Goal: Task Accomplishment & Management: Use online tool/utility

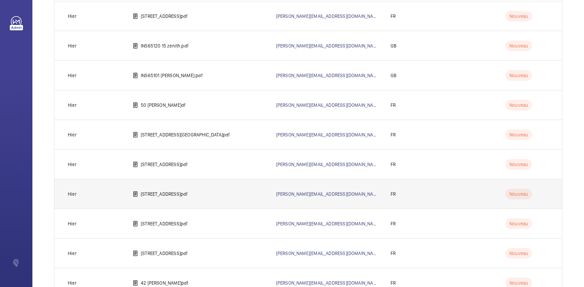
scroll to position [1621, 0]
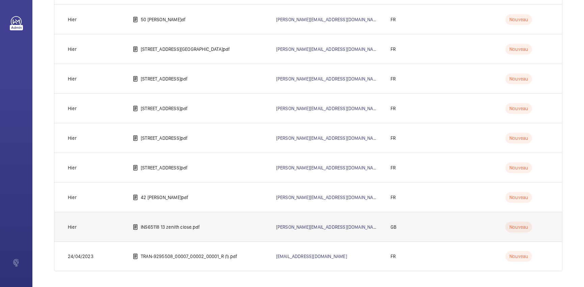
click at [178, 226] on p "INS65118 13 zenith close.pdf" at bounding box center [170, 227] width 59 height 7
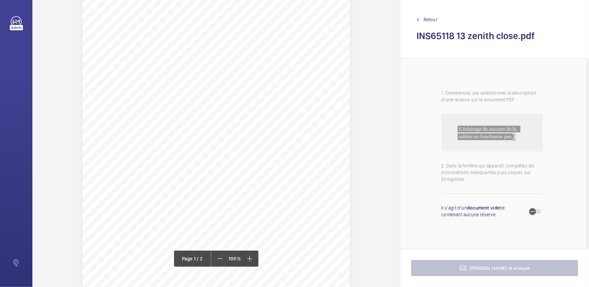
scroll to position [92, 0]
drag, startPoint x: 187, startPoint y: 101, endPoint x: 202, endPoint y: 106, distance: 16.2
click at [202, 106] on div "Lifting Operations and Lifting Equipment Regulations 1998 Report of Thorough Ex…" at bounding box center [216, 108] width 268 height 378
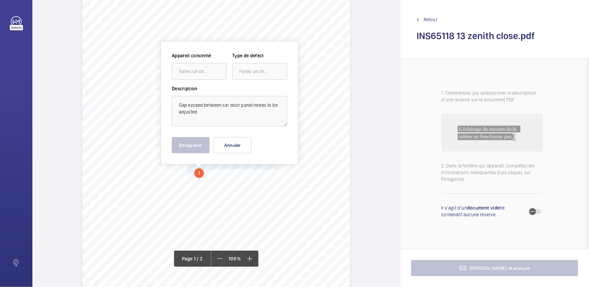
scroll to position [27, 0]
drag, startPoint x: 210, startPoint y: 74, endPoint x: 210, endPoint y: 79, distance: 5.7
click at [210, 74] on div "Faites un choix" at bounding box center [203, 71] width 48 height 7
click at [213, 88] on div "INS65118" at bounding box center [199, 92] width 54 height 16
drag, startPoint x: 270, startPoint y: 74, endPoint x: 271, endPoint y: 79, distance: 5.4
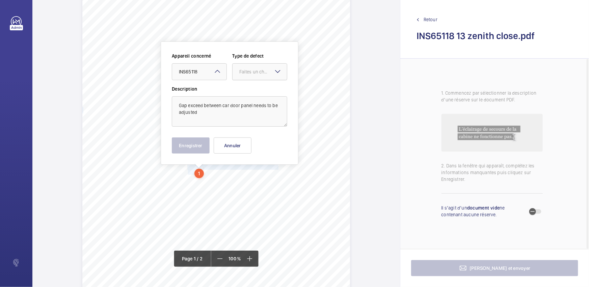
click at [270, 75] on div "Faites un choix" at bounding box center [259, 71] width 54 height 7
click at [268, 92] on span "Standard" at bounding box center [259, 92] width 41 height 7
click at [187, 142] on button "Enregistrer" at bounding box center [191, 146] width 38 height 16
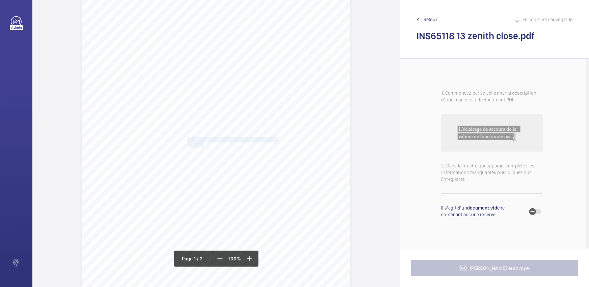
scroll to position [88, 0]
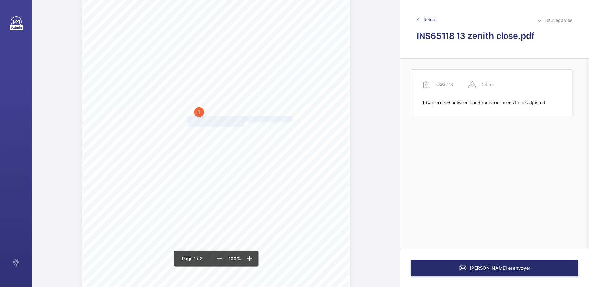
drag, startPoint x: 187, startPoint y: 118, endPoint x: 244, endPoint y: 124, distance: 58.0
click at [244, 124] on div "Lifting Operations and Lifting Equipment Regulations 1998 Report of Thorough Ex…" at bounding box center [216, 111] width 268 height 378
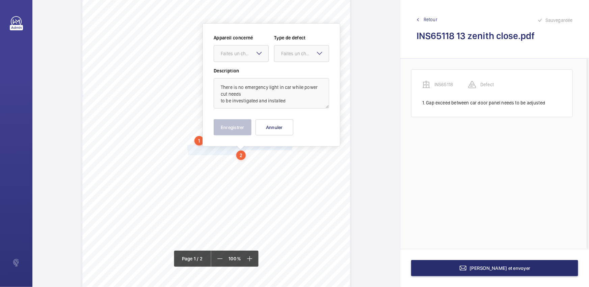
scroll to position [41, 0]
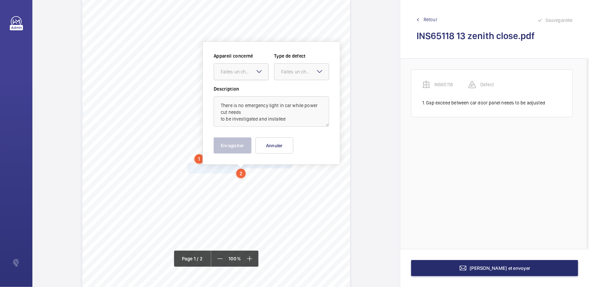
click at [241, 72] on div "Faites un choix" at bounding box center [245, 71] width 48 height 7
click at [243, 83] on div "Appareil concerné Faites un choix INS65118 Type de defect Faites un choix" at bounding box center [271, 69] width 115 height 33
drag, startPoint x: 246, startPoint y: 67, endPoint x: 246, endPoint y: 86, distance: 18.9
click at [246, 71] on div "Faites un choix" at bounding box center [241, 71] width 54 height 7
click at [245, 89] on span "INS65118" at bounding box center [241, 92] width 41 height 7
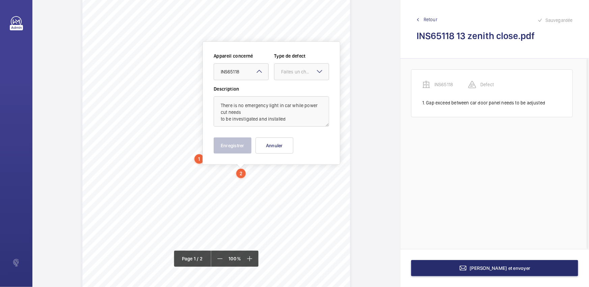
drag, startPoint x: 304, startPoint y: 72, endPoint x: 302, endPoint y: 82, distance: 10.1
click at [303, 75] on div "Faites un choix" at bounding box center [301, 71] width 54 height 7
click at [297, 94] on span "Standard" at bounding box center [301, 92] width 41 height 7
click at [219, 143] on button "Enregistrer" at bounding box center [233, 146] width 38 height 16
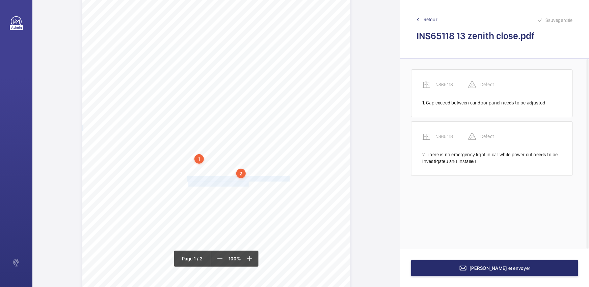
drag, startPoint x: 187, startPoint y: 179, endPoint x: 247, endPoint y: 182, distance: 59.8
click at [247, 182] on div "Lifting Operations and Lifting Equipment Regulations 1998 Report of Thorough Ex…" at bounding box center [216, 158] width 268 height 378
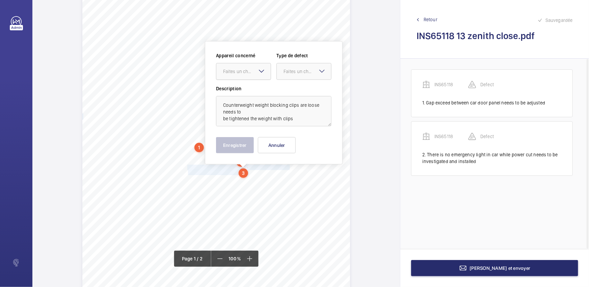
click at [251, 75] on div "Faites un choix" at bounding box center [243, 71] width 54 height 7
drag, startPoint x: 248, startPoint y: 92, endPoint x: 292, endPoint y: 79, distance: 46.1
click at [249, 92] on span "INS65118" at bounding box center [243, 92] width 41 height 7
drag, startPoint x: 310, startPoint y: 71, endPoint x: 307, endPoint y: 81, distance: 11.0
click at [310, 72] on div "Faites un choix" at bounding box center [307, 71] width 48 height 7
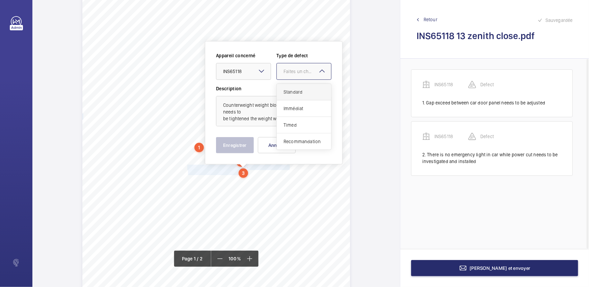
click at [306, 85] on div "Standard" at bounding box center [304, 92] width 54 height 17
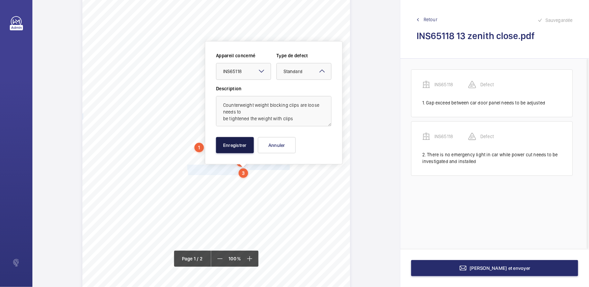
click at [242, 147] on button "Enregistrer" at bounding box center [235, 145] width 38 height 16
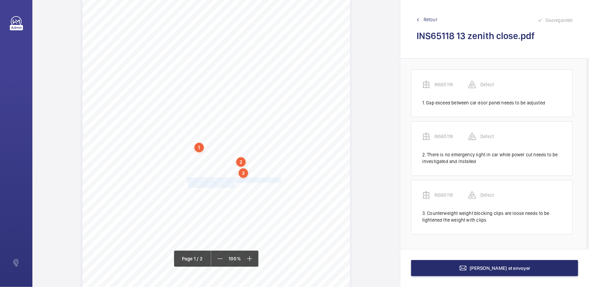
drag, startPoint x: 186, startPoint y: 179, endPoint x: 233, endPoint y: 187, distance: 47.1
click at [233, 187] on div "Lifting Operations and Lifting Equipment Regulations 1998 Report of Thorough Ex…" at bounding box center [216, 147] width 268 height 378
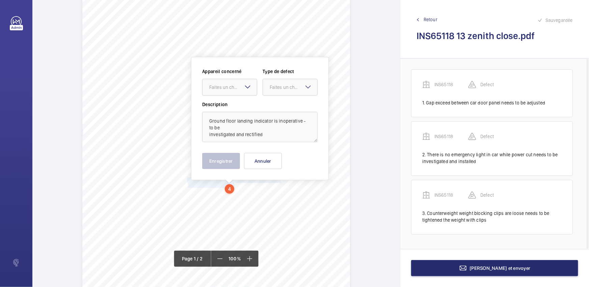
scroll to position [68, 0]
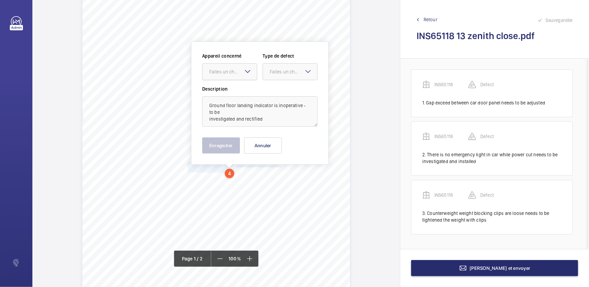
click at [234, 76] on div at bounding box center [229, 72] width 54 height 16
drag, startPoint x: 237, startPoint y: 83, endPoint x: 284, endPoint y: 74, distance: 47.7
click at [237, 83] on div "Appareil concerné Faites un choix INS65118 Type de defect Faites un choix" at bounding box center [259, 69] width 115 height 33
click at [241, 75] on div at bounding box center [229, 72] width 54 height 16
drag, startPoint x: 236, startPoint y: 91, endPoint x: 248, endPoint y: 88, distance: 12.2
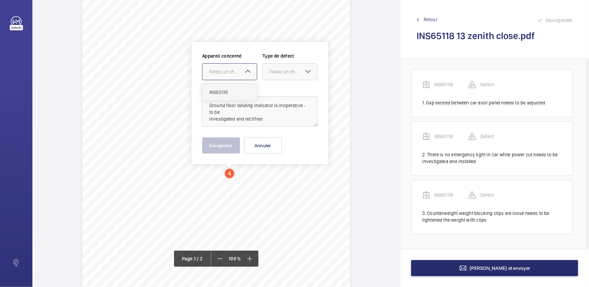
click at [236, 91] on span "INS65118" at bounding box center [229, 92] width 41 height 7
click at [281, 78] on div at bounding box center [290, 72] width 54 height 16
click at [280, 91] on span "Standard" at bounding box center [290, 92] width 41 height 7
click at [224, 145] on button "Enregistrer" at bounding box center [221, 146] width 38 height 16
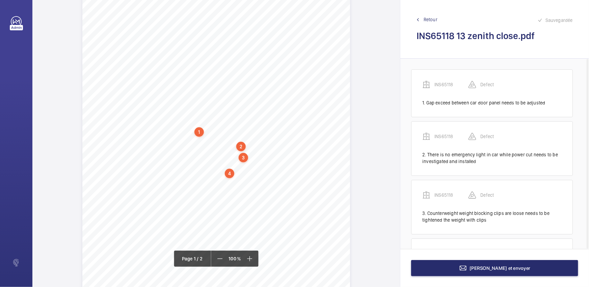
scroll to position [54, 0]
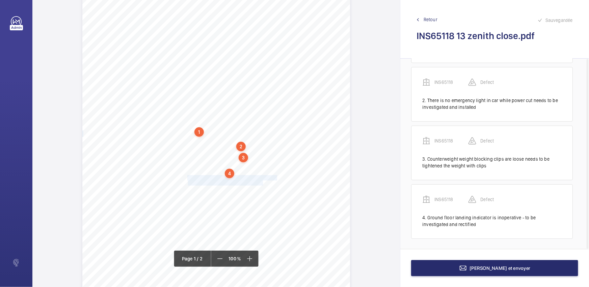
drag, startPoint x: 186, startPoint y: 176, endPoint x: 262, endPoint y: 183, distance: 75.9
click at [262, 183] on div "Lifting Operations and Lifting Equipment Regulations 1998 Report of Thorough Ex…" at bounding box center [216, 131] width 268 height 378
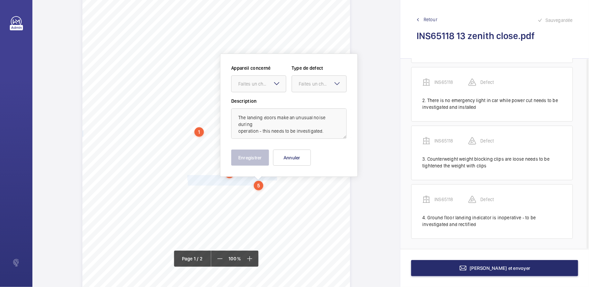
scroll to position [81, 0]
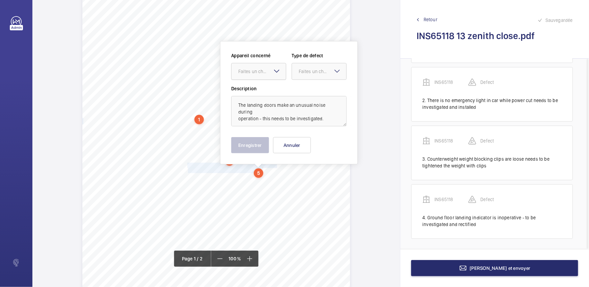
click at [262, 74] on div "Faites un choix" at bounding box center [262, 71] width 48 height 7
drag, startPoint x: 275, startPoint y: 89, endPoint x: 300, endPoint y: 82, distance: 26.8
click at [275, 89] on span "INS65118" at bounding box center [258, 92] width 41 height 7
drag, startPoint x: 317, startPoint y: 71, endPoint x: 317, endPoint y: 79, distance: 8.4
click at [317, 73] on div "Faites un choix" at bounding box center [323, 71] width 48 height 7
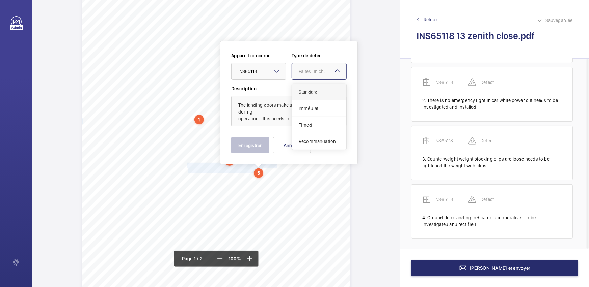
click at [317, 84] on div "Standard" at bounding box center [319, 92] width 54 height 17
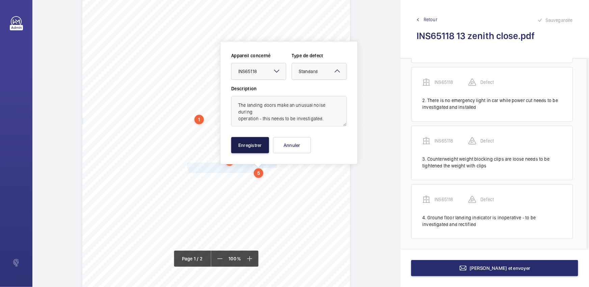
click at [250, 146] on button "Enregistrer" at bounding box center [250, 145] width 38 height 16
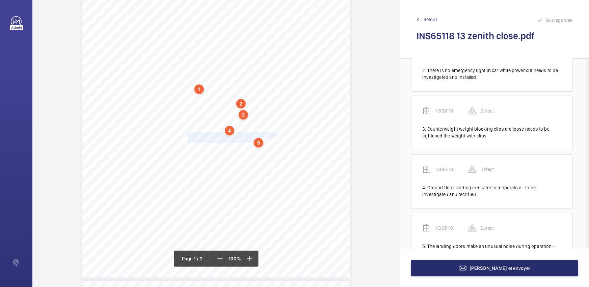
scroll to position [104, 0]
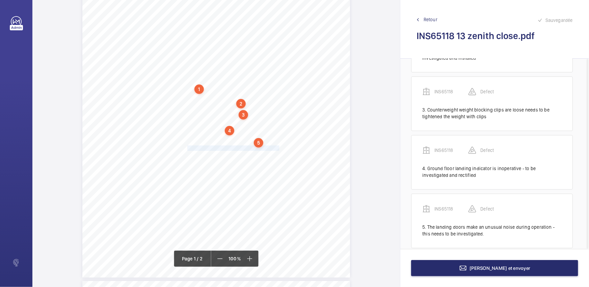
drag, startPoint x: 187, startPoint y: 146, endPoint x: 278, endPoint y: 148, distance: 90.8
click at [278, 148] on span "Governor Ropes have stretched - To be shortened." at bounding box center [233, 148] width 93 height 5
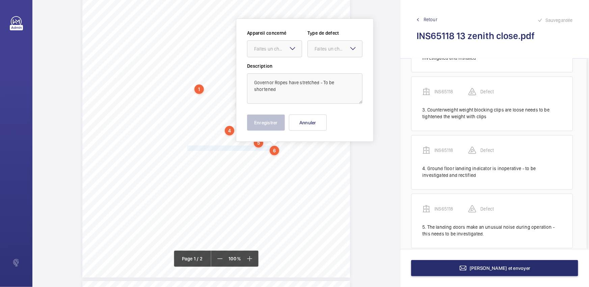
scroll to position [88, 0]
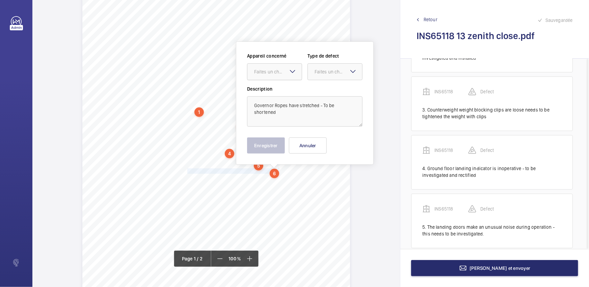
click at [270, 74] on div "Faites un choix" at bounding box center [278, 71] width 48 height 7
click at [280, 89] on span "INS65118" at bounding box center [274, 92] width 41 height 7
drag, startPoint x: 328, startPoint y: 73, endPoint x: 330, endPoint y: 83, distance: 9.9
click at [329, 75] on div "Faites un choix" at bounding box center [335, 71] width 54 height 7
click at [330, 88] on div "Standard" at bounding box center [335, 92] width 54 height 17
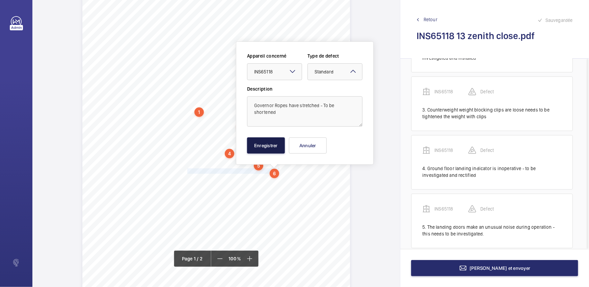
click at [269, 145] on button "Enregistrer" at bounding box center [266, 146] width 38 height 16
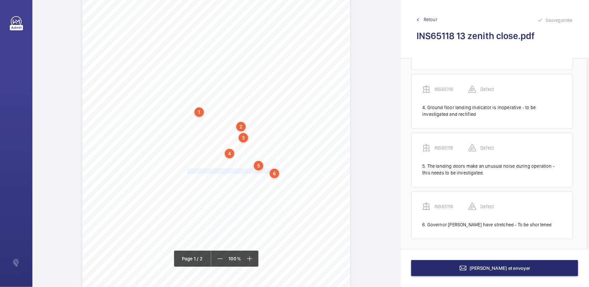
scroll to position [165, 0]
click at [186, 179] on div "Lifting Operations and Lifting Equipment Regulations 1998 Report of Thorough Ex…" at bounding box center [216, 111] width 268 height 378
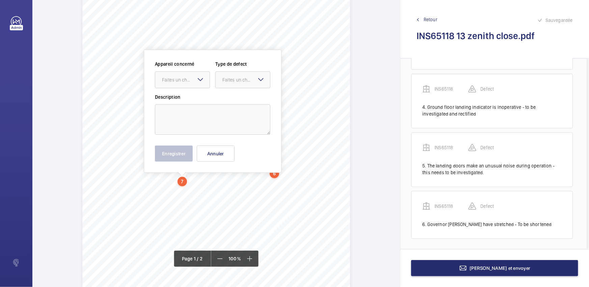
scroll to position [97, 0]
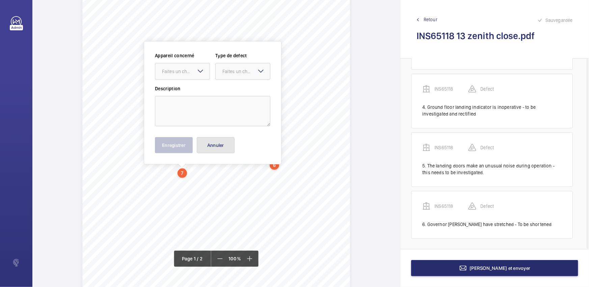
click at [220, 149] on button "Annuler" at bounding box center [216, 145] width 38 height 16
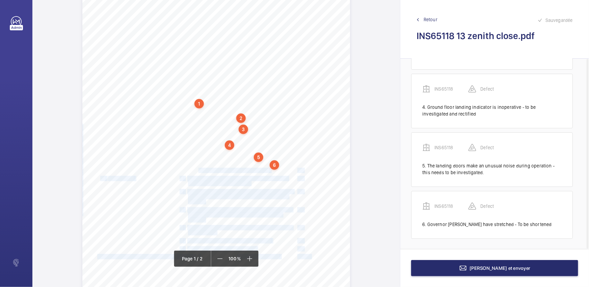
drag, startPoint x: 186, startPoint y: 171, endPoint x: 197, endPoint y: 169, distance: 11.2
click at [197, 169] on div "Lifting Operations and Lifting Equipment Regulations 1998 Report of Thorough Ex…" at bounding box center [216, 103] width 268 height 378
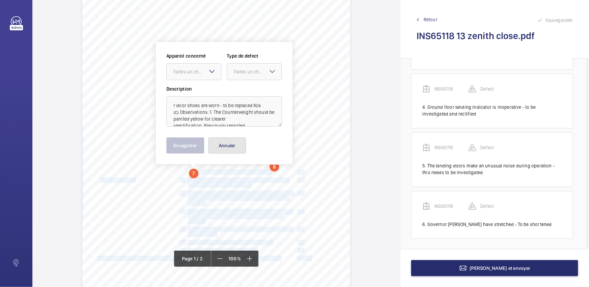
click at [233, 142] on button "Annuler" at bounding box center [227, 146] width 38 height 16
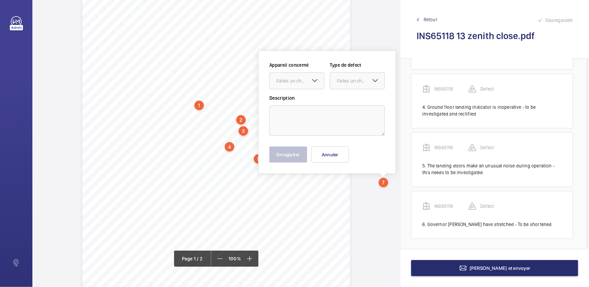
scroll to position [105, 0]
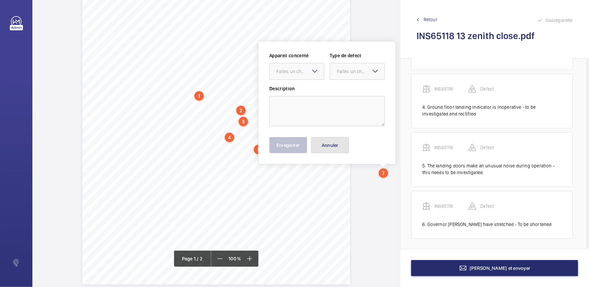
click at [340, 150] on button "Annuler" at bounding box center [330, 145] width 38 height 16
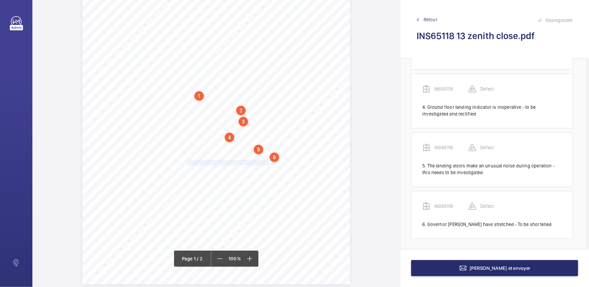
drag, startPoint x: 186, startPoint y: 162, endPoint x: 268, endPoint y: 161, distance: 82.0
click at [268, 161] on div "Lifting Operations and Lifting Equipment Regulations 1998 Report of Thorough Ex…" at bounding box center [216, 95] width 268 height 378
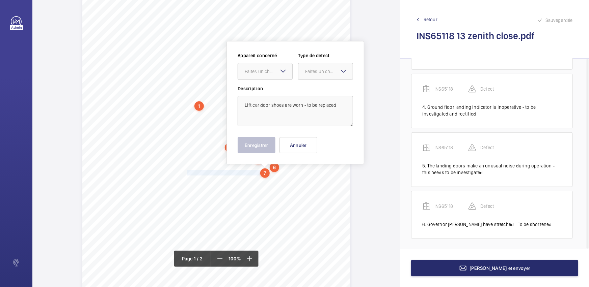
drag, startPoint x: 264, startPoint y: 71, endPoint x: 261, endPoint y: 82, distance: 11.2
click at [263, 72] on div "Faites un choix" at bounding box center [269, 71] width 48 height 7
click at [267, 94] on span "INS65118" at bounding box center [265, 92] width 41 height 7
drag, startPoint x: 344, startPoint y: 65, endPoint x: 329, endPoint y: 82, distance: 22.4
click at [344, 65] on div at bounding box center [325, 71] width 54 height 16
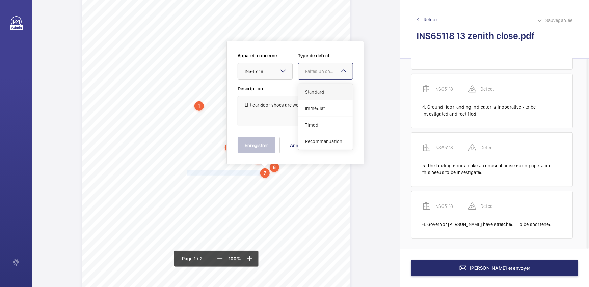
click at [325, 91] on span "Standard" at bounding box center [325, 92] width 41 height 7
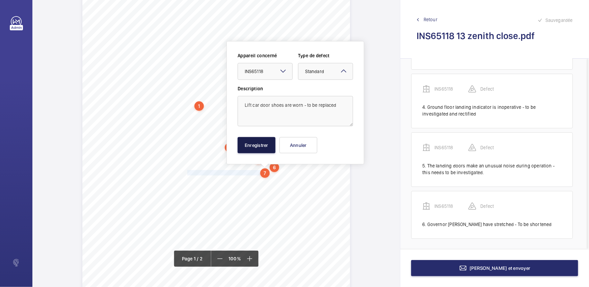
click at [271, 140] on button "Enregistrer" at bounding box center [256, 145] width 38 height 16
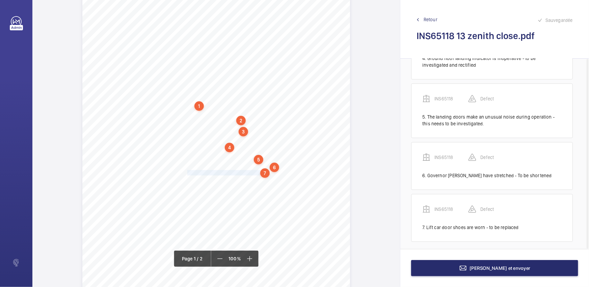
scroll to position [217, 0]
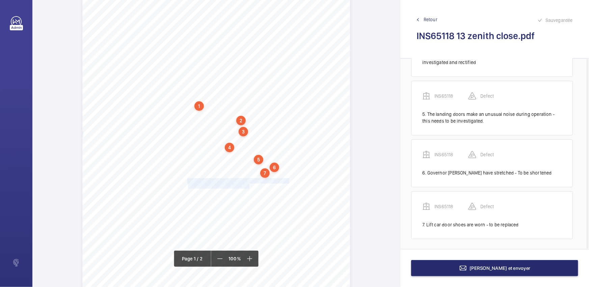
drag, startPoint x: 186, startPoint y: 180, endPoint x: 247, endPoint y: 185, distance: 61.3
click at [247, 185] on div "Lifting Operations and Lifting Equipment Regulations 1998 Report of Thorough Ex…" at bounding box center [216, 105] width 268 height 378
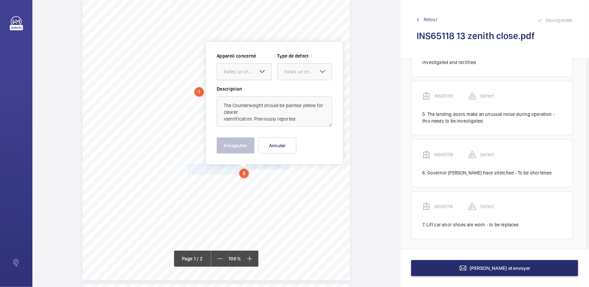
click at [253, 72] on div "Faites un choix" at bounding box center [248, 71] width 48 height 7
drag, startPoint x: 250, startPoint y: 87, endPoint x: 292, endPoint y: 77, distance: 42.7
click at [252, 86] on div "INS65118" at bounding box center [244, 92] width 54 height 16
drag, startPoint x: 300, startPoint y: 69, endPoint x: 294, endPoint y: 88, distance: 19.7
click at [300, 71] on div "Faites un choix" at bounding box center [308, 71] width 48 height 7
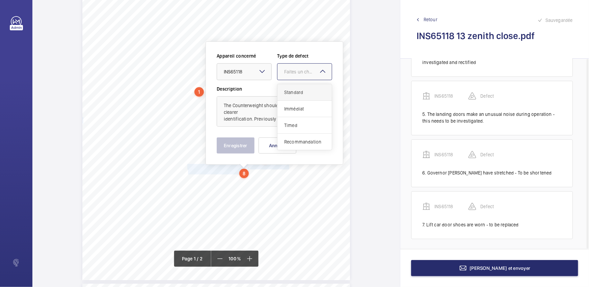
click at [294, 89] on span "Standard" at bounding box center [304, 92] width 41 height 7
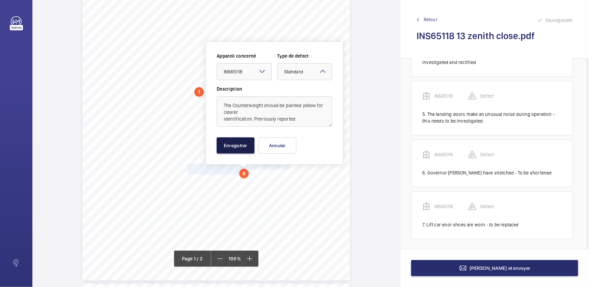
click at [246, 143] on button "Enregistrer" at bounding box center [236, 146] width 38 height 16
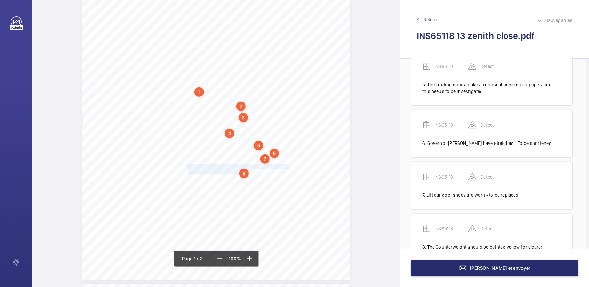
scroll to position [275, 0]
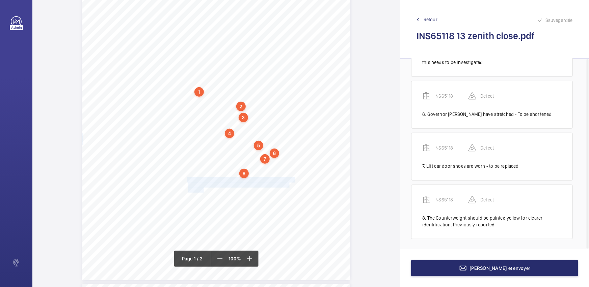
drag, startPoint x: 186, startPoint y: 179, endPoint x: 203, endPoint y: 189, distance: 19.6
click at [203, 189] on div "Lifting Operations and Lifting Equipment Regulations 1998 Report of Thorough Ex…" at bounding box center [216, 91] width 268 height 378
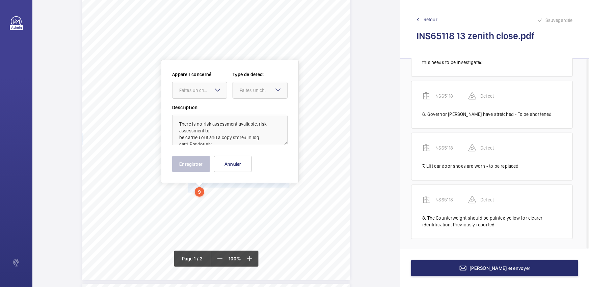
scroll to position [128, 0]
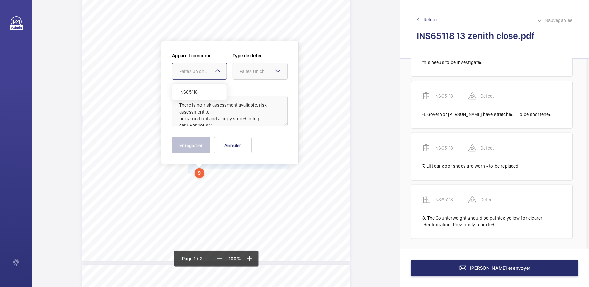
click at [209, 72] on div "Faites un choix" at bounding box center [203, 71] width 48 height 7
drag, startPoint x: 209, startPoint y: 100, endPoint x: 230, endPoint y: 86, distance: 24.8
click at [210, 97] on div "INS65118" at bounding box center [199, 92] width 54 height 16
click at [250, 77] on div at bounding box center [260, 71] width 54 height 16
click at [253, 101] on div "Immédiat" at bounding box center [260, 109] width 54 height 17
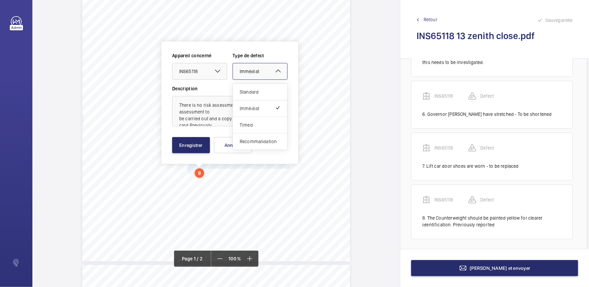
click at [261, 76] on div at bounding box center [260, 71] width 54 height 16
click at [260, 89] on span "Standard" at bounding box center [260, 92] width 41 height 7
click at [193, 146] on button "Enregistrer" at bounding box center [191, 145] width 38 height 16
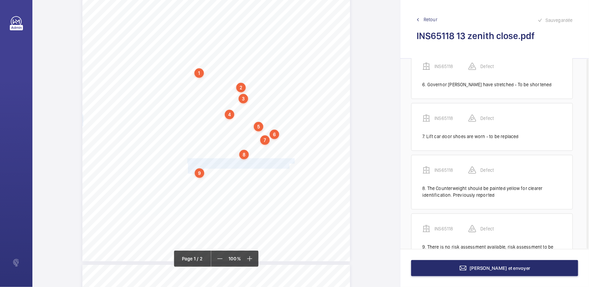
scroll to position [334, 0]
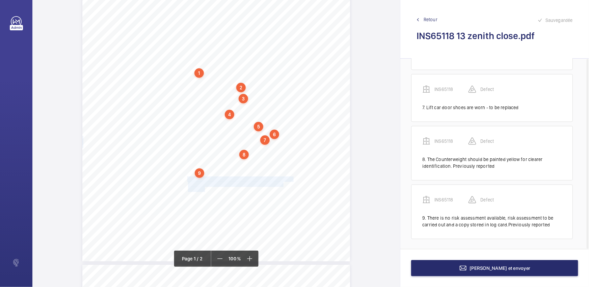
drag, startPoint x: 186, startPoint y: 178, endPoint x: 204, endPoint y: 189, distance: 20.3
click at [204, 189] on div "Lifting Operations and Lifting Equipment Regulations 1998 Report of Thorough Ex…" at bounding box center [216, 72] width 268 height 378
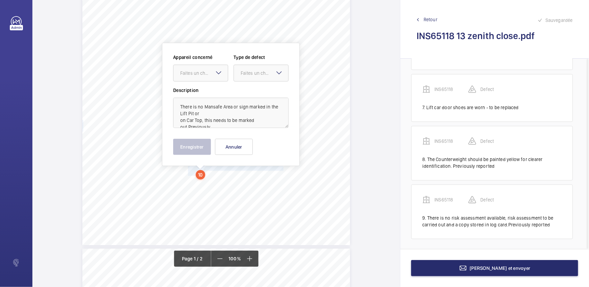
scroll to position [145, 0]
click at [201, 74] on div "Faites un choix" at bounding box center [204, 71] width 48 height 7
click at [199, 88] on div "INS65118" at bounding box center [200, 92] width 54 height 16
click at [251, 75] on div "Faites un choix" at bounding box center [261, 71] width 54 height 7
drag, startPoint x: 260, startPoint y: 91, endPoint x: 214, endPoint y: 117, distance: 53.8
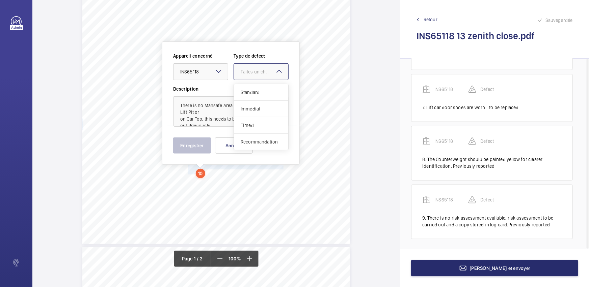
click at [260, 91] on span "Standard" at bounding box center [261, 92] width 41 height 7
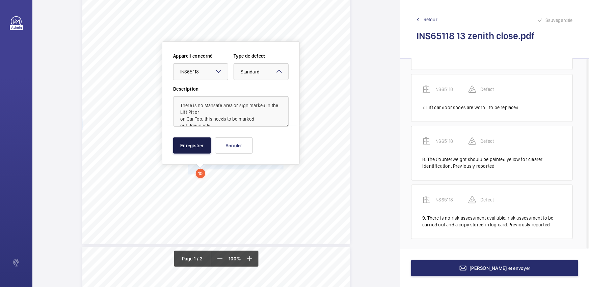
click at [195, 142] on button "Enregistrer" at bounding box center [192, 146] width 38 height 16
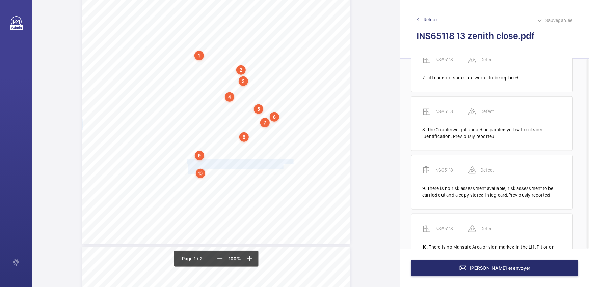
scroll to position [393, 0]
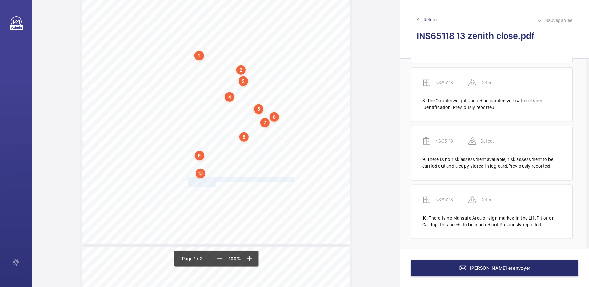
drag, startPoint x: 187, startPoint y: 179, endPoint x: 214, endPoint y: 186, distance: 28.4
click at [214, 186] on div "Lifting Operations and Lifting Equipment Regulations 1998 Report of Thorough Ex…" at bounding box center [216, 55] width 268 height 378
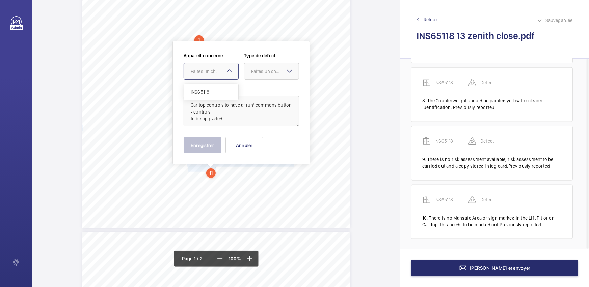
click at [219, 67] on div at bounding box center [211, 71] width 54 height 16
drag, startPoint x: 214, startPoint y: 89, endPoint x: 282, endPoint y: 76, distance: 68.9
click at [215, 89] on span "INS65118" at bounding box center [211, 92] width 41 height 7
click at [283, 75] on div "Faites un choix" at bounding box center [271, 71] width 54 height 7
click at [280, 86] on div "Standard" at bounding box center [271, 92] width 54 height 17
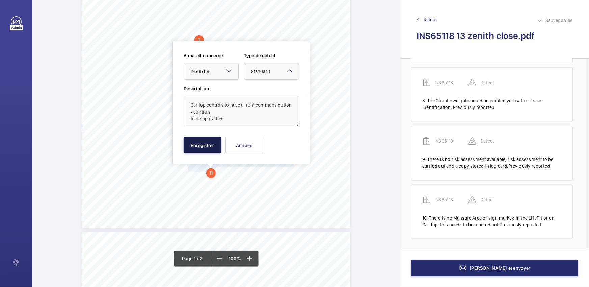
click at [208, 141] on button "Enregistrer" at bounding box center [203, 145] width 38 height 16
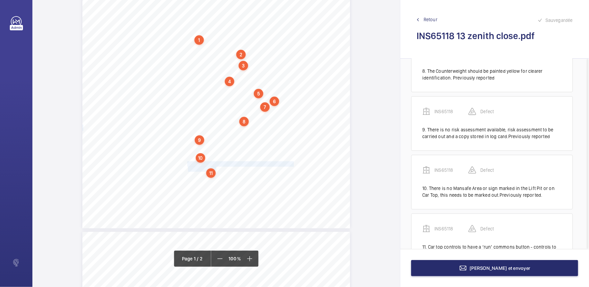
scroll to position [451, 0]
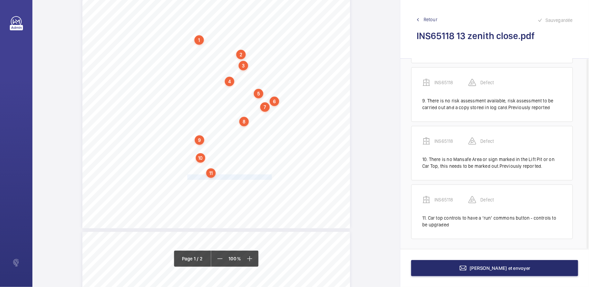
drag, startPoint x: 186, startPoint y: 177, endPoint x: 270, endPoint y: 176, distance: 83.7
click at [270, 176] on div "Lifting Operations and Lifting Equipment Regulations 1998 Report of Thorough Ex…" at bounding box center [216, 39] width 268 height 378
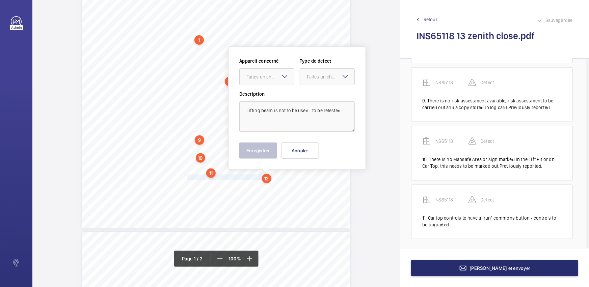
scroll to position [166, 0]
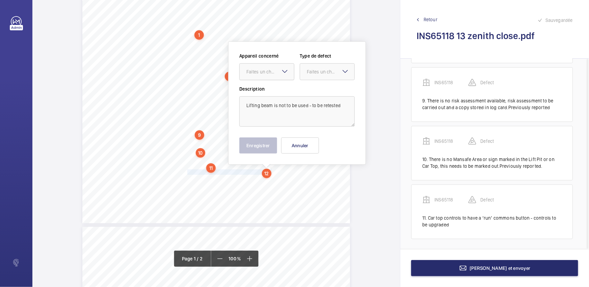
drag, startPoint x: 267, startPoint y: 67, endPoint x: 267, endPoint y: 80, distance: 13.2
click at [267, 68] on div "Faites un choix" at bounding box center [267, 71] width 54 height 7
drag, startPoint x: 267, startPoint y: 80, endPoint x: 272, endPoint y: 81, distance: 4.4
click at [268, 81] on div "Appareil concerné Faites un choix INS65118 Type de defect Faites un choix" at bounding box center [296, 69] width 115 height 33
click at [271, 73] on div "Faites un choix" at bounding box center [270, 71] width 48 height 7
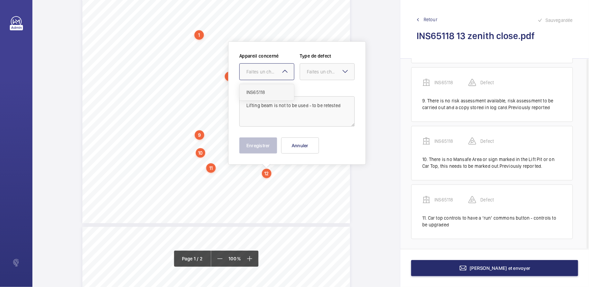
click at [272, 89] on span "INS65118" at bounding box center [266, 92] width 41 height 7
drag, startPoint x: 324, startPoint y: 76, endPoint x: 322, endPoint y: 82, distance: 6.5
click at [322, 82] on div "Appareil concerné Faites un choix × INS65118 × Type de defect Faites un choix" at bounding box center [296, 69] width 115 height 33
click at [321, 90] on span "Standard" at bounding box center [327, 92] width 41 height 7
click at [258, 143] on button "Enregistrer" at bounding box center [258, 146] width 38 height 16
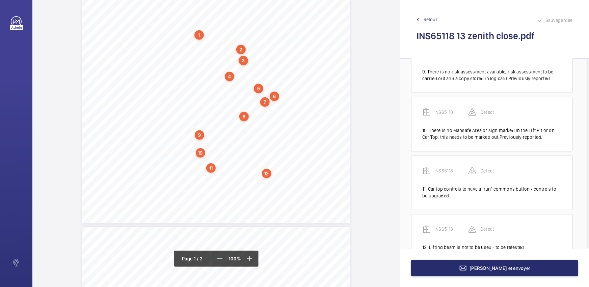
scroll to position [503, 0]
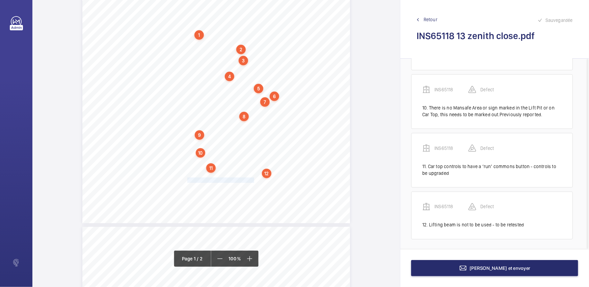
drag, startPoint x: 186, startPoint y: 180, endPoint x: 254, endPoint y: 180, distance: 67.5
click at [254, 180] on span "Data Plate not available inside lift car" at bounding box center [221, 180] width 68 height 5
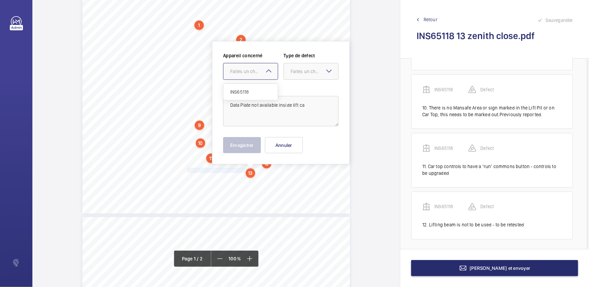
click at [255, 74] on div "Faites un choix" at bounding box center [254, 71] width 48 height 7
drag, startPoint x: 256, startPoint y: 94, endPoint x: 278, endPoint y: 88, distance: 22.1
click at [260, 93] on span "INS65118" at bounding box center [250, 92] width 41 height 7
drag, startPoint x: 310, startPoint y: 75, endPoint x: 310, endPoint y: 81, distance: 5.4
click at [310, 81] on div "Appareil concerné Faites un choix × INS65118 × Type de defect Faites un choix" at bounding box center [280, 68] width 115 height 33
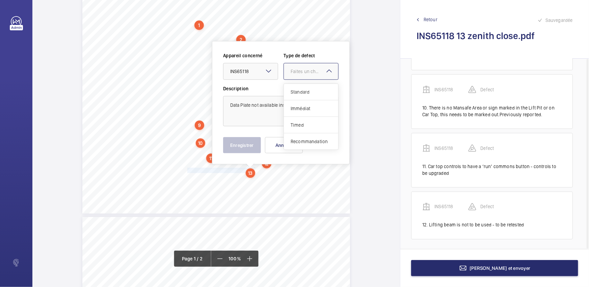
click at [310, 91] on span "Standard" at bounding box center [310, 92] width 41 height 7
click at [243, 142] on button "Enregistrer" at bounding box center [242, 145] width 38 height 16
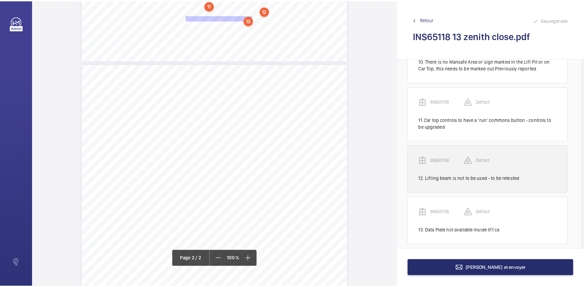
scroll to position [555, 0]
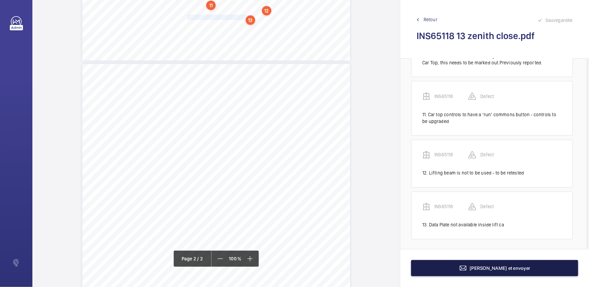
click at [422, 266] on button "[PERSON_NAME] et envoyer" at bounding box center [494, 268] width 167 height 16
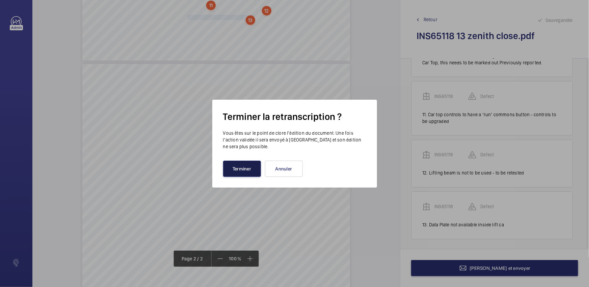
click at [245, 168] on button "Terminer" at bounding box center [242, 169] width 38 height 16
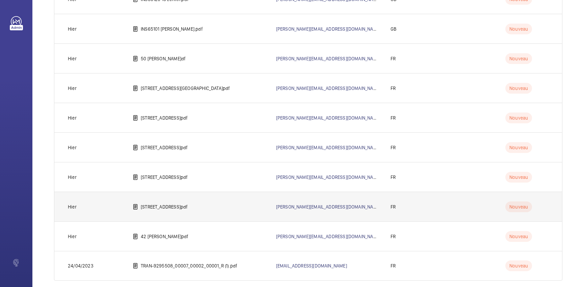
scroll to position [1592, 0]
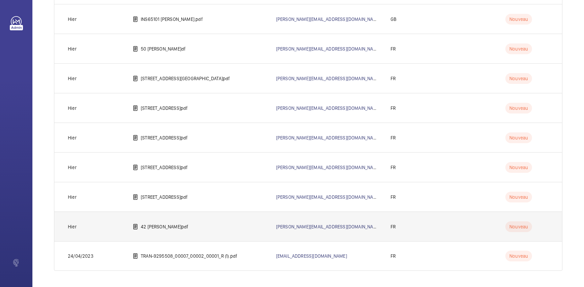
click at [177, 233] on td "42 [PERSON_NAME]pdf" at bounding box center [193, 227] width 143 height 30
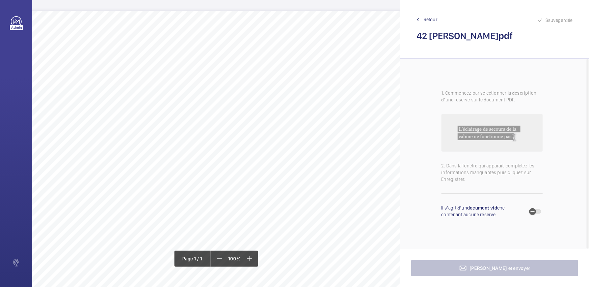
scroll to position [0, 112]
drag, startPoint x: 178, startPoint y: 44, endPoint x: 311, endPoint y: 44, distance: 133.2
click at [311, 44] on span "Rendre démontable sans outillage le capotage du limiteur de vitesse." at bounding box center [245, 46] width 134 height 4
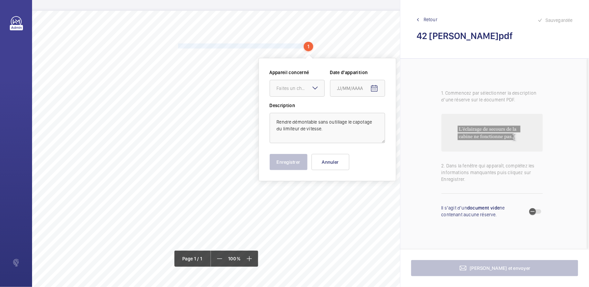
click at [317, 91] on mat-icon at bounding box center [315, 88] width 8 height 8
click at [301, 111] on span "40264909" at bounding box center [297, 109] width 41 height 7
click at [381, 90] on span "Open calendar" at bounding box center [374, 89] width 16 height 16
click at [376, 199] on span "28" at bounding box center [380, 197] width 12 height 12
type input "[DATE]"
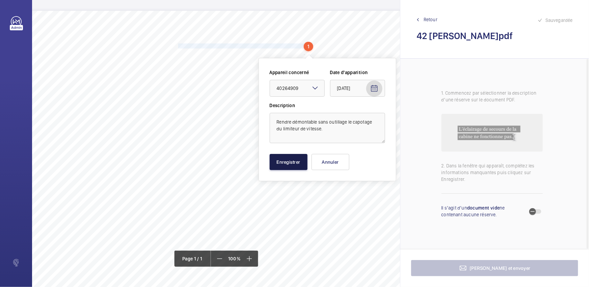
click at [281, 159] on button "Enregistrer" at bounding box center [289, 162] width 38 height 16
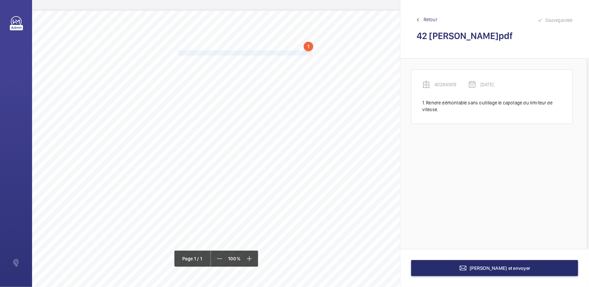
drag, startPoint x: 178, startPoint y: 52, endPoint x: 312, endPoint y: 51, distance: 133.9
click at [312, 51] on span "Fixer correctement tous les éléments se trouvant sur le toit de cabine." at bounding box center [245, 53] width 135 height 4
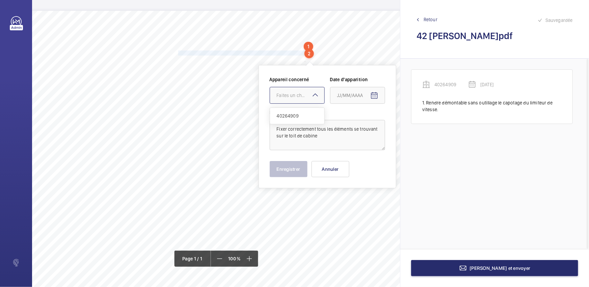
click at [298, 97] on div "Faites un choix" at bounding box center [301, 95] width 48 height 7
click at [297, 113] on span "40264909" at bounding box center [297, 116] width 41 height 7
click at [378, 98] on span "Open calendar" at bounding box center [374, 96] width 16 height 16
click at [379, 202] on span "28" at bounding box center [380, 204] width 12 height 12
type input "[DATE]"
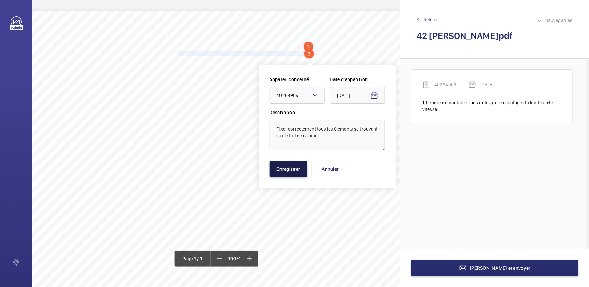
click at [294, 175] on button "Enregistrer" at bounding box center [289, 169] width 38 height 16
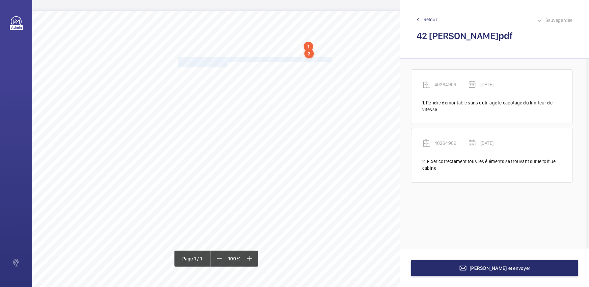
drag, startPoint x: 178, startPoint y: 59, endPoint x: 227, endPoint y: 64, distance: 48.5
click at [227, 64] on div "Nom du site Numéro appareil WM Réserve 42 Ce[PERSON_NAME] 40264909 Rendre démon…" at bounding box center [188, 200] width 536 height 378
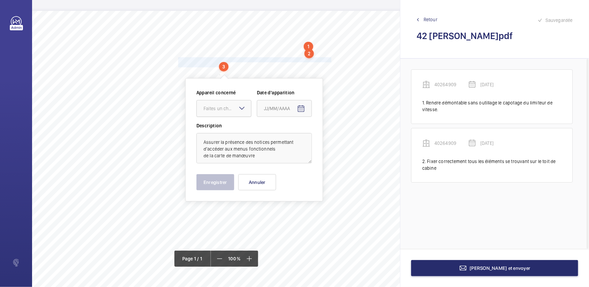
click at [227, 109] on div "Faites un choix" at bounding box center [227, 108] width 48 height 7
drag, startPoint x: 230, startPoint y: 119, endPoint x: 299, endPoint y: 114, distance: 68.4
click at [229, 122] on div "40264909" at bounding box center [224, 129] width 54 height 16
click at [301, 112] on mat-icon "Open calendar" at bounding box center [301, 109] width 8 height 8
click at [308, 220] on span "28" at bounding box center [307, 218] width 12 height 12
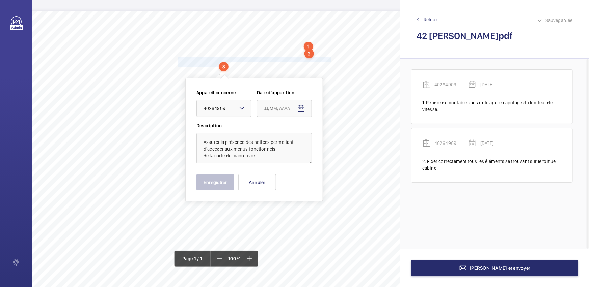
type input "[DATE]"
click at [227, 182] on button "Enregistrer" at bounding box center [215, 182] width 38 height 16
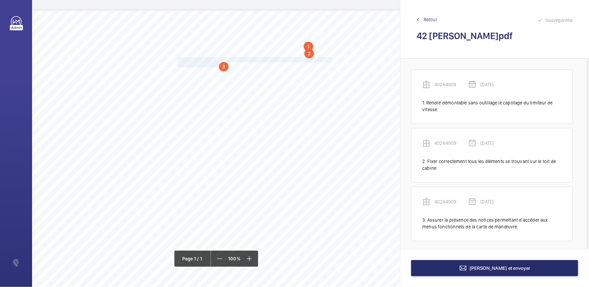
scroll to position [3, 0]
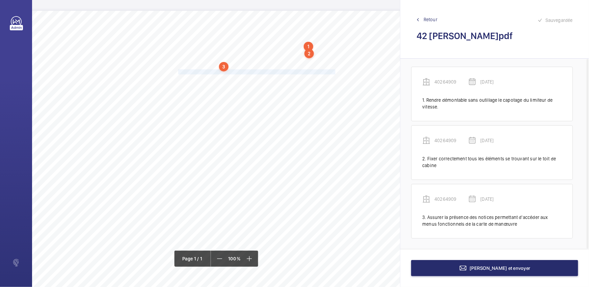
drag, startPoint x: 178, startPoint y: 72, endPoint x: 334, endPoint y: 73, distance: 156.5
click at [334, 73] on span "Compléter les opérations manquantes d'entretien sur le registre de maintenance." at bounding box center [256, 72] width 157 height 4
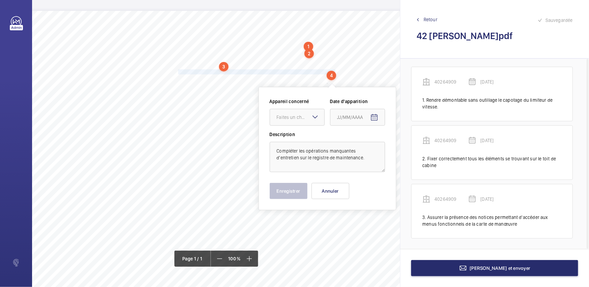
click at [312, 118] on mat-icon at bounding box center [315, 117] width 8 height 8
drag, startPoint x: 310, startPoint y: 136, endPoint x: 330, endPoint y: 131, distance: 20.5
click at [317, 133] on div "40264909" at bounding box center [297, 138] width 54 height 16
click at [375, 121] on mat-icon "Open calendar" at bounding box center [374, 118] width 8 height 8
click at [381, 226] on span "28" at bounding box center [380, 226] width 12 height 12
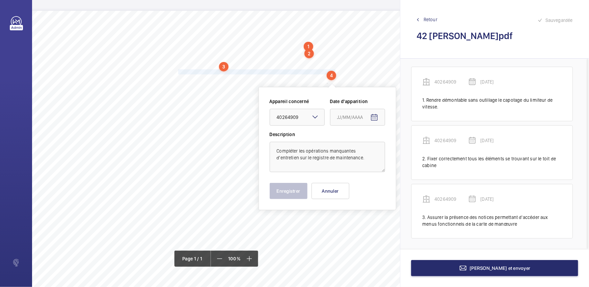
type input "[DATE]"
click at [289, 188] on button "Enregistrer" at bounding box center [289, 191] width 38 height 16
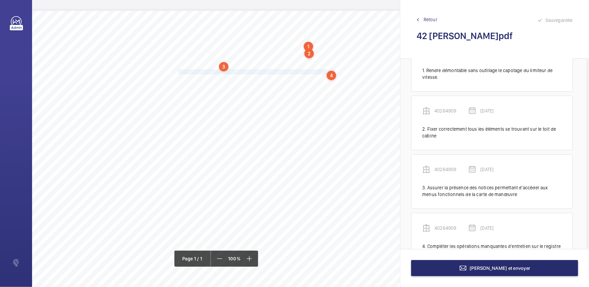
scroll to position [61, 0]
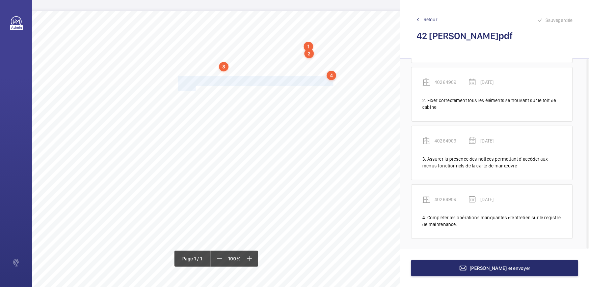
drag, startPoint x: 178, startPoint y: 78, endPoint x: 196, endPoint y: 88, distance: 20.6
click at [196, 88] on div "Nom du site Numéro appareil WM Réserve 42 Ce[PERSON_NAME] 40264909 Rendre démon…" at bounding box center [188, 200] width 536 height 378
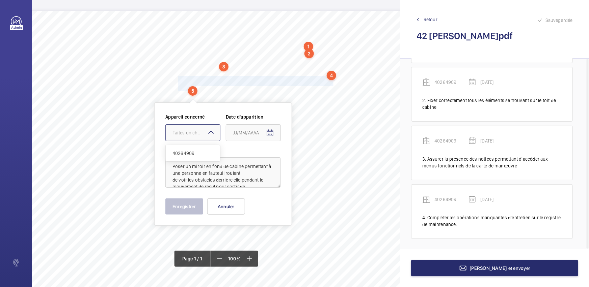
click at [199, 131] on div "Faites un choix" at bounding box center [196, 133] width 48 height 7
drag, startPoint x: 202, startPoint y: 155, endPoint x: 258, endPoint y: 149, distance: 55.7
click at [203, 154] on span "40264909" at bounding box center [192, 153] width 41 height 7
click at [269, 132] on mat-icon "Open calendar" at bounding box center [270, 133] width 8 height 8
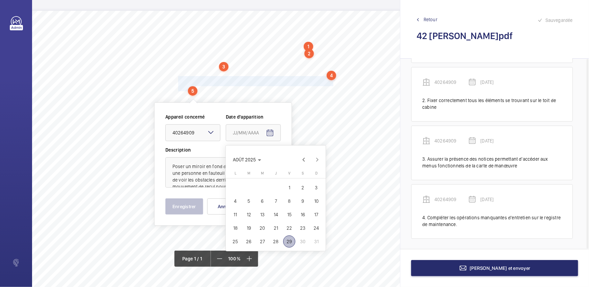
click at [279, 246] on span "28" at bounding box center [276, 242] width 12 height 12
type input "[DATE]"
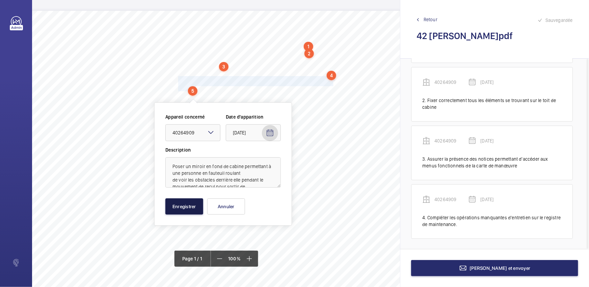
click at [182, 207] on button "Enregistrer" at bounding box center [184, 207] width 38 height 16
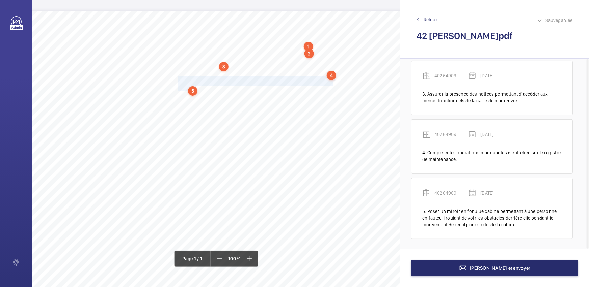
scroll to position [127, 0]
drag, startPoint x: 179, startPoint y: 95, endPoint x: 307, endPoint y: 97, distance: 127.9
click at [307, 97] on span "Rechercher la cause du [MEDICAL_DATA] anormal de la machine et y remédier." at bounding box center [256, 96] width 156 height 4
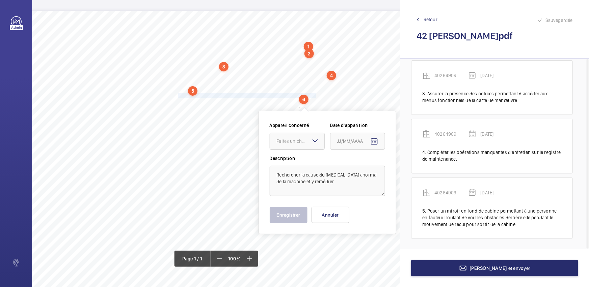
click at [295, 141] on div "Faites un choix" at bounding box center [301, 141] width 48 height 7
drag, startPoint x: 298, startPoint y: 156, endPoint x: 378, endPoint y: 159, distance: 80.4
click at [299, 156] on div "40264909" at bounding box center [297, 162] width 54 height 16
click at [375, 143] on mat-icon "Open calendar" at bounding box center [374, 142] width 8 height 8
click at [379, 253] on span "28" at bounding box center [380, 250] width 12 height 12
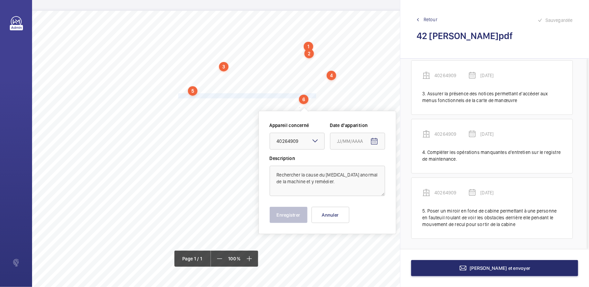
type input "[DATE]"
click at [286, 210] on button "Enregistrer" at bounding box center [289, 215] width 38 height 16
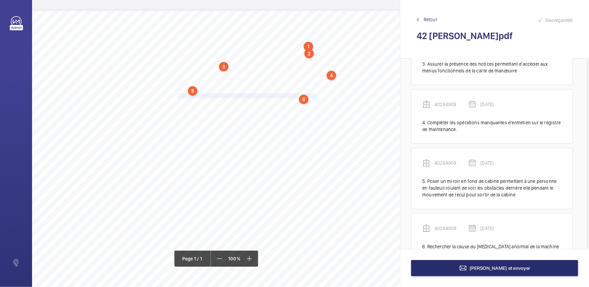
scroll to position [185, 0]
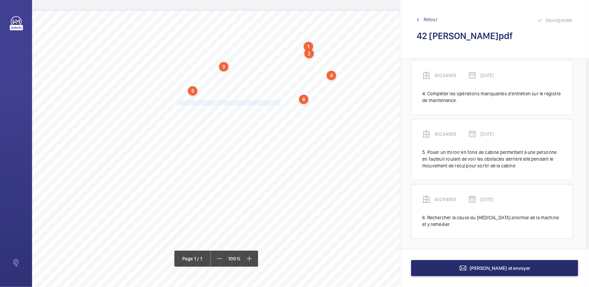
drag, startPoint x: 178, startPoint y: 101, endPoint x: 280, endPoint y: 103, distance: 102.2
click at [280, 103] on span "Éliminer les bruits de fonctionnement du contrepoids." at bounding box center [229, 103] width 103 height 4
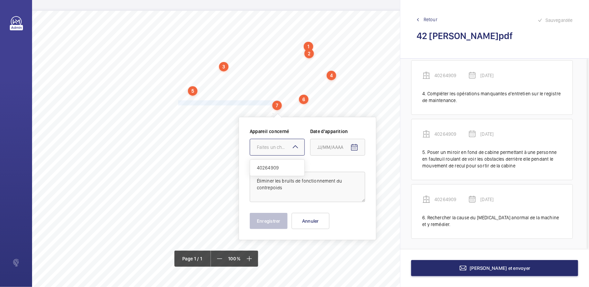
drag, startPoint x: 279, startPoint y: 145, endPoint x: 279, endPoint y: 148, distance: 3.4
click at [279, 145] on div "Faites un choix" at bounding box center [281, 147] width 48 height 7
drag, startPoint x: 279, startPoint y: 164, endPoint x: 357, endPoint y: 158, distance: 78.2
click at [279, 165] on span "40264909" at bounding box center [277, 168] width 41 height 7
click at [351, 146] on mat-icon "Open calendar" at bounding box center [354, 148] width 8 height 8
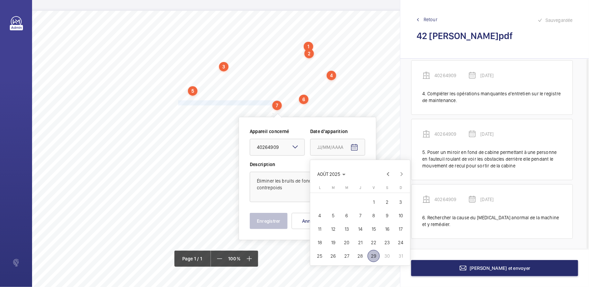
click at [365, 260] on button "28" at bounding box center [359, 256] width 13 height 13
type input "[DATE]"
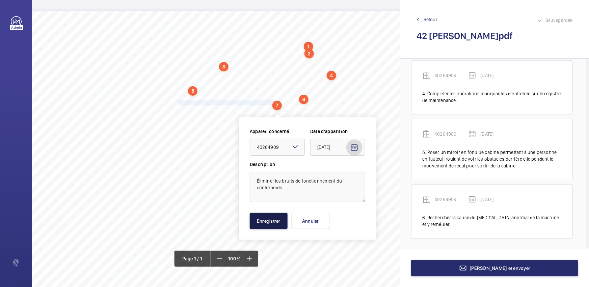
click at [264, 219] on button "Enregistrer" at bounding box center [269, 221] width 38 height 16
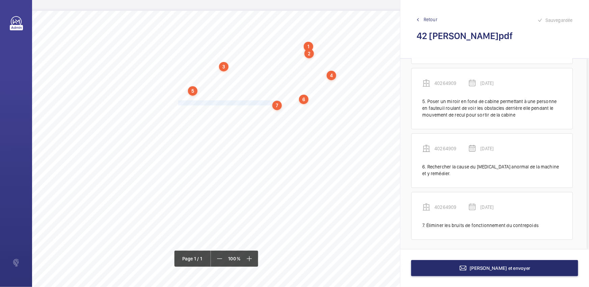
scroll to position [237, 0]
drag, startPoint x: 178, startPoint y: 109, endPoint x: 277, endPoint y: 112, distance: 98.5
click at [277, 112] on span "Nettoyer le fond de cuvette et tous les accessoires." at bounding box center [227, 110] width 99 height 4
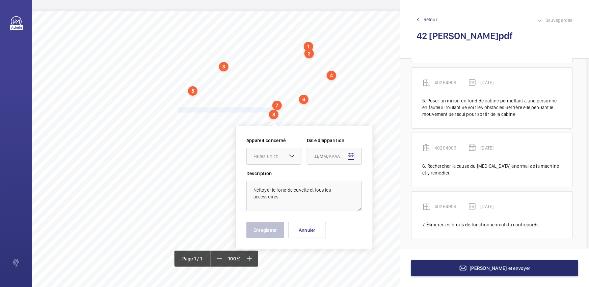
click at [278, 155] on div "Faites un choix" at bounding box center [277, 156] width 48 height 7
click at [279, 173] on div "40264909" at bounding box center [274, 177] width 54 height 16
click at [352, 158] on mat-icon "Open calendar" at bounding box center [351, 157] width 8 height 8
click at [355, 264] on span "28" at bounding box center [356, 265] width 12 height 12
type input "[DATE]"
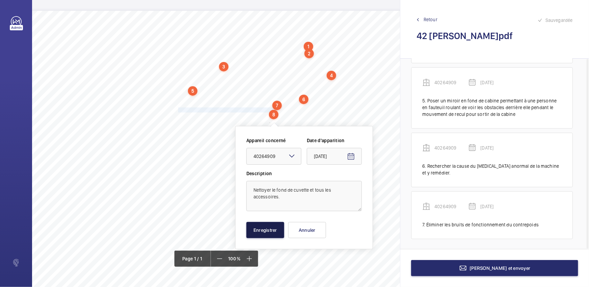
click at [272, 233] on button "Enregistrer" at bounding box center [265, 230] width 38 height 16
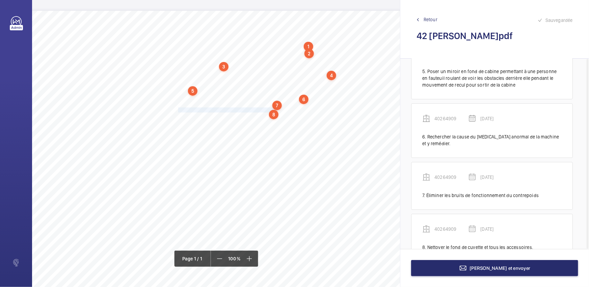
scroll to position [289, 0]
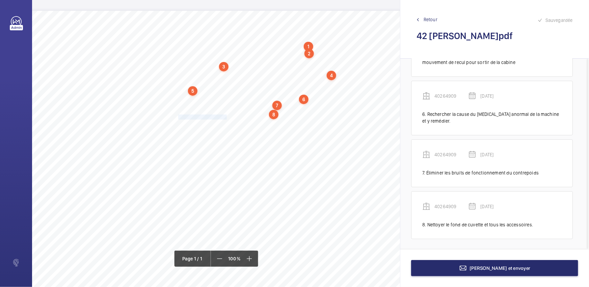
drag, startPoint x: 178, startPoint y: 116, endPoint x: 226, endPoint y: 116, distance: 47.6
click at [226, 116] on span "Nettoyer le toit de cabine." at bounding box center [203, 117] width 50 height 4
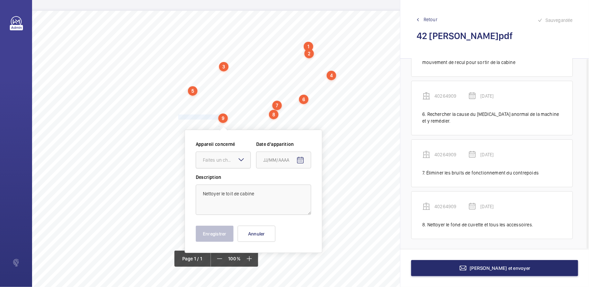
click at [214, 165] on div at bounding box center [223, 160] width 54 height 16
click at [223, 180] on span "40264909" at bounding box center [223, 180] width 41 height 7
click at [304, 159] on span "Open calendar" at bounding box center [300, 160] width 16 height 16
click at [307, 269] on span "28" at bounding box center [306, 269] width 12 height 12
type input "[DATE]"
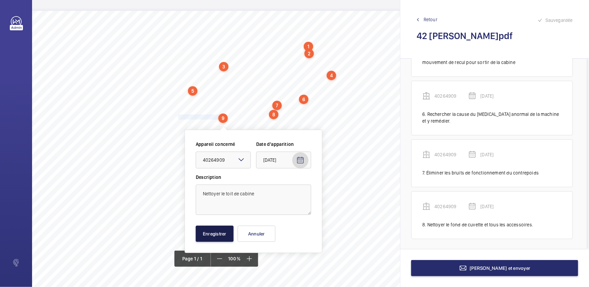
click at [212, 234] on button "Enregistrer" at bounding box center [215, 234] width 38 height 16
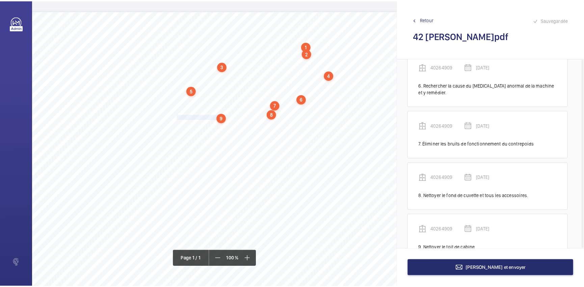
scroll to position [341, 0]
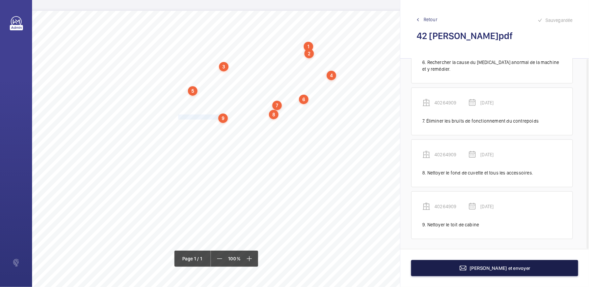
click at [494, 269] on span "[PERSON_NAME] et envoyer" at bounding box center [500, 268] width 61 height 5
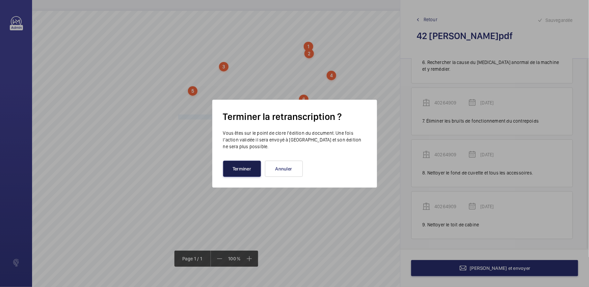
click at [253, 170] on button "Terminer" at bounding box center [242, 169] width 38 height 16
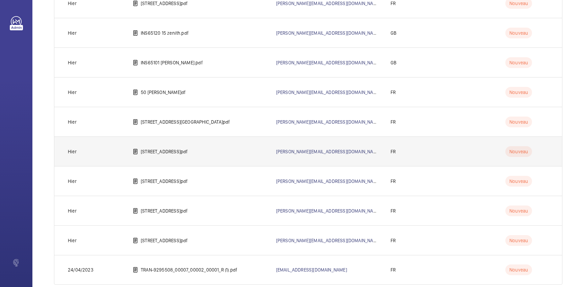
scroll to position [1562, 0]
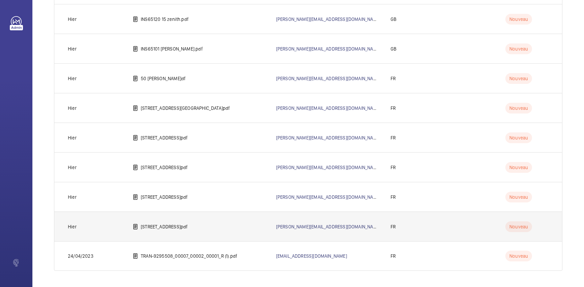
click at [203, 221] on td "[STREET_ADDRESS]pdf" at bounding box center [193, 227] width 143 height 30
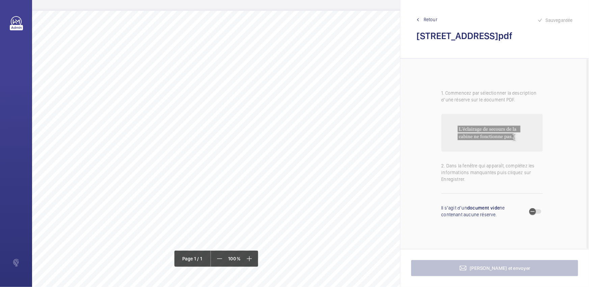
scroll to position [0, 117]
drag, startPoint x: 173, startPoint y: 45, endPoint x: 310, endPoint y: 44, distance: 137.0
click at [310, 44] on span "Mettre à disposition un registre de contrôle dans le local de machinerie." at bounding box center [242, 46] width 138 height 4
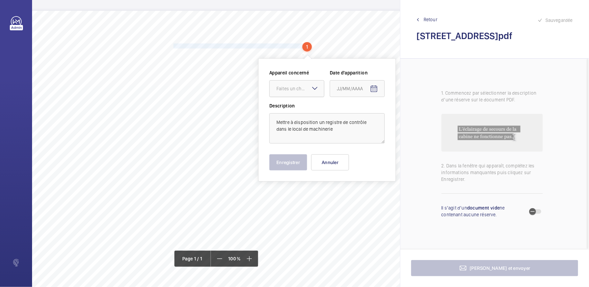
click at [307, 90] on div "Faites un choix" at bounding box center [300, 88] width 48 height 7
drag, startPoint x: 307, startPoint y: 105, endPoint x: 363, endPoint y: 94, distance: 57.3
click at [309, 105] on div "44803239" at bounding box center [297, 109] width 54 height 16
click at [373, 90] on mat-icon "Open calendar" at bounding box center [374, 89] width 8 height 8
click at [383, 200] on span "28" at bounding box center [380, 198] width 12 height 12
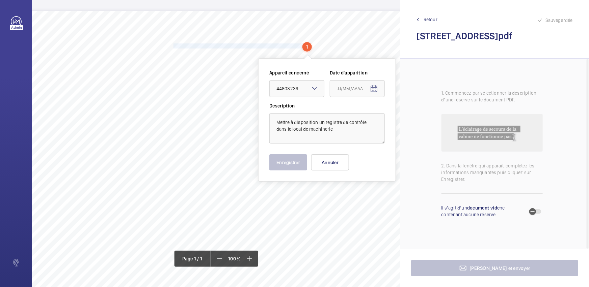
type input "[DATE]"
click at [295, 168] on button "Enregistrer" at bounding box center [288, 163] width 38 height 16
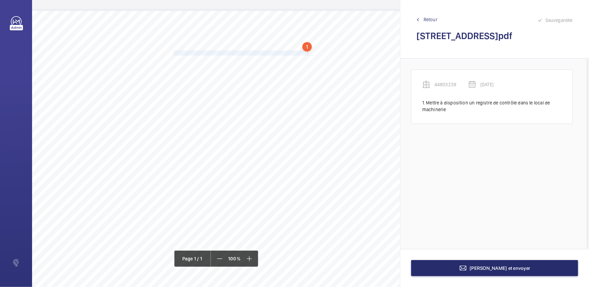
drag, startPoint x: 173, startPoint y: 52, endPoint x: 308, endPoint y: 52, distance: 134.9
click at [308, 52] on span "Fixer correctement tous les éléments se trouvant sur le toit de cabine." at bounding box center [240, 53] width 135 height 4
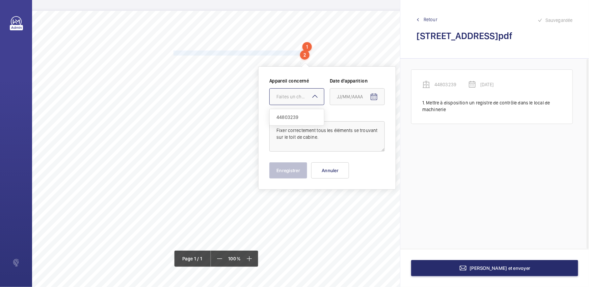
click at [311, 99] on mat-icon at bounding box center [315, 96] width 8 height 8
click at [307, 111] on div "44803239" at bounding box center [297, 117] width 54 height 16
click at [379, 100] on span "Open calendar" at bounding box center [374, 97] width 16 height 16
click at [377, 206] on span "28" at bounding box center [380, 206] width 12 height 12
type input "[DATE]"
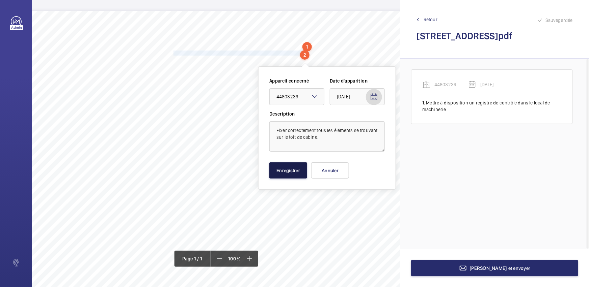
click at [277, 169] on button "Enregistrer" at bounding box center [288, 171] width 38 height 16
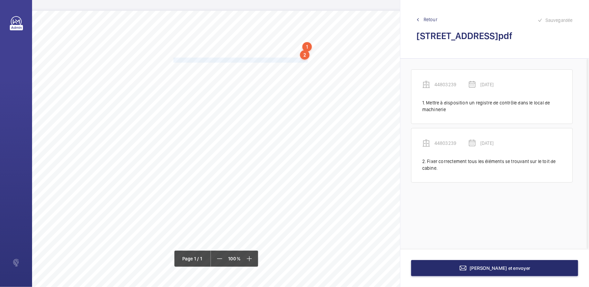
drag, startPoint x: 174, startPoint y: 59, endPoint x: 307, endPoint y: 61, distance: 132.9
click at [307, 61] on span "En cuvette, vider les récipients de récupération d'huile qui sont pleins." at bounding box center [240, 60] width 135 height 4
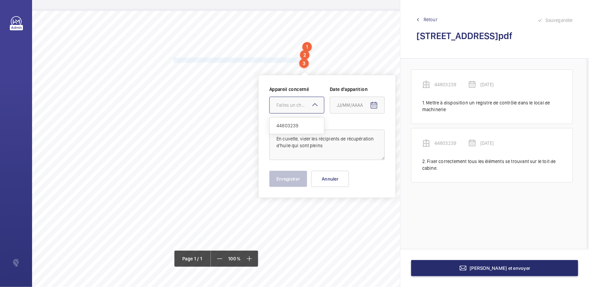
click at [309, 100] on div at bounding box center [297, 105] width 54 height 16
click at [303, 125] on span "44803239" at bounding box center [296, 125] width 41 height 7
click at [371, 106] on mat-icon "Open calendar" at bounding box center [374, 106] width 8 height 8
click at [380, 213] on span "28" at bounding box center [380, 214] width 12 height 12
type input "[DATE]"
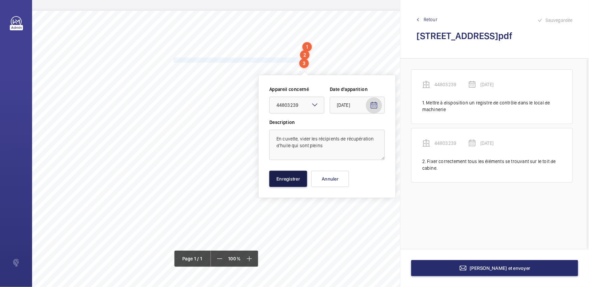
click at [288, 180] on button "Enregistrer" at bounding box center [288, 179] width 38 height 16
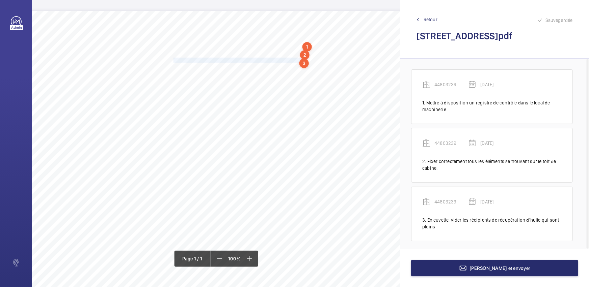
scroll to position [3, 0]
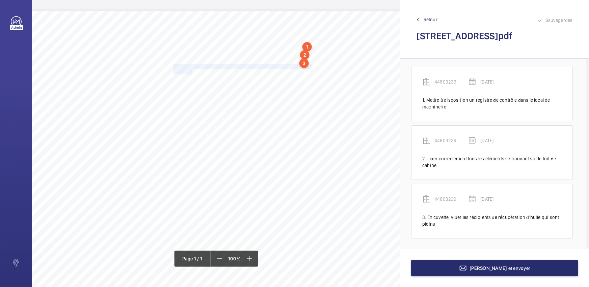
drag, startPoint x: 173, startPoint y: 66, endPoint x: 192, endPoint y: 72, distance: 18.9
click at [192, 72] on div "Nom du site Numéro appareil WM Réserve [STREET_ADDRESS][GEOGRAPHIC_DATA] Mettre…" at bounding box center [183, 200] width 536 height 378
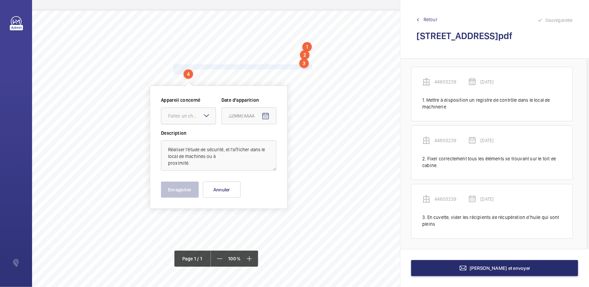
click at [192, 113] on div "Faites un choix" at bounding box center [192, 116] width 48 height 7
click at [192, 136] on span "44803239" at bounding box center [188, 136] width 41 height 7
click at [270, 113] on span "Open calendar" at bounding box center [265, 116] width 16 height 16
click at [269, 229] on span "28" at bounding box center [271, 225] width 12 height 12
type input "[DATE]"
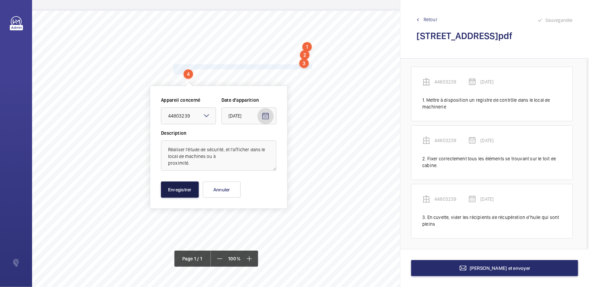
drag, startPoint x: 191, startPoint y: 193, endPoint x: 190, endPoint y: 197, distance: 4.9
click at [191, 192] on button "Enregistrer" at bounding box center [180, 190] width 38 height 16
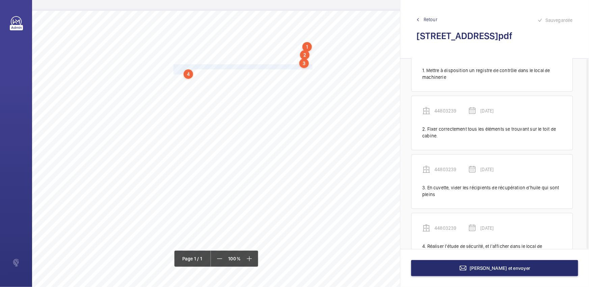
scroll to position [61, 0]
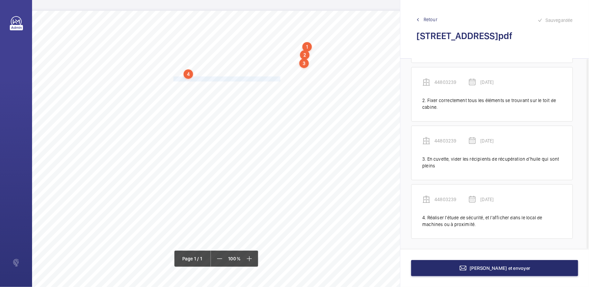
drag, startPoint x: 173, startPoint y: 77, endPoint x: 280, endPoint y: 78, distance: 106.9
click at [280, 78] on span "Remettre en place le capot sur l'armoire de manoeuvre." at bounding box center [227, 79] width 108 height 4
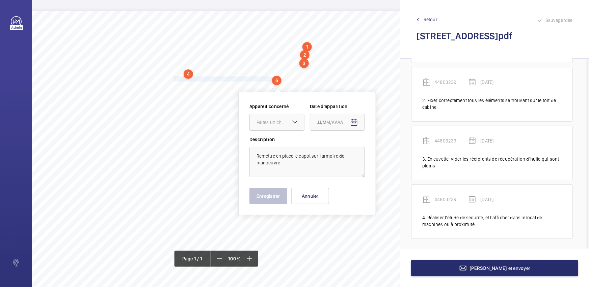
click at [279, 124] on div "Faites un choix" at bounding box center [280, 122] width 48 height 7
click at [276, 143] on span "44803239" at bounding box center [276, 143] width 41 height 7
click at [355, 127] on span "Open calendar" at bounding box center [354, 123] width 16 height 16
click at [358, 233] on span "28" at bounding box center [360, 231] width 12 height 12
type input "[DATE]"
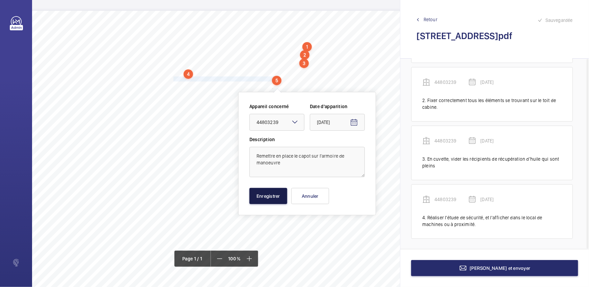
click at [265, 197] on button "Enregistrer" at bounding box center [268, 196] width 38 height 16
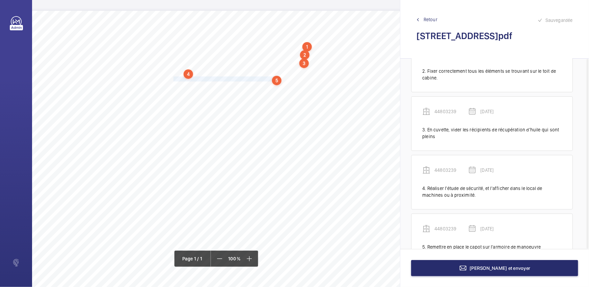
scroll to position [113, 0]
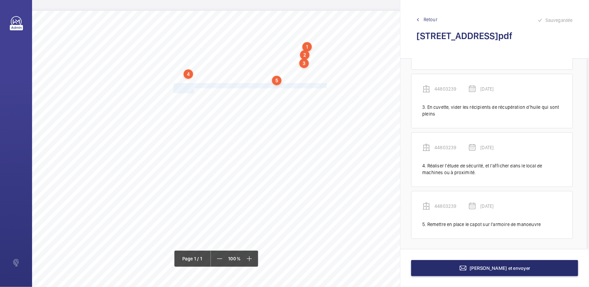
drag, startPoint x: 173, startPoint y: 84, endPoint x: 193, endPoint y: 90, distance: 20.1
click at [193, 90] on div "Nom du site Numéro appareil WM Réserve [STREET_ADDRESS][GEOGRAPHIC_DATA] Mettre…" at bounding box center [183, 200] width 536 height 378
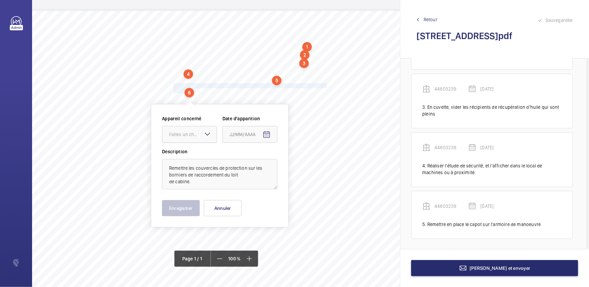
click at [200, 135] on div "Faites un choix" at bounding box center [193, 134] width 48 height 7
click at [198, 152] on span "44803239" at bounding box center [189, 155] width 41 height 7
click at [265, 136] on mat-icon "Open calendar" at bounding box center [266, 135] width 8 height 8
click at [276, 244] on span "28" at bounding box center [272, 243] width 12 height 12
type input "[DATE]"
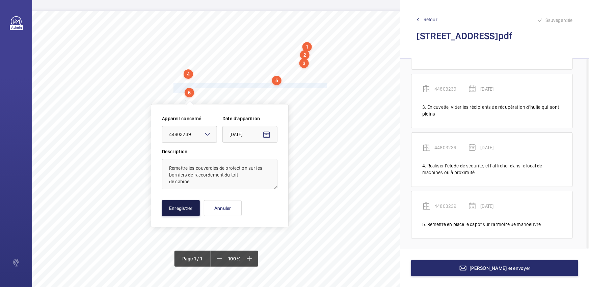
click at [192, 208] on button "Enregistrer" at bounding box center [181, 208] width 38 height 16
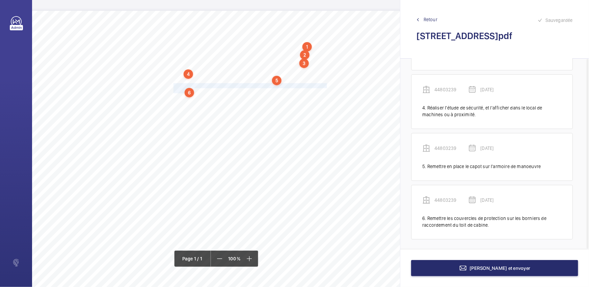
scroll to position [172, 0]
drag, startPoint x: 189, startPoint y: 97, endPoint x: 297, endPoint y: 92, distance: 108.1
click at [297, 92] on div "Nom du site Numéro appareil WM Réserve [STREET_ADDRESS][GEOGRAPHIC_DATA] Mettre…" at bounding box center [183, 200] width 536 height 378
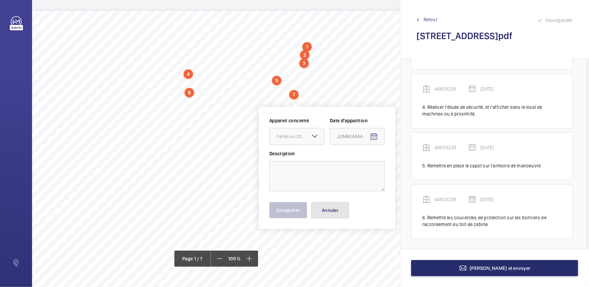
click at [340, 208] on button "Annuler" at bounding box center [330, 210] width 38 height 16
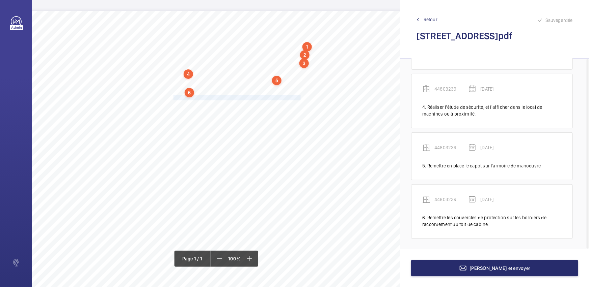
drag, startPoint x: 173, startPoint y: 96, endPoint x: 301, endPoint y: 97, distance: 127.5
click at [301, 97] on span "Remplacer le câble du limiteur de vitesse de cabine qui est oxydé." at bounding box center [237, 98] width 129 height 4
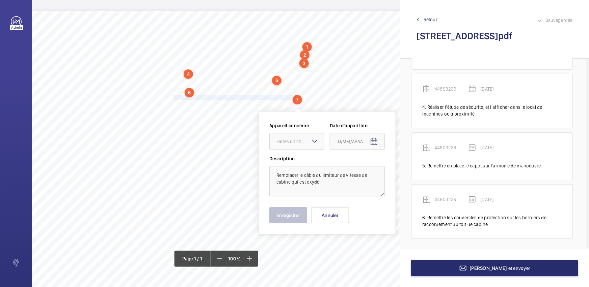
click at [299, 144] on div "Faites un choix" at bounding box center [300, 141] width 48 height 7
click at [291, 166] on div "44803239" at bounding box center [297, 162] width 54 height 16
click at [377, 141] on mat-icon "Open calendar" at bounding box center [374, 142] width 8 height 8
click at [379, 253] on span "28" at bounding box center [380, 251] width 12 height 12
type input "[DATE]"
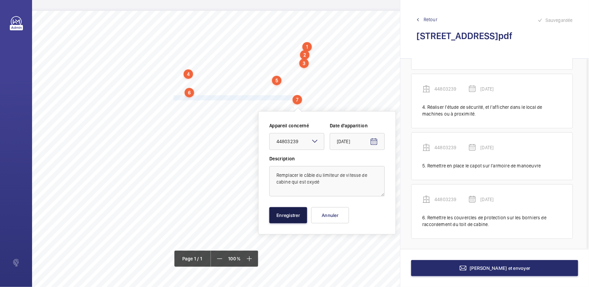
click at [302, 220] on button "Enregistrer" at bounding box center [288, 215] width 38 height 16
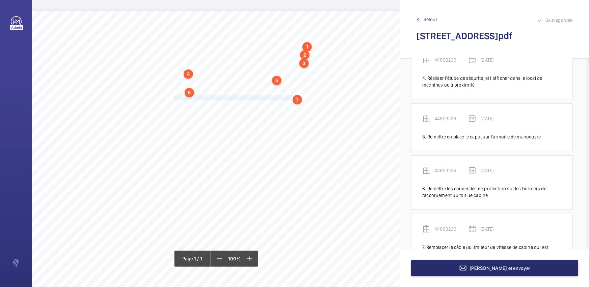
scroll to position [223, 0]
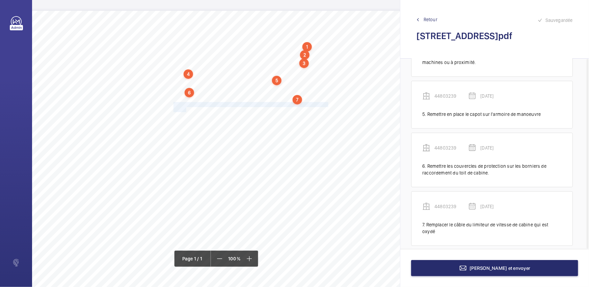
drag, startPoint x: 173, startPoint y: 105, endPoint x: 185, endPoint y: 109, distance: 12.5
click at [185, 109] on div "Nom du site Numéro appareil WM Réserve [STREET_ADDRESS][GEOGRAPHIC_DATA] Mettre…" at bounding box center [183, 200] width 536 height 378
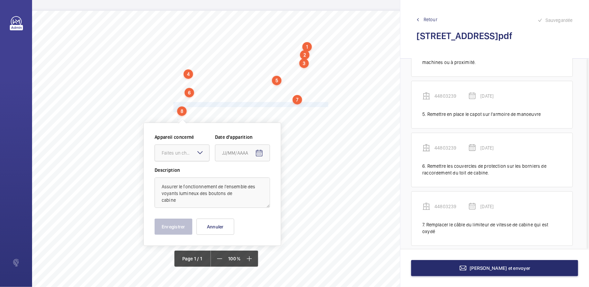
click at [187, 152] on div "Faites un choix" at bounding box center [186, 153] width 48 height 7
click at [186, 172] on span "44803239" at bounding box center [182, 173] width 41 height 7
click at [256, 154] on mat-icon "Open calendar" at bounding box center [259, 153] width 8 height 8
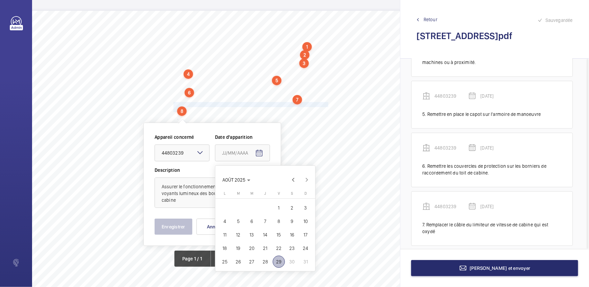
click at [263, 262] on span "28" at bounding box center [265, 262] width 12 height 12
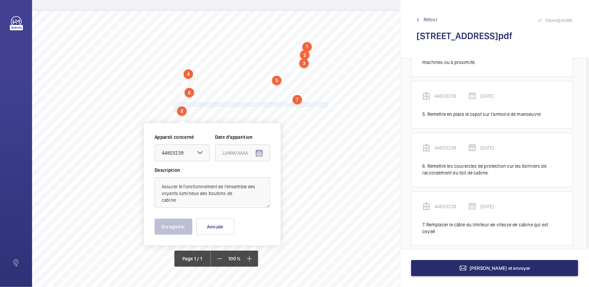
type input "[DATE]"
click at [175, 229] on button "Enregistrer" at bounding box center [174, 227] width 38 height 16
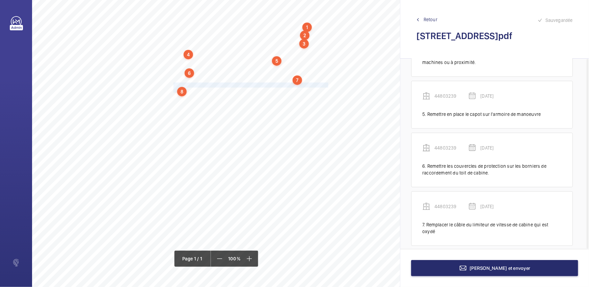
scroll to position [30, 117]
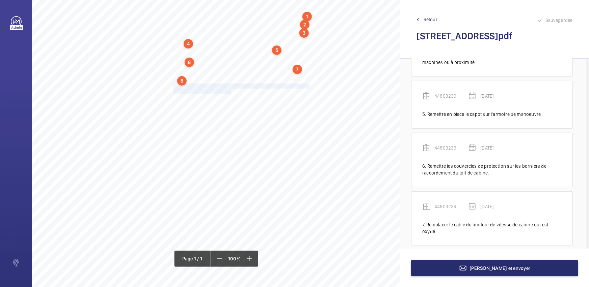
drag, startPoint x: 173, startPoint y: 85, endPoint x: 230, endPoint y: 90, distance: 56.6
click at [230, 90] on div "Nom du site Numéro appareil WM Réserve [STREET_ADDRESS][GEOGRAPHIC_DATA] Mettre…" at bounding box center [183, 169] width 536 height 378
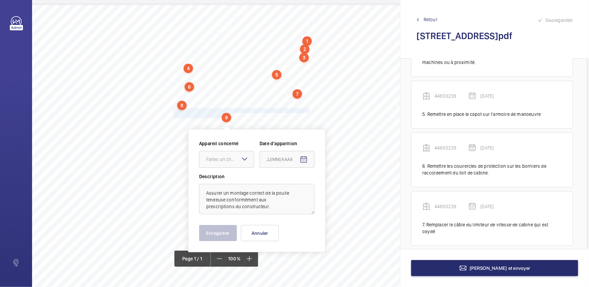
scroll to position [0, 117]
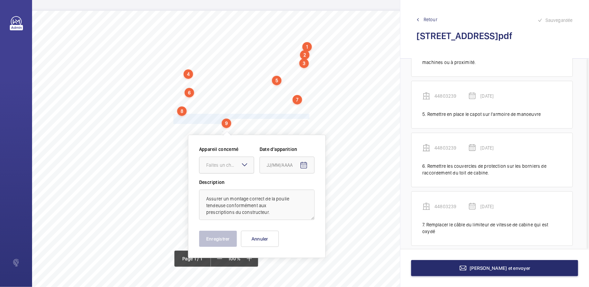
click at [228, 167] on div "Faites un choix" at bounding box center [230, 165] width 48 height 7
click at [240, 186] on span "44803239" at bounding box center [226, 185] width 41 height 7
click at [305, 167] on mat-icon "Open calendar" at bounding box center [304, 166] width 8 height 8
click at [311, 276] on span "28" at bounding box center [310, 274] width 12 height 12
type input "[DATE]"
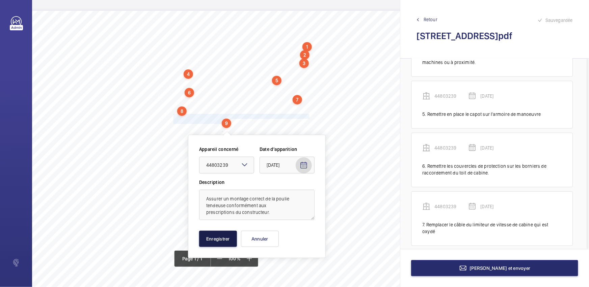
click at [215, 236] on button "Enregistrer" at bounding box center [218, 239] width 38 height 16
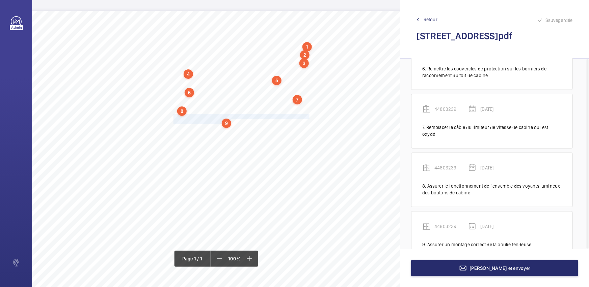
scroll to position [341, 0]
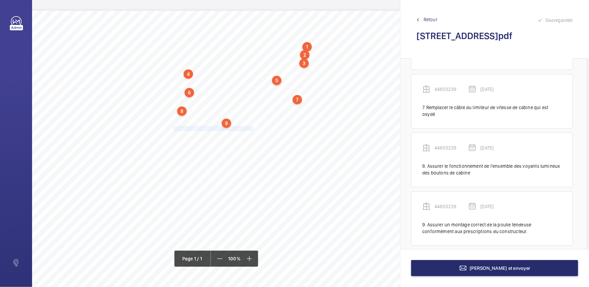
drag, startPoint x: 174, startPoint y: 128, endPoint x: 252, endPoint y: 130, distance: 78.6
click at [252, 130] on span "Remplacer la boite rouge qui est cassée." at bounding box center [212, 129] width 79 height 4
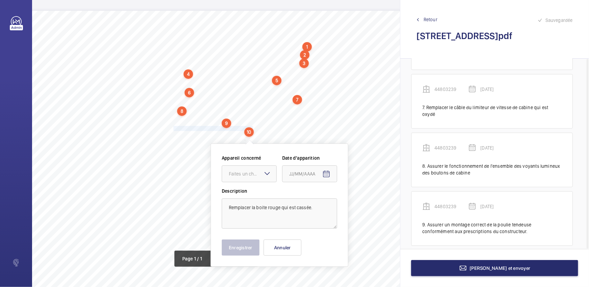
scroll to position [6, 117]
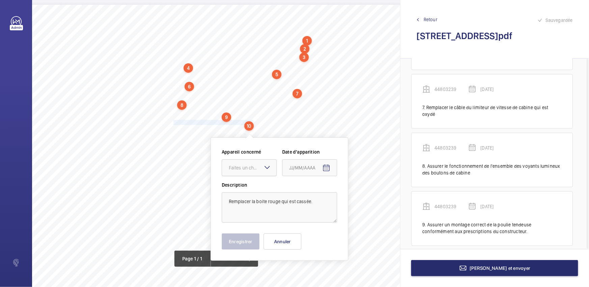
click at [259, 167] on div "Faites un choix" at bounding box center [253, 168] width 48 height 7
drag, startPoint x: 262, startPoint y: 185, endPoint x: 318, endPoint y: 170, distance: 58.3
click at [262, 185] on span "44803239" at bounding box center [249, 188] width 41 height 7
click at [324, 166] on mat-icon "Open calendar" at bounding box center [326, 168] width 8 height 8
click at [334, 149] on span "28" at bounding box center [332, 150] width 12 height 12
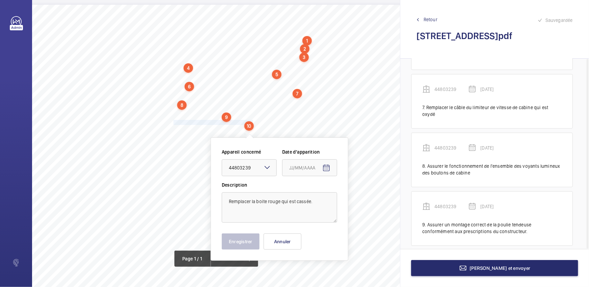
type input "[DATE]"
click at [244, 240] on button "Enregistrer" at bounding box center [241, 242] width 38 height 16
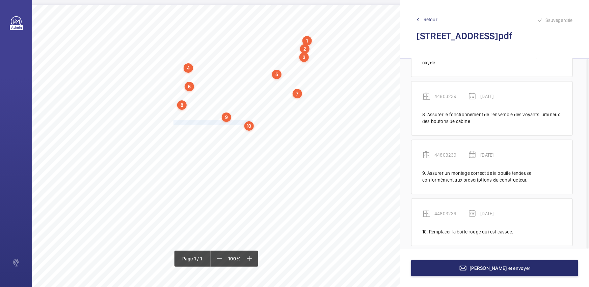
scroll to position [393, 0]
drag, startPoint x: 173, startPoint y: 129, endPoint x: 231, endPoint y: 130, distance: 58.0
click at [231, 130] on span "Nettoyer le limiteur de vitesse." at bounding box center [202, 130] width 59 height 4
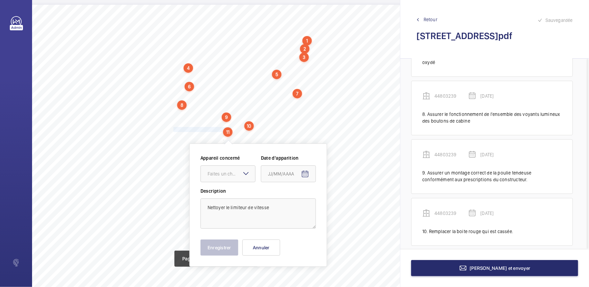
scroll to position [12, 117]
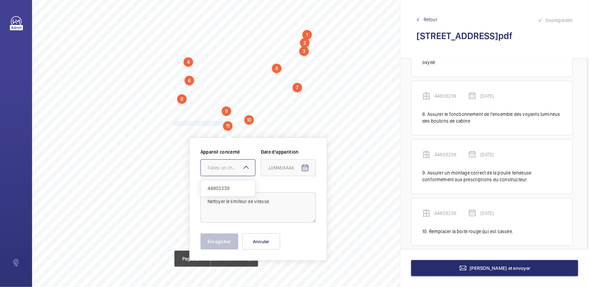
click at [236, 170] on div "Faites un choix" at bounding box center [231, 168] width 48 height 7
click at [247, 189] on span "44803239" at bounding box center [227, 188] width 41 height 7
click at [300, 167] on span "Open calendar" at bounding box center [305, 168] width 16 height 16
click at [312, 149] on span "28" at bounding box center [311, 150] width 12 height 12
type input "[DATE]"
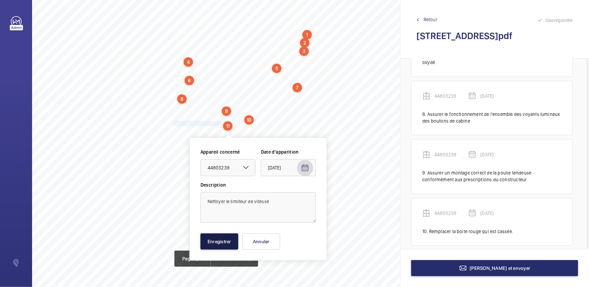
click at [229, 240] on button "Enregistrer" at bounding box center [219, 242] width 38 height 16
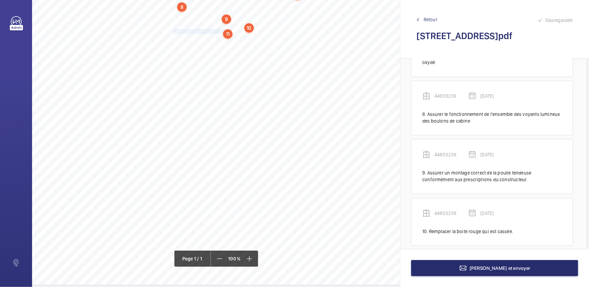
scroll to position [74, 117]
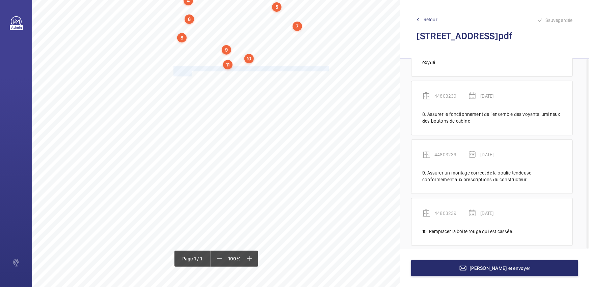
drag, startPoint x: 173, startPoint y: 67, endPoint x: 191, endPoint y: 72, distance: 18.8
click at [191, 72] on div "Nom du site Numéro appareil WM Réserve [STREET_ADDRESS][GEOGRAPHIC_DATA] Mettre…" at bounding box center [183, 126] width 536 height 378
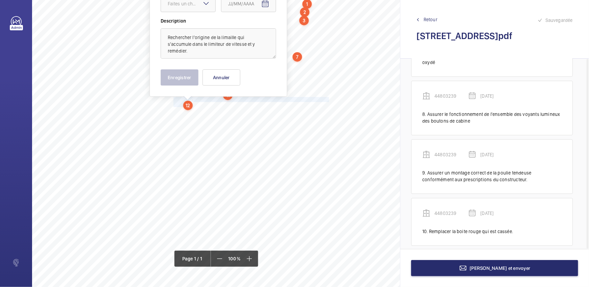
scroll to position [0, 117]
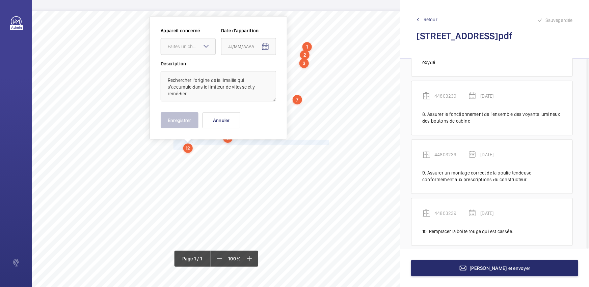
click at [192, 51] on div at bounding box center [188, 46] width 54 height 16
drag, startPoint x: 199, startPoint y: 71, endPoint x: 209, endPoint y: 67, distance: 11.4
click at [199, 70] on div "44803239" at bounding box center [188, 67] width 54 height 16
click at [269, 48] on mat-icon "Open calendar" at bounding box center [265, 47] width 8 height 8
click at [274, 158] on span "28" at bounding box center [271, 155] width 12 height 12
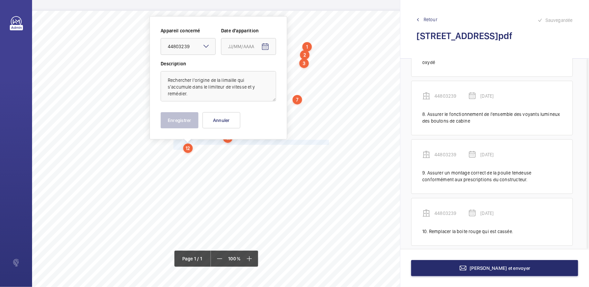
type input "[DATE]"
click at [173, 121] on button "Enregistrer" at bounding box center [180, 120] width 38 height 16
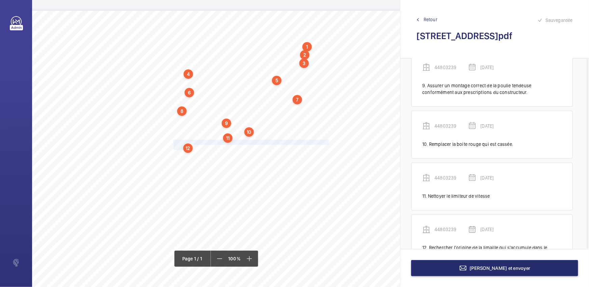
scroll to position [503, 0]
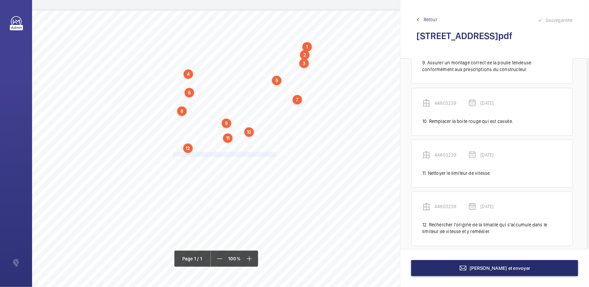
drag, startPoint x: 173, startPoint y: 153, endPoint x: 275, endPoint y: 152, distance: 101.5
click at [275, 152] on span "Fixer correctement la gueuse sur la poulie tendeuse." at bounding box center [224, 154] width 102 height 4
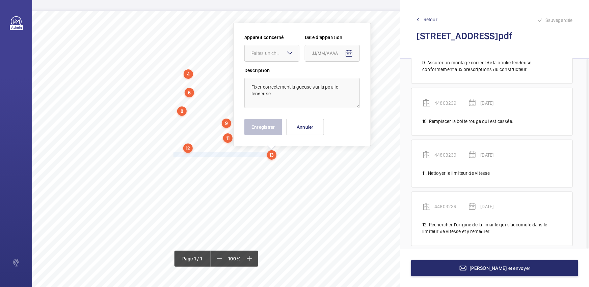
click at [292, 54] on mat-icon at bounding box center [290, 53] width 8 height 8
click at [275, 81] on div "44803239" at bounding box center [272, 74] width 54 height 16
click at [352, 52] on mat-icon "Open calendar" at bounding box center [349, 54] width 8 height 8
click at [357, 165] on span "28" at bounding box center [355, 162] width 12 height 12
type input "[DATE]"
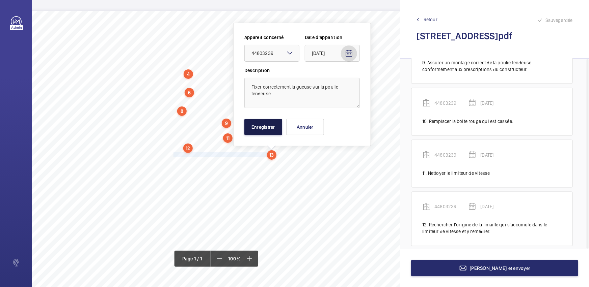
click at [265, 128] on button "Enregistrer" at bounding box center [263, 127] width 38 height 16
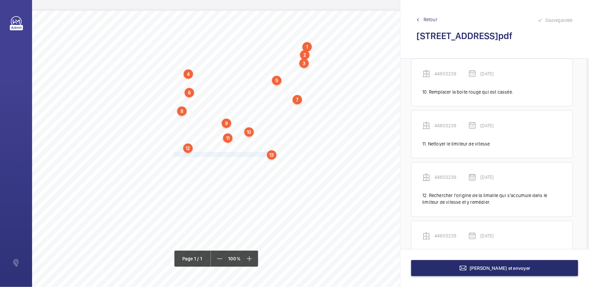
scroll to position [555, 0]
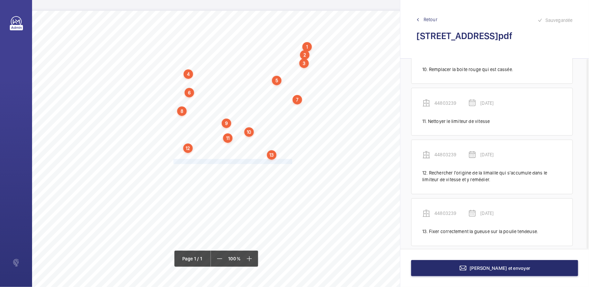
drag, startPoint x: 173, startPoint y: 160, endPoint x: 291, endPoint y: 160, distance: 118.4
click at [291, 160] on span "Remédier aux frottements des panneaux des portes palières." at bounding box center [232, 162] width 119 height 4
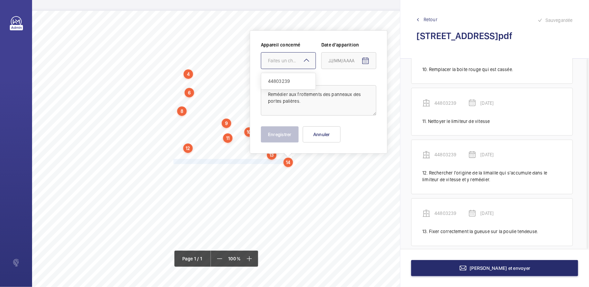
click at [304, 58] on mat-icon at bounding box center [306, 60] width 8 height 8
click at [297, 83] on span "44803239" at bounding box center [288, 81] width 41 height 7
click at [364, 62] on mat-icon "Open calendar" at bounding box center [365, 61] width 8 height 8
click at [373, 171] on span "28" at bounding box center [371, 170] width 12 height 12
type input "[DATE]"
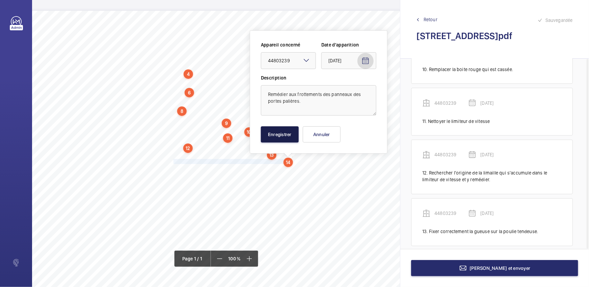
click at [275, 135] on button "Enregistrer" at bounding box center [280, 135] width 38 height 16
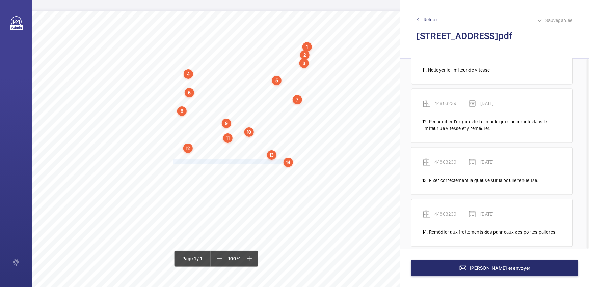
scroll to position [607, 0]
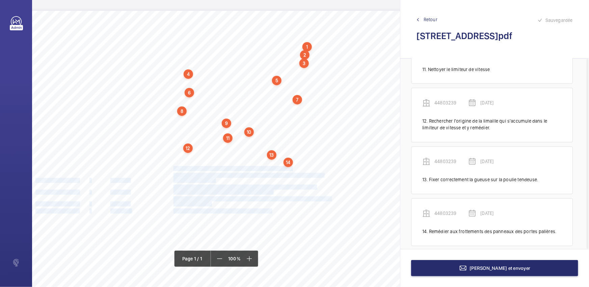
drag, startPoint x: 173, startPoint y: 168, endPoint x: 291, endPoint y: 168, distance: 117.7
click at [291, 168] on div "Nom du site Numéro appareil WM Réserve [STREET_ADDRESS][GEOGRAPHIC_DATA] Mettre…" at bounding box center [183, 200] width 536 height 378
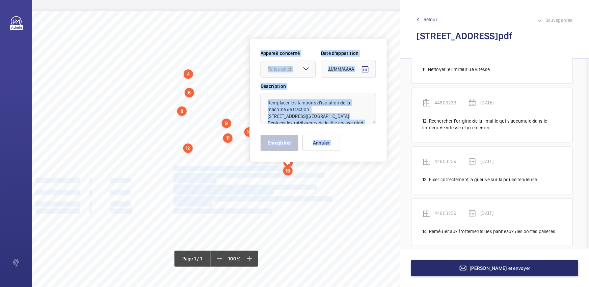
click at [370, 167] on div "Nom du site Numéro appareil WM Réserve [STREET_ADDRESS][GEOGRAPHIC_DATA] Mettre…" at bounding box center [183, 200] width 536 height 378
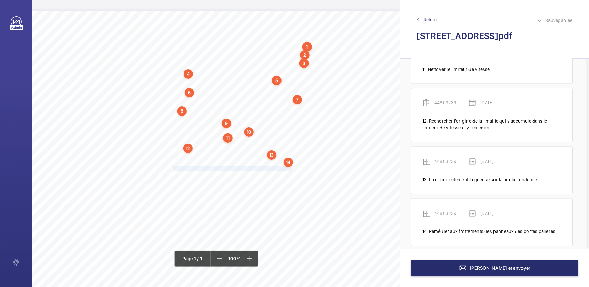
drag, startPoint x: 173, startPoint y: 168, endPoint x: 290, endPoint y: 168, distance: 117.1
click at [290, 168] on span "Remplacer les tampons d'isolation de la machine de traction." at bounding box center [232, 169] width 118 height 4
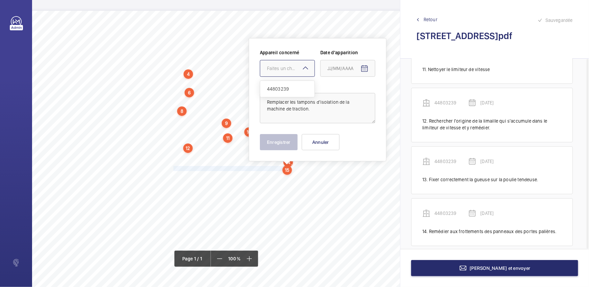
drag, startPoint x: 301, startPoint y: 69, endPoint x: 303, endPoint y: 85, distance: 16.3
click at [301, 70] on mat-icon at bounding box center [305, 68] width 8 height 8
click at [303, 85] on div "44803239" at bounding box center [287, 89] width 54 height 16
click at [370, 69] on span "Open calendar" at bounding box center [364, 69] width 16 height 16
click at [374, 180] on span "28" at bounding box center [370, 177] width 12 height 12
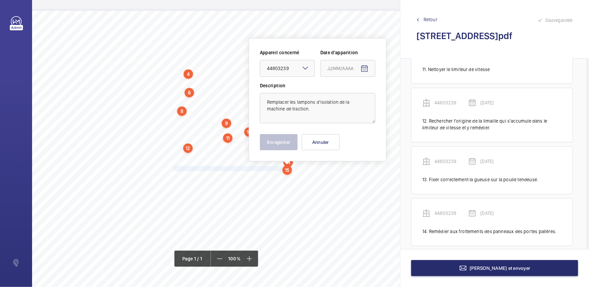
type input "[DATE]"
click at [271, 145] on button "Enregistrer" at bounding box center [279, 142] width 38 height 16
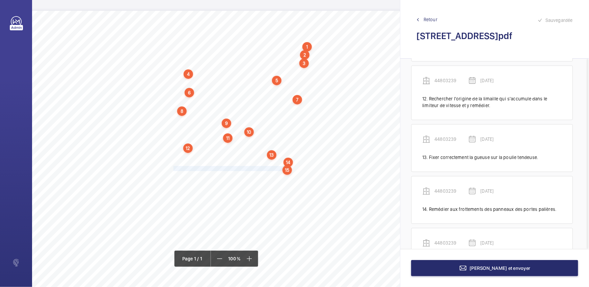
scroll to position [658, 0]
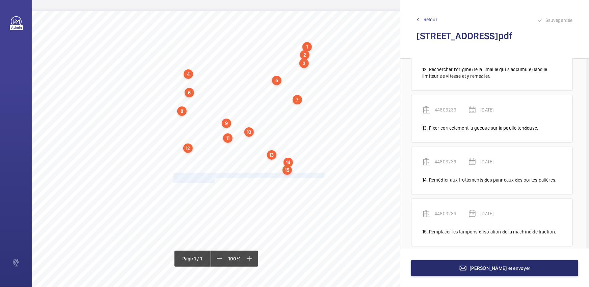
drag, startPoint x: 173, startPoint y: 175, endPoint x: 214, endPoint y: 181, distance: 41.6
click at [214, 181] on div "Nom du site Numéro appareil WM Réserve [STREET_ADDRESS][GEOGRAPHIC_DATA] Mettre…" at bounding box center [183, 200] width 536 height 378
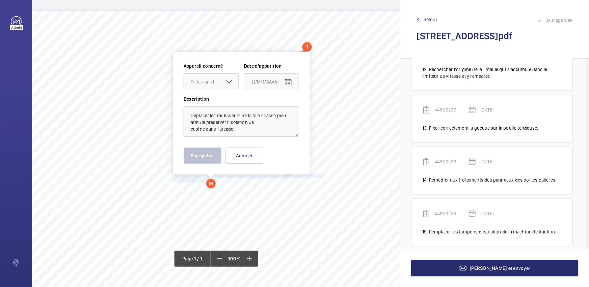
scroll to position [10, 117]
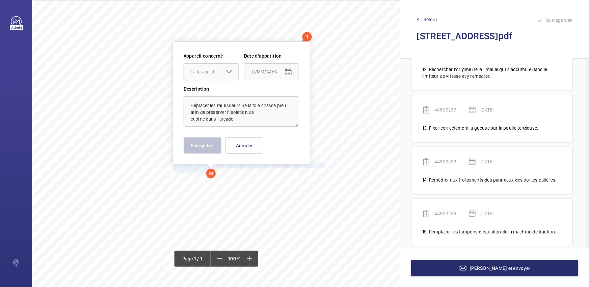
drag, startPoint x: 233, startPoint y: 73, endPoint x: 233, endPoint y: 78, distance: 5.1
click at [233, 73] on div "Faites un choix" at bounding box center [211, 71] width 55 height 17
click at [232, 89] on div "44803239" at bounding box center [211, 92] width 54 height 16
click at [293, 71] on span "Open calendar" at bounding box center [288, 72] width 16 height 16
click at [297, 180] on span "28" at bounding box center [294, 180] width 12 height 12
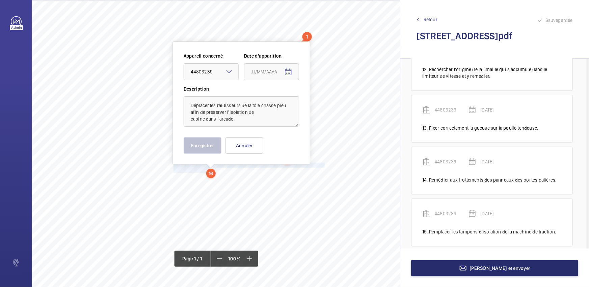
type input "[DATE]"
click at [203, 145] on button "Enregistrer" at bounding box center [203, 146] width 38 height 16
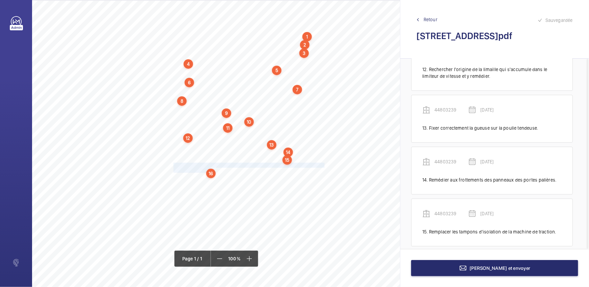
scroll to position [717, 0]
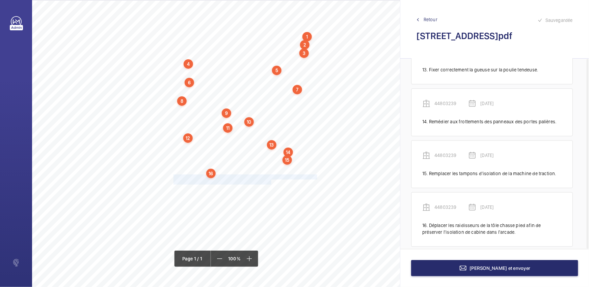
drag, startPoint x: 173, startPoint y: 176, endPoint x: 271, endPoint y: 181, distance: 98.0
click at [271, 181] on div "Nom du site Numéro appareil WM Réserve [STREET_ADDRESS][GEOGRAPHIC_DATA] Mettre…" at bounding box center [183, 190] width 536 height 378
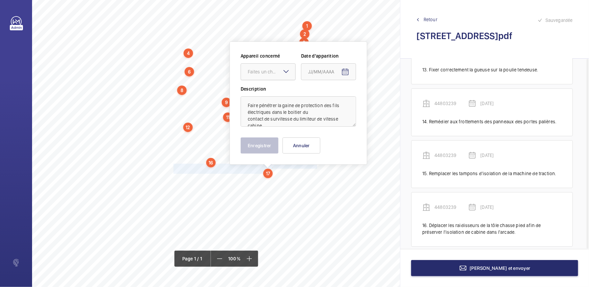
drag, startPoint x: 280, startPoint y: 75, endPoint x: 279, endPoint y: 80, distance: 5.1
click at [280, 75] on div "Faites un choix" at bounding box center [268, 71] width 54 height 7
drag, startPoint x: 276, startPoint y: 94, endPoint x: 354, endPoint y: 82, distance: 79.5
click at [277, 94] on span "44803239" at bounding box center [268, 92] width 41 height 7
click at [349, 72] on button "Open calendar" at bounding box center [345, 72] width 16 height 16
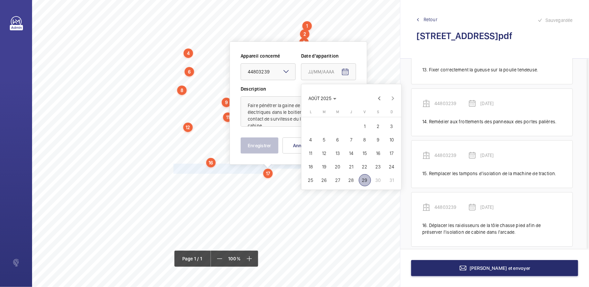
click at [351, 180] on span "28" at bounding box center [351, 180] width 12 height 12
type input "[DATE]"
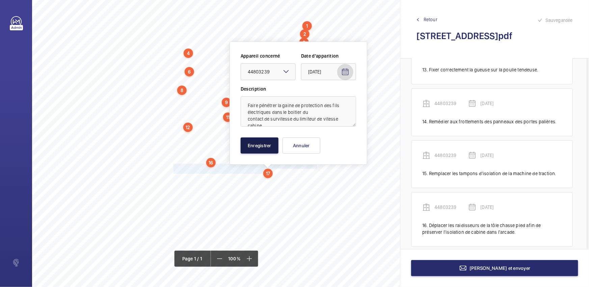
click at [255, 146] on button "Enregistrer" at bounding box center [260, 146] width 38 height 16
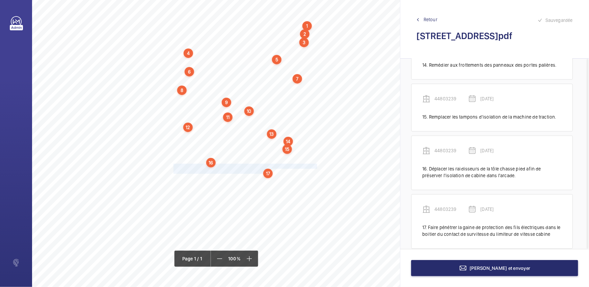
scroll to position [776, 0]
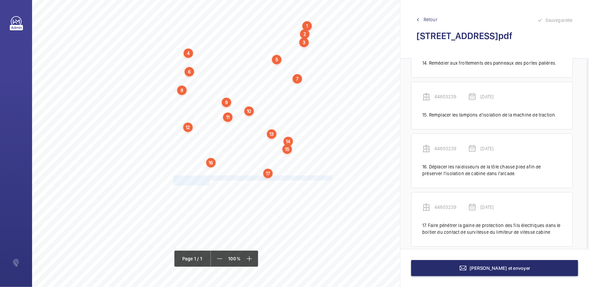
drag, startPoint x: 173, startPoint y: 177, endPoint x: 209, endPoint y: 182, distance: 36.1
click at [209, 182] on div "Nom du site Numéro appareil WM Réserve [STREET_ADDRESS][GEOGRAPHIC_DATA] Mettre…" at bounding box center [183, 179] width 536 height 378
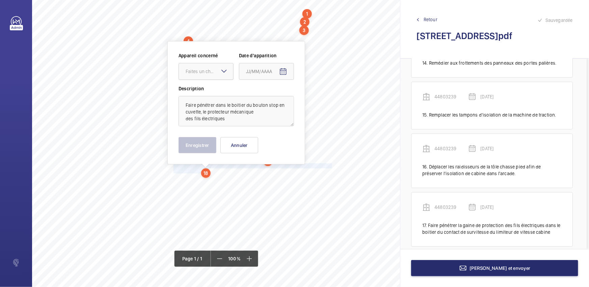
click at [212, 67] on div at bounding box center [206, 71] width 54 height 16
drag, startPoint x: 215, startPoint y: 88, endPoint x: 284, endPoint y: 90, distance: 69.2
click at [215, 89] on span "44803239" at bounding box center [206, 92] width 41 height 7
click at [285, 74] on mat-icon "Open calendar" at bounding box center [283, 72] width 8 height 8
click at [288, 179] on span "28" at bounding box center [289, 180] width 12 height 12
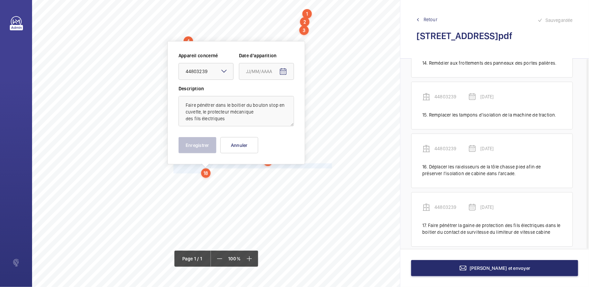
type input "[DATE]"
click at [193, 145] on button "Enregistrer" at bounding box center [197, 145] width 38 height 16
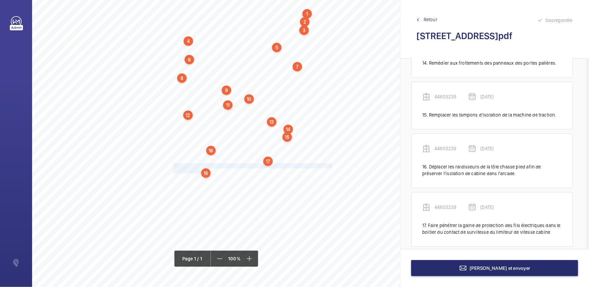
scroll to position [835, 0]
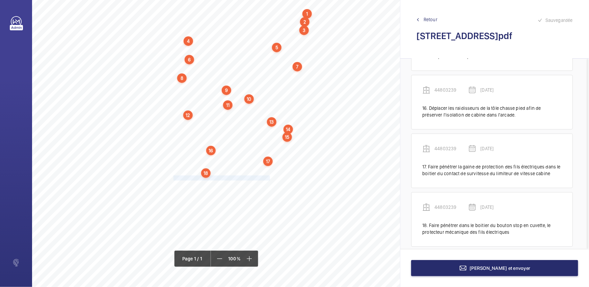
drag, startPoint x: 173, startPoint y: 177, endPoint x: 270, endPoint y: 177, distance: 96.5
click at [270, 177] on span "Régler les jeux de serrures sur les portes palières." at bounding box center [222, 178] width 98 height 4
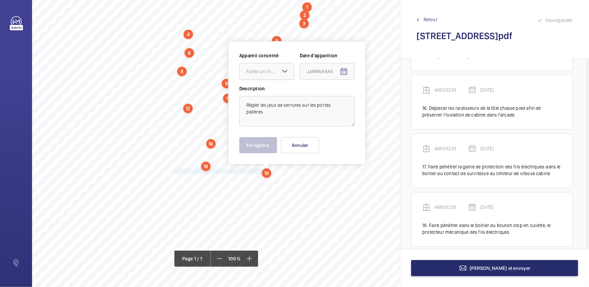
click at [276, 75] on div "Faites un choix" at bounding box center [267, 71] width 54 height 7
drag, startPoint x: 281, startPoint y: 92, endPoint x: 289, endPoint y: 90, distance: 8.6
click at [283, 91] on span "44803239" at bounding box center [266, 92] width 41 height 7
click at [347, 73] on mat-icon "Open calendar" at bounding box center [344, 72] width 8 height 8
click at [349, 184] on span "28" at bounding box center [350, 180] width 12 height 12
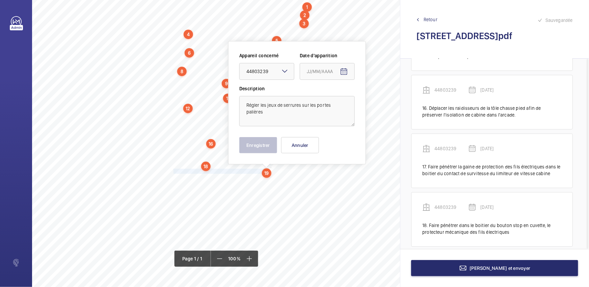
type input "[DATE]"
click at [256, 148] on button "Enregistrer" at bounding box center [258, 145] width 38 height 16
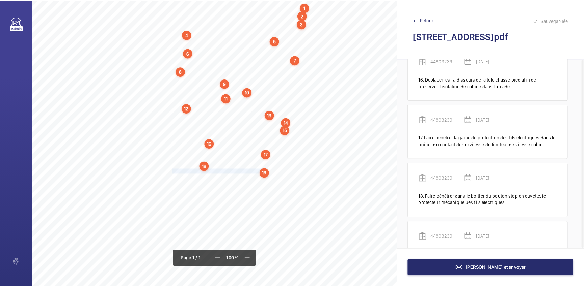
scroll to position [887, 0]
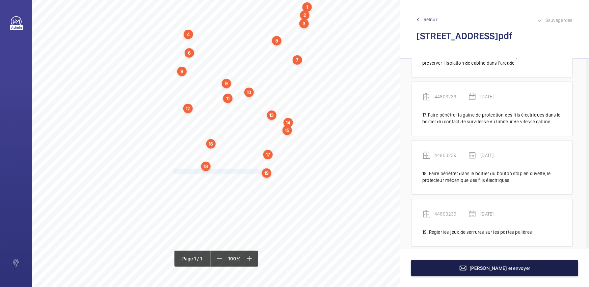
click at [474, 263] on button "[PERSON_NAME] et envoyer" at bounding box center [494, 268] width 167 height 16
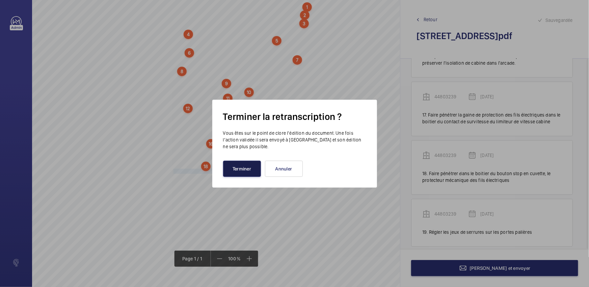
click at [246, 161] on button "Terminer" at bounding box center [242, 169] width 38 height 16
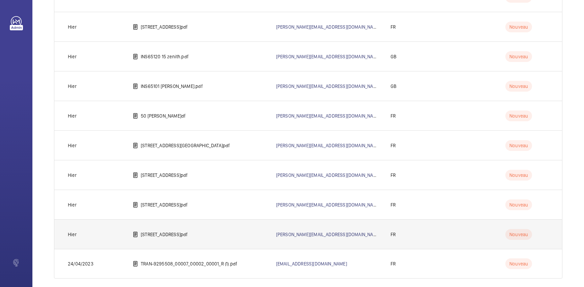
scroll to position [1532, 0]
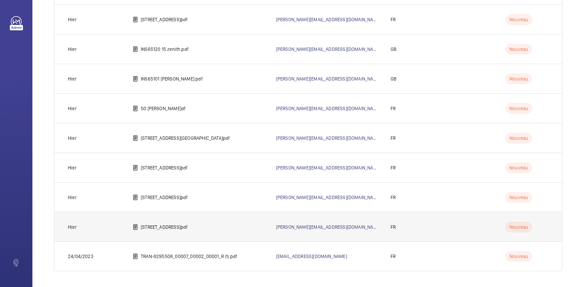
click at [183, 230] on td "[STREET_ADDRESS]pdf" at bounding box center [193, 227] width 143 height 30
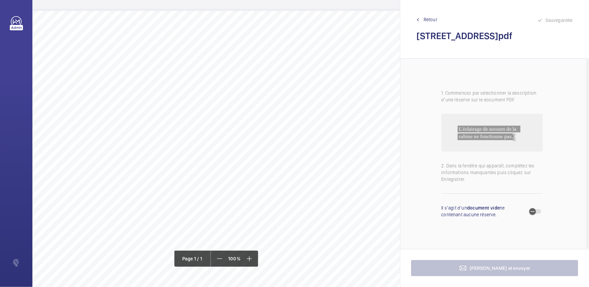
drag, startPoint x: 253, startPoint y: 285, endPoint x: 262, endPoint y: 284, distance: 9.1
click at [253, 284] on div "Nom du site Numéro appareil WM Réserve [STREET_ADDRESS] 51121965 Fixer correcte…" at bounding box center [300, 200] width 536 height 378
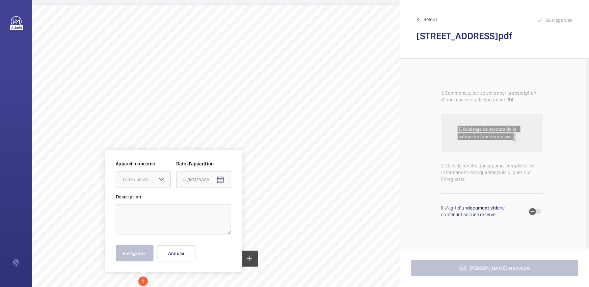
scroll to position [0, 107]
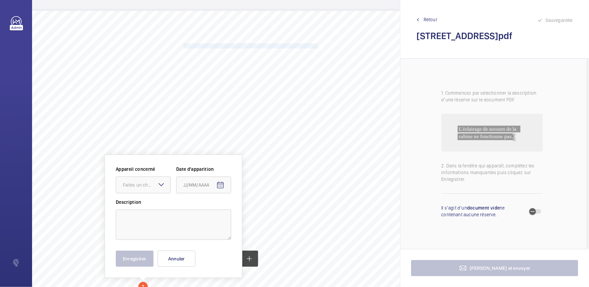
drag, startPoint x: 184, startPoint y: 45, endPoint x: 317, endPoint y: 44, distance: 133.9
click at [317, 44] on span "Fixer correctement tous les éléments se trouvant sur le toit de cabine." at bounding box center [251, 46] width 135 height 4
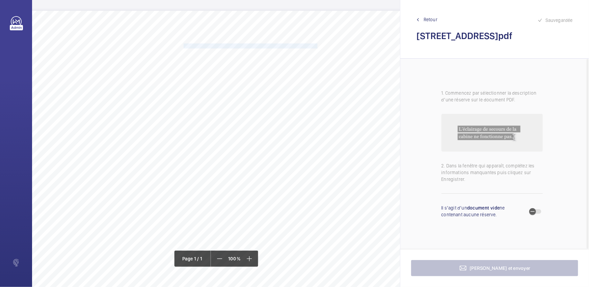
click at [285, 45] on span "Fixer correctement tous les éléments se trouvant sur le toit de cabine." at bounding box center [251, 46] width 135 height 4
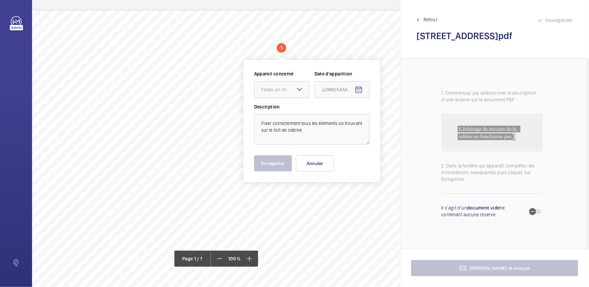
click at [289, 82] on div at bounding box center [281, 90] width 54 height 16
click at [284, 103] on div "51121965" at bounding box center [281, 110] width 54 height 16
click at [357, 91] on mat-icon "Open calendar" at bounding box center [359, 90] width 8 height 8
click at [368, 197] on span "28" at bounding box center [365, 199] width 12 height 12
type input "[DATE]"
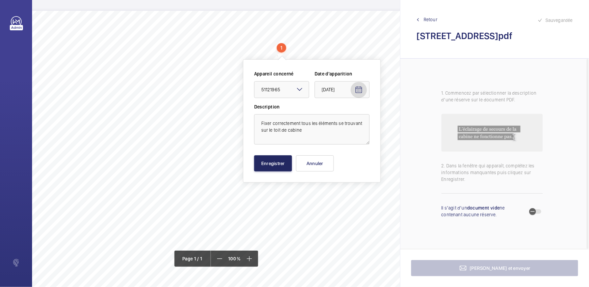
click at [288, 165] on button "Enregistrer" at bounding box center [273, 164] width 38 height 16
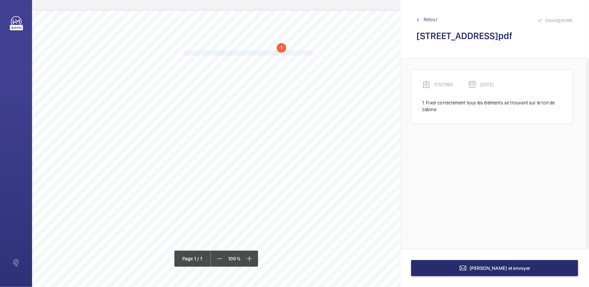
drag, startPoint x: 184, startPoint y: 52, endPoint x: 313, endPoint y: 53, distance: 129.9
click at [313, 53] on span "Installer des récupérateurs d’huile aux pieds des guides en cuvette." at bounding box center [249, 53] width 131 height 4
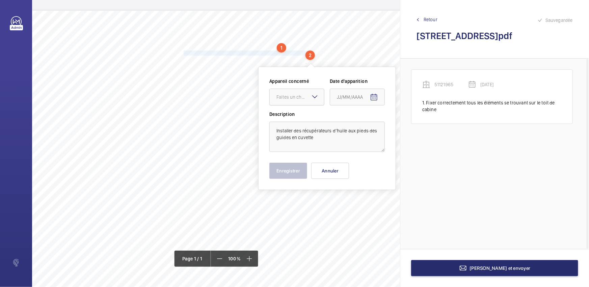
click at [294, 94] on div "Faites un choix" at bounding box center [300, 97] width 48 height 7
click at [304, 122] on div "51121965" at bounding box center [297, 118] width 54 height 16
click at [374, 97] on mat-icon "Open calendar" at bounding box center [374, 97] width 8 height 8
click at [380, 205] on span "28" at bounding box center [380, 206] width 12 height 12
type input "[DATE]"
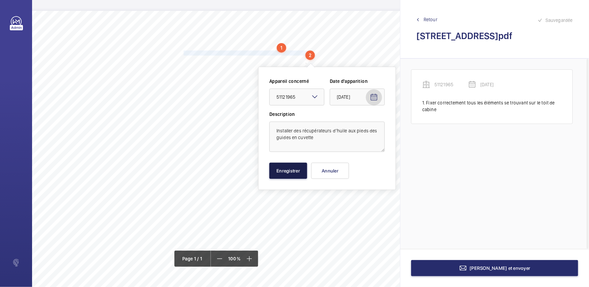
click at [299, 178] on button "Enregistrer" at bounding box center [288, 171] width 38 height 16
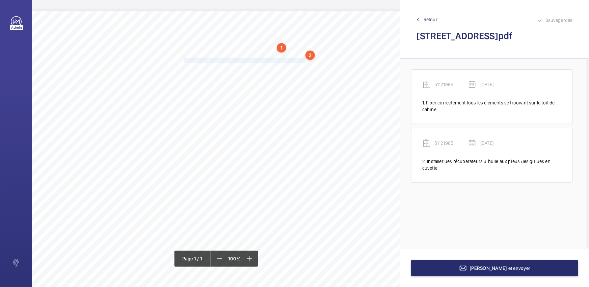
drag, startPoint x: 184, startPoint y: 58, endPoint x: 296, endPoint y: 59, distance: 112.3
click at [296, 59] on span "[PERSON_NAME] et dégraisser les semelles des guides en cuvette." at bounding box center [250, 60] width 133 height 4
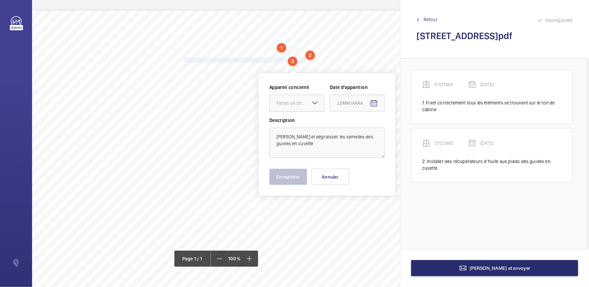
click at [290, 98] on div at bounding box center [297, 103] width 54 height 16
click at [308, 123] on span "51121965" at bounding box center [296, 123] width 41 height 7
click at [374, 107] on mat-icon "Open calendar" at bounding box center [374, 104] width 8 height 8
click at [381, 214] on span "28" at bounding box center [380, 212] width 12 height 12
type input "[DATE]"
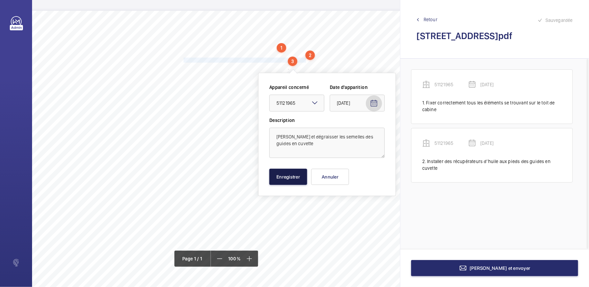
click at [290, 180] on button "Enregistrer" at bounding box center [288, 177] width 38 height 16
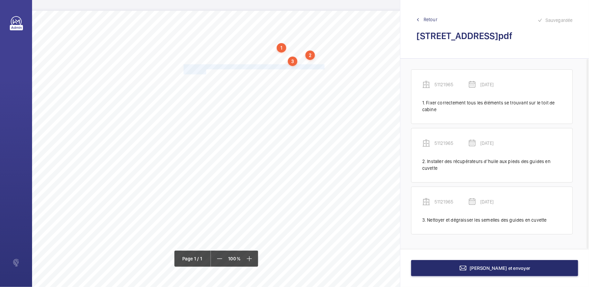
drag, startPoint x: 184, startPoint y: 66, endPoint x: 205, endPoint y: 72, distance: 22.6
click at [205, 72] on div "Nom du site Numéro appareil WM Réserve [STREET_ADDRESS] 51121965 Fixer correcte…" at bounding box center [193, 200] width 536 height 378
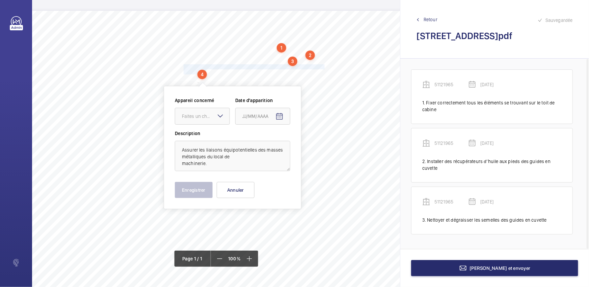
click at [216, 119] on div "Faites un choix" at bounding box center [202, 116] width 55 height 17
drag, startPoint x: 214, startPoint y: 137, endPoint x: 281, endPoint y: 121, distance: 69.1
click at [214, 137] on span "51121965" at bounding box center [202, 137] width 41 height 7
click at [281, 115] on mat-icon "Open calendar" at bounding box center [279, 117] width 8 height 8
click at [283, 226] on span "28" at bounding box center [285, 225] width 12 height 12
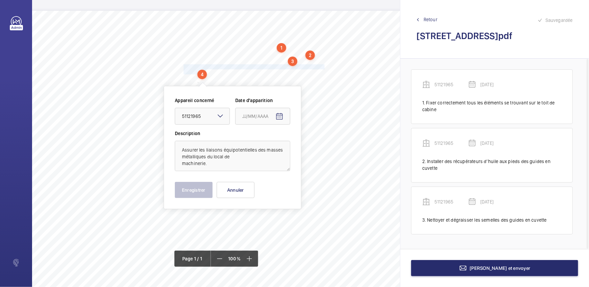
type input "[DATE]"
click at [197, 187] on button "Enregistrer" at bounding box center [194, 190] width 38 height 16
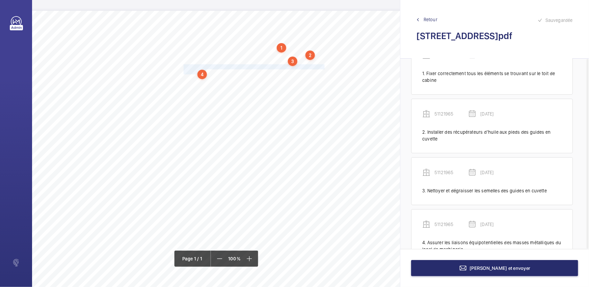
scroll to position [54, 0]
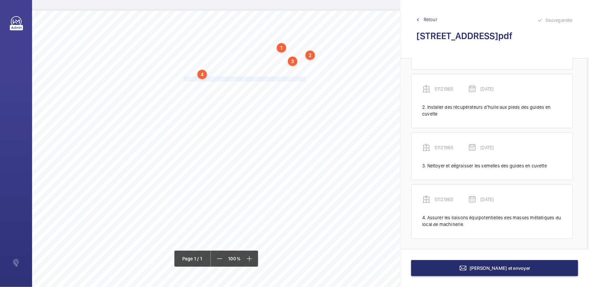
drag, startPoint x: 184, startPoint y: 78, endPoint x: 304, endPoint y: 78, distance: 120.4
click at [304, 78] on span "Remplacer les ampoules défectueuses de l'éclairage de gaine." at bounding box center [245, 79] width 122 height 4
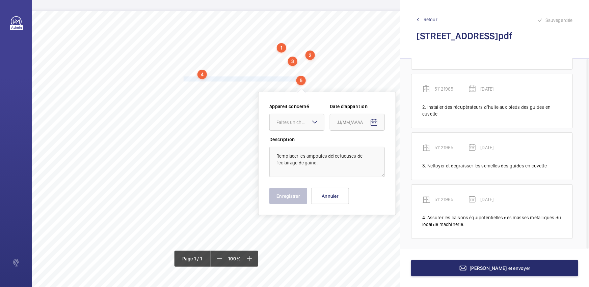
click at [308, 128] on div at bounding box center [297, 122] width 54 height 16
click at [310, 145] on span "51121965" at bounding box center [296, 143] width 41 height 7
click at [371, 126] on mat-icon "Open calendar" at bounding box center [374, 123] width 8 height 8
click at [380, 227] on span "28" at bounding box center [380, 231] width 12 height 12
type input "[DATE]"
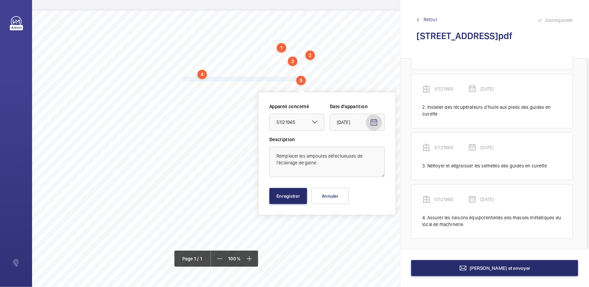
click at [283, 195] on button "Enregistrer" at bounding box center [288, 196] width 38 height 16
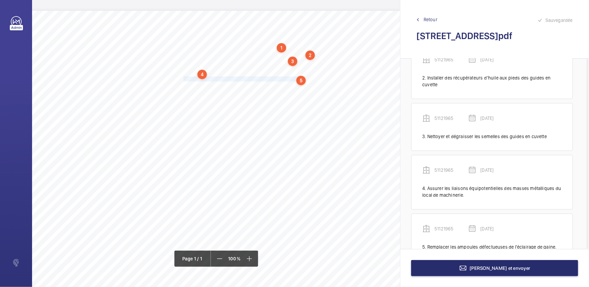
scroll to position [106, 0]
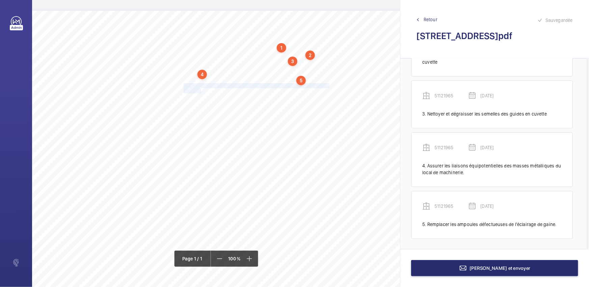
drag, startPoint x: 184, startPoint y: 85, endPoint x: 201, endPoint y: 90, distance: 18.1
click at [201, 90] on div "Nom du site Numéro appareil WM Réserve [STREET_ADDRESS] 51121965 Fixer correcte…" at bounding box center [193, 200] width 536 height 378
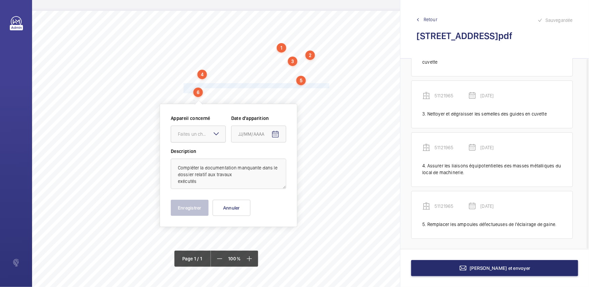
click at [194, 134] on div "Faites un choix" at bounding box center [202, 134] width 48 height 7
click at [194, 152] on span "51121965" at bounding box center [198, 154] width 41 height 7
click at [274, 137] on mat-icon "Open calendar" at bounding box center [275, 135] width 8 height 8
click at [280, 245] on span "28" at bounding box center [281, 243] width 12 height 12
type input "[DATE]"
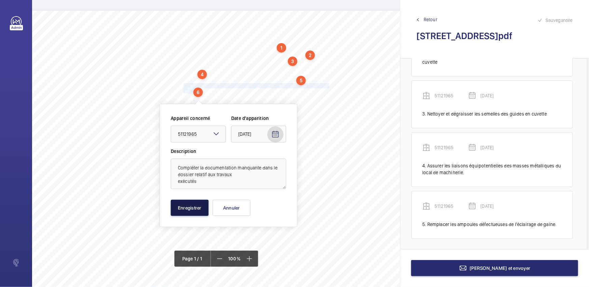
click at [182, 207] on button "Enregistrer" at bounding box center [190, 208] width 38 height 16
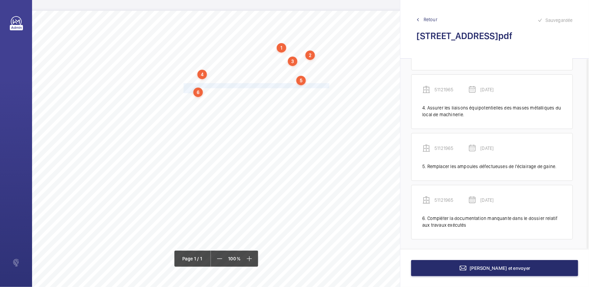
scroll to position [165, 0]
drag, startPoint x: 184, startPoint y: 95, endPoint x: 307, endPoint y: 102, distance: 123.3
click at [307, 102] on div "Nom du site Numéro appareil WM Réserve [STREET_ADDRESS] 51121965 Fixer correcte…" at bounding box center [193, 200] width 536 height 378
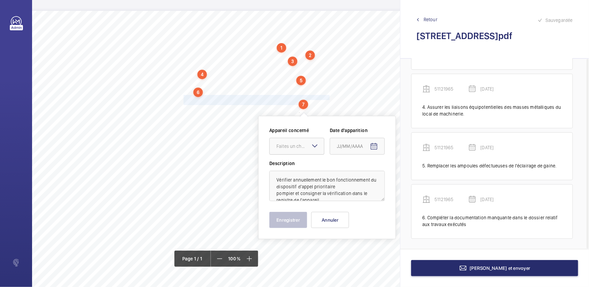
click at [288, 151] on div at bounding box center [297, 146] width 54 height 16
click at [293, 169] on span "51121965" at bounding box center [296, 167] width 41 height 7
click at [371, 143] on mat-icon "Open calendar" at bounding box center [374, 147] width 8 height 8
click at [380, 256] on span "28" at bounding box center [380, 255] width 12 height 12
type input "[DATE]"
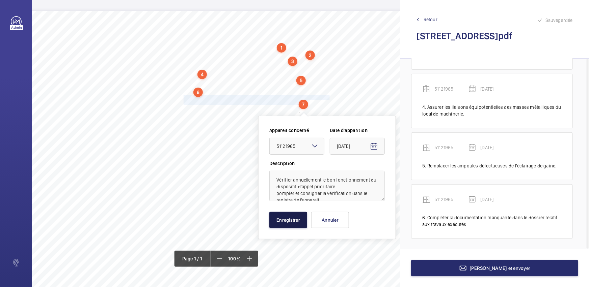
click at [297, 223] on button "Enregistrer" at bounding box center [288, 220] width 38 height 16
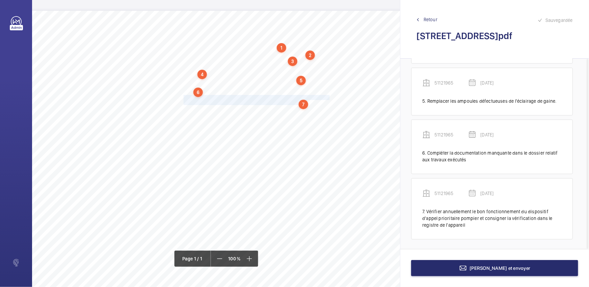
scroll to position [230, 0]
drag, startPoint x: 183, startPoint y: 108, endPoint x: 252, endPoint y: 107, distance: 68.5
click at [252, 108] on span "Nettoyer l’ensemble motoréducteur." at bounding box center [218, 110] width 69 height 4
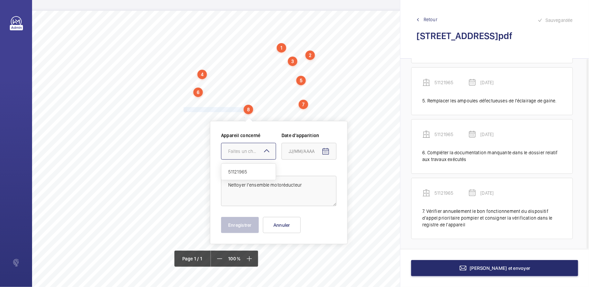
click at [250, 148] on div "Faites un choix" at bounding box center [252, 151] width 48 height 7
click at [251, 165] on div "51121965" at bounding box center [248, 172] width 54 height 16
click at [330, 151] on span "Open calendar" at bounding box center [325, 152] width 16 height 16
click at [332, 260] on span "28" at bounding box center [332, 260] width 12 height 12
type input "[DATE]"
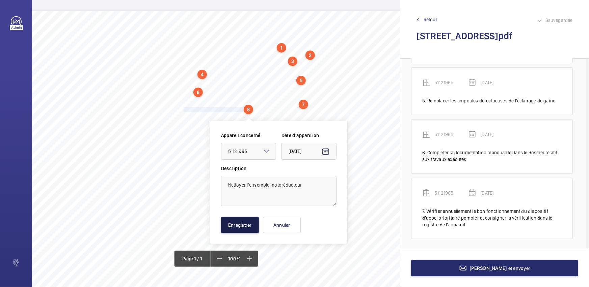
click at [241, 226] on button "Enregistrer" at bounding box center [240, 225] width 38 height 16
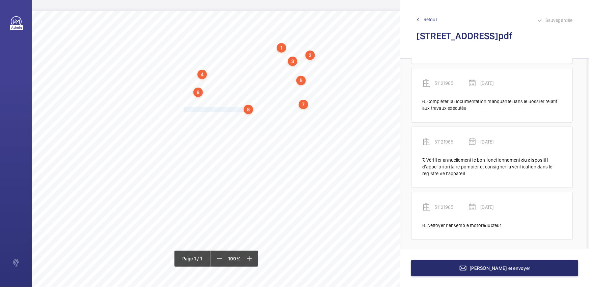
scroll to position [282, 0]
drag, startPoint x: 183, startPoint y: 115, endPoint x: 265, endPoint y: 116, distance: 82.0
click at [265, 116] on span "Régler le jeu des coulisseaux sous cabine." at bounding box center [225, 117] width 83 height 4
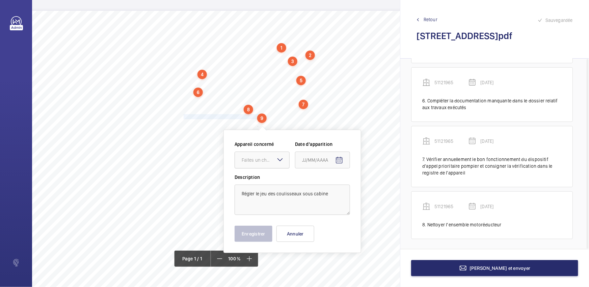
click at [256, 162] on div "Faites un choix" at bounding box center [266, 160] width 48 height 7
click at [267, 181] on span "51121965" at bounding box center [262, 180] width 41 height 7
click at [337, 161] on mat-icon "Open calendar" at bounding box center [339, 161] width 8 height 8
click at [347, 273] on span "28" at bounding box center [345, 269] width 12 height 12
type input "[DATE]"
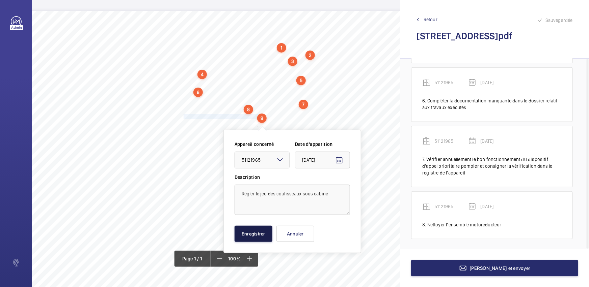
click at [261, 238] on button "Enregistrer" at bounding box center [253, 234] width 38 height 16
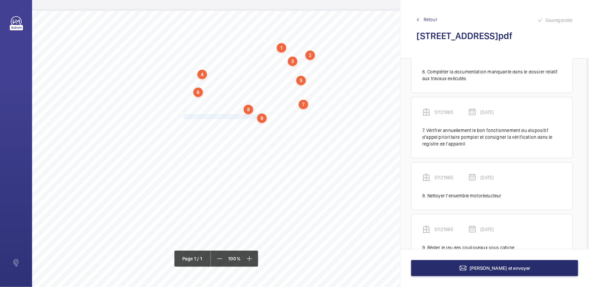
scroll to position [334, 0]
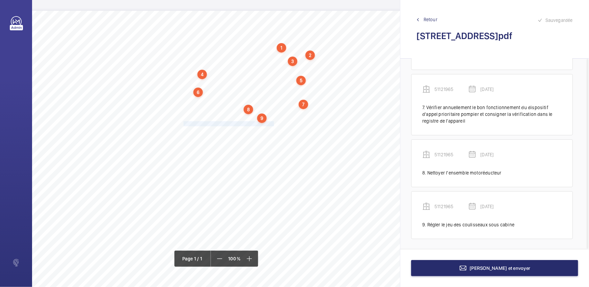
drag, startPoint x: 183, startPoint y: 124, endPoint x: 274, endPoint y: 124, distance: 90.7
click at [274, 124] on span "Régler le jeu des coulisseaux du toit de cabine." at bounding box center [230, 124] width 92 height 4
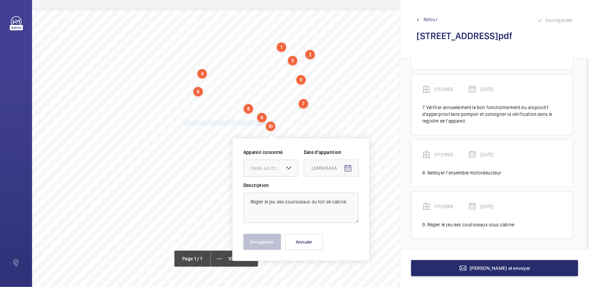
click at [275, 175] on div at bounding box center [271, 168] width 54 height 16
click at [275, 182] on div "51121965" at bounding box center [271, 189] width 54 height 16
click at [353, 169] on span "Open calendar" at bounding box center [348, 169] width 16 height 16
click at [353, 151] on span "28" at bounding box center [354, 150] width 12 height 12
type input "[DATE]"
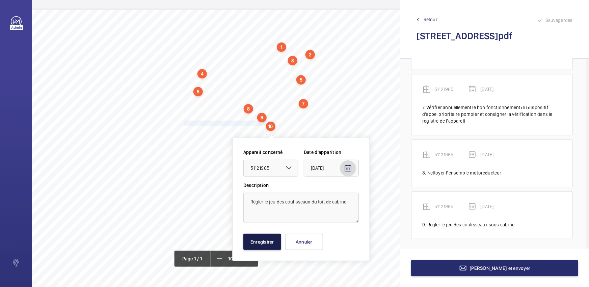
click at [268, 245] on button "Enregistrer" at bounding box center [262, 242] width 38 height 16
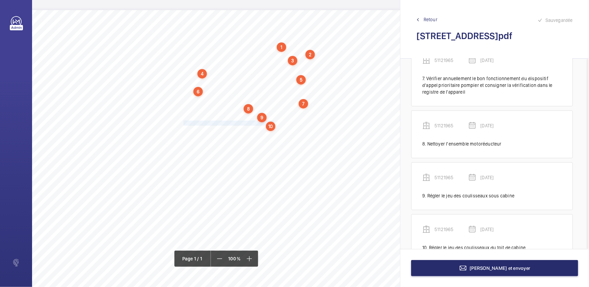
scroll to position [386, 0]
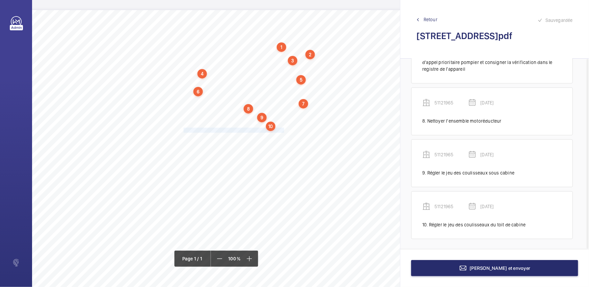
drag, startPoint x: 183, startPoint y: 130, endPoint x: 283, endPoint y: 130, distance: 99.9
click at [283, 130] on div "Nom du site Numéro appareil WM Réserve [STREET_ADDRESS] 51121965 Fixer correcte…" at bounding box center [193, 199] width 536 height 378
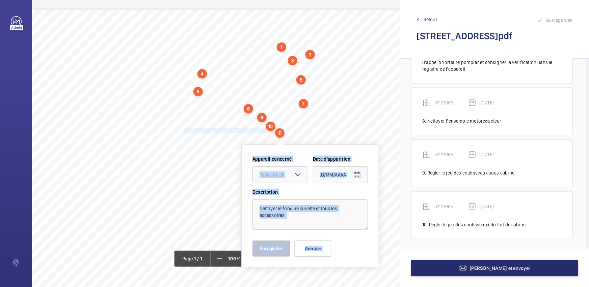
scroll to position [7, 107]
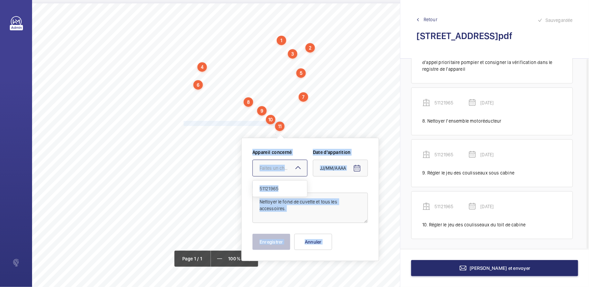
click at [286, 167] on div "Faites un choix" at bounding box center [283, 168] width 48 height 7
drag, startPoint x: 287, startPoint y: 182, endPoint x: 322, endPoint y: 181, distance: 35.4
click at [287, 183] on div "51121965" at bounding box center [280, 189] width 54 height 16
click at [351, 165] on span "Open calendar" at bounding box center [357, 169] width 16 height 16
click at [362, 147] on span "28" at bounding box center [363, 150] width 12 height 12
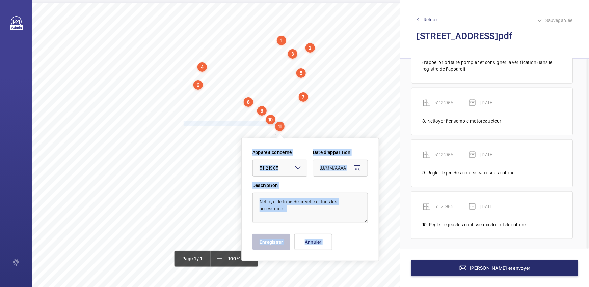
type input "[DATE]"
click at [282, 243] on button "Enregistrer" at bounding box center [271, 242] width 38 height 16
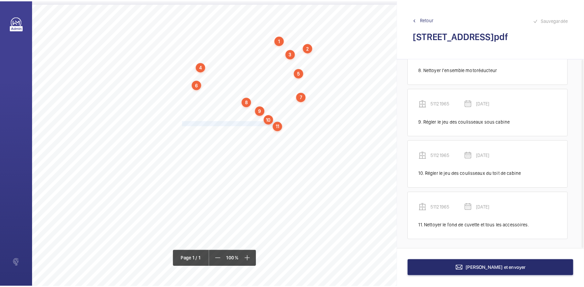
scroll to position [438, 0]
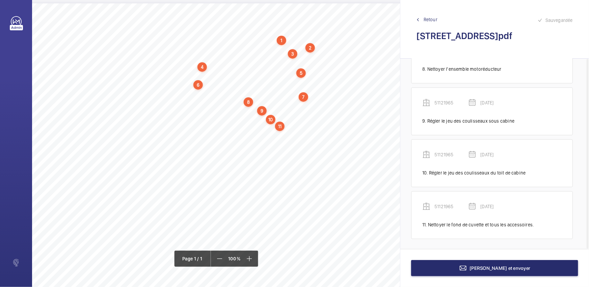
click at [459, 277] on div "[PERSON_NAME] et envoyer" at bounding box center [494, 268] width 189 height 38
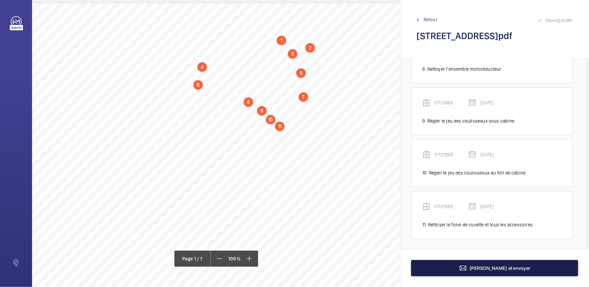
click at [465, 268] on button "[PERSON_NAME] et envoyer" at bounding box center [494, 268] width 167 height 16
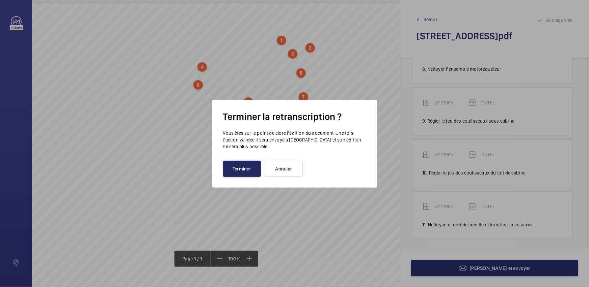
click at [234, 168] on button "Terminer" at bounding box center [242, 169] width 38 height 16
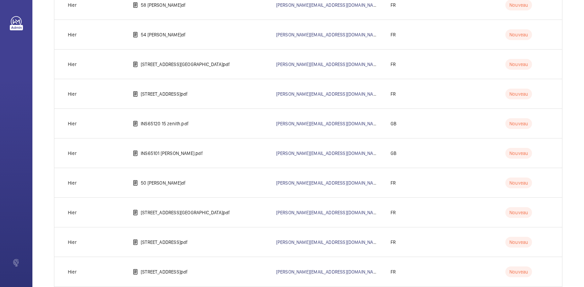
scroll to position [1502, 0]
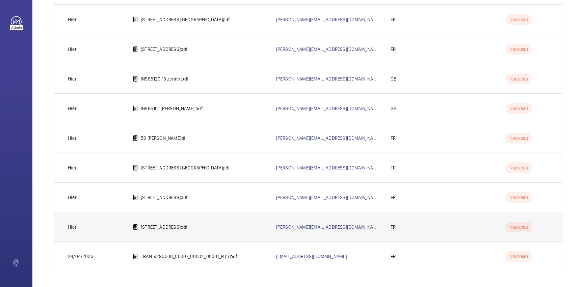
click at [162, 234] on td "[STREET_ADDRESS]pdf" at bounding box center [193, 227] width 143 height 30
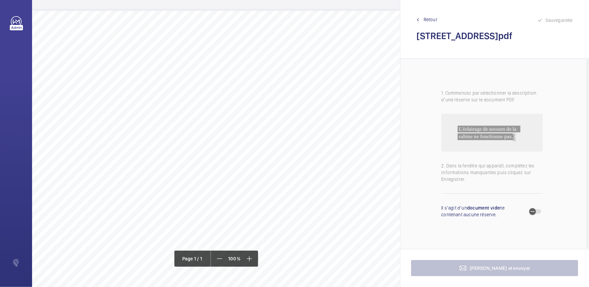
scroll to position [0, 121]
drag, startPoint x: 169, startPoint y: 45, endPoint x: 280, endPoint y: 46, distance: 111.7
click at [280, 46] on span "[PERSON_NAME] et dégraisser les semelles des guides en cuvette." at bounding box center [235, 46] width 133 height 4
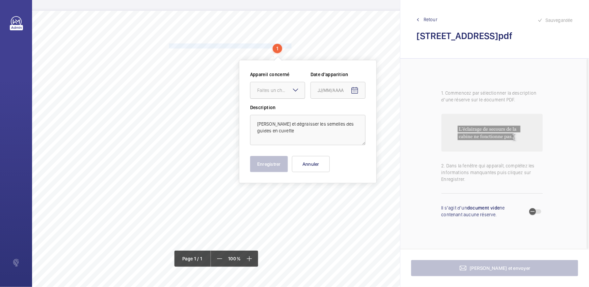
click at [282, 94] on div at bounding box center [277, 90] width 54 height 16
drag, startPoint x: 275, startPoint y: 115, endPoint x: 348, endPoint y: 101, distance: 74.6
click at [275, 115] on div "25038911" at bounding box center [277, 111] width 54 height 16
click at [354, 93] on mat-icon "Open calendar" at bounding box center [354, 91] width 8 height 8
click at [356, 198] on span "28" at bounding box center [360, 199] width 12 height 12
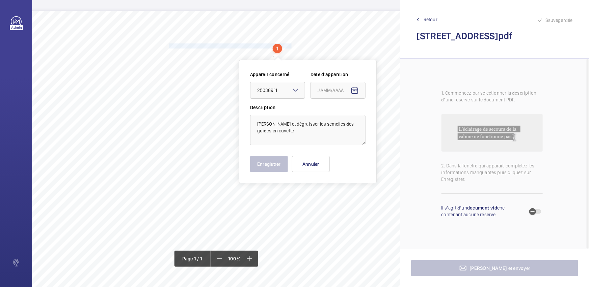
type input "[DATE]"
click at [271, 166] on button "Enregistrer" at bounding box center [269, 164] width 38 height 16
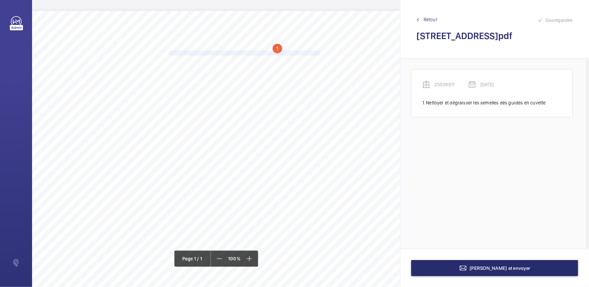
drag, startPoint x: 168, startPoint y: 52, endPoint x: 319, endPoint y: 52, distance: 151.1
click at [319, 52] on span "Déposer dans la boîte rouge pompier les clefs d’accès au local de machinerie." at bounding box center [245, 53] width 152 height 4
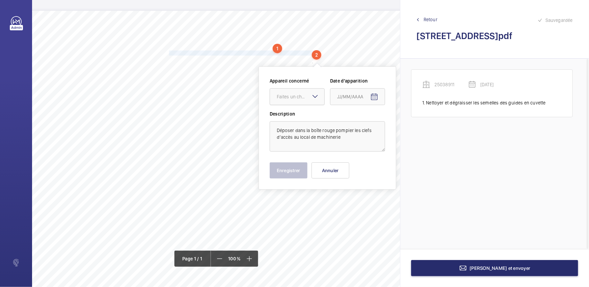
click at [312, 102] on div at bounding box center [297, 97] width 54 height 16
drag, startPoint x: 305, startPoint y: 124, endPoint x: 332, endPoint y: 119, distance: 27.4
click at [305, 122] on div "25038911" at bounding box center [297, 117] width 54 height 16
click at [382, 97] on input at bounding box center [357, 96] width 55 height 17
click at [373, 100] on mat-icon "Open calendar" at bounding box center [374, 97] width 8 height 8
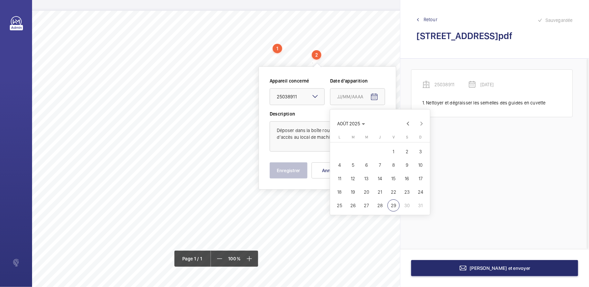
click at [382, 209] on span "28" at bounding box center [380, 206] width 12 height 12
type input "[DATE]"
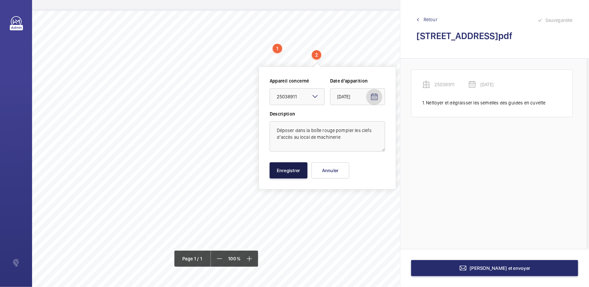
click at [290, 174] on button "Enregistrer" at bounding box center [289, 171] width 38 height 16
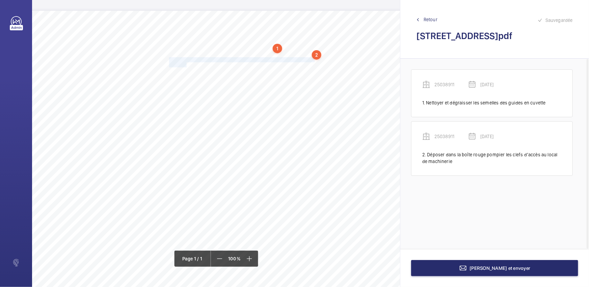
drag, startPoint x: 169, startPoint y: 58, endPoint x: 186, endPoint y: 65, distance: 18.6
click at [186, 65] on div "Nom du site Numéro appareil WM Réserve [STREET_ADDRESS] 25038911 Nettoyer et dé…" at bounding box center [179, 200] width 536 height 378
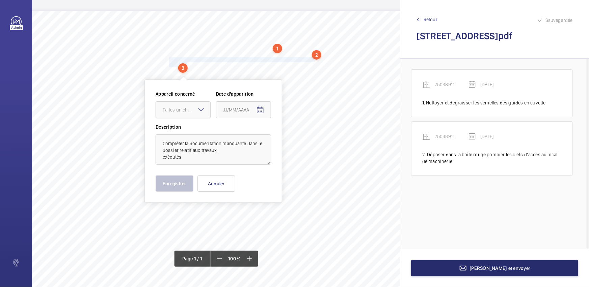
click at [196, 116] on div at bounding box center [183, 110] width 54 height 16
drag, startPoint x: 195, startPoint y: 135, endPoint x: 257, endPoint y: 114, distance: 66.0
click at [195, 134] on div "25038911" at bounding box center [183, 130] width 54 height 16
click at [257, 113] on mat-icon "Open calendar" at bounding box center [260, 110] width 8 height 8
drag, startPoint x: 267, startPoint y: 220, endPoint x: 212, endPoint y: 192, distance: 62.3
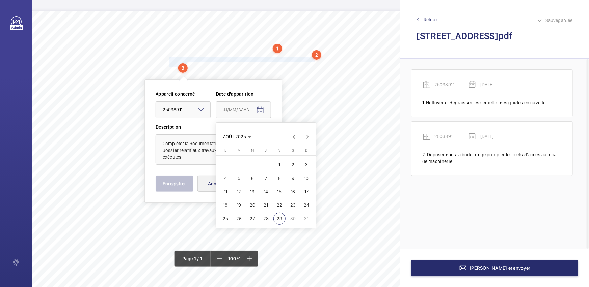
click at [267, 220] on span "28" at bounding box center [266, 219] width 12 height 12
type input "[DATE]"
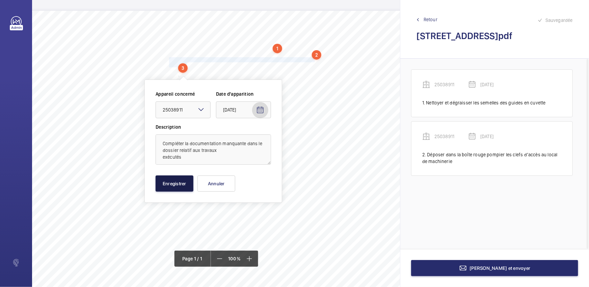
click at [177, 183] on button "Enregistrer" at bounding box center [175, 184] width 38 height 16
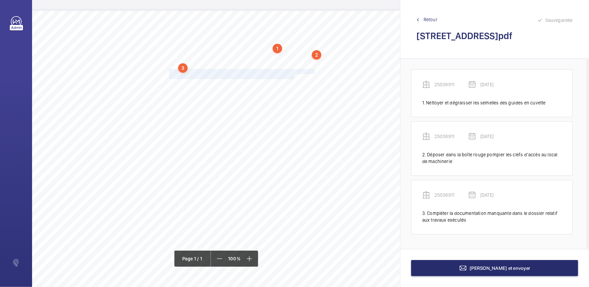
drag, startPoint x: 168, startPoint y: 70, endPoint x: 293, endPoint y: 77, distance: 125.0
click at [293, 77] on div "Nom du site Numéro appareil WM Réserve [STREET_ADDRESS] 25038911 Nettoyer et dé…" at bounding box center [179, 200] width 536 height 378
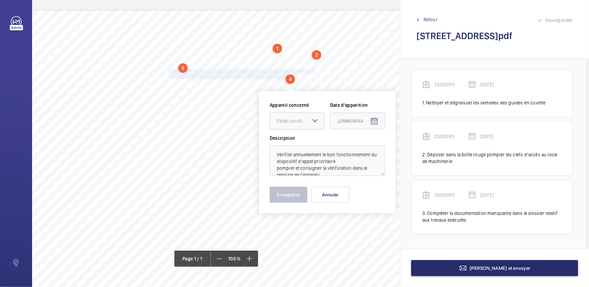
click at [290, 118] on div "Faites un choix" at bounding box center [301, 121] width 48 height 7
click at [294, 135] on div "25038911" at bounding box center [297, 142] width 54 height 16
click at [363, 120] on input at bounding box center [357, 121] width 55 height 17
click at [374, 122] on mat-icon "Open calendar" at bounding box center [374, 121] width 8 height 8
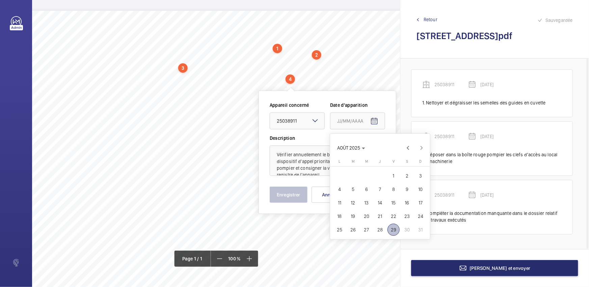
click at [378, 229] on span "28" at bounding box center [380, 230] width 12 height 12
type input "[DATE]"
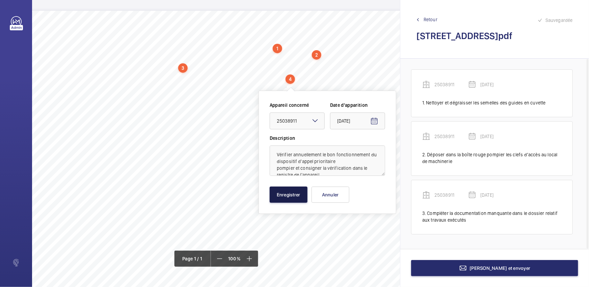
click at [289, 196] on button "Enregistrer" at bounding box center [289, 195] width 38 height 16
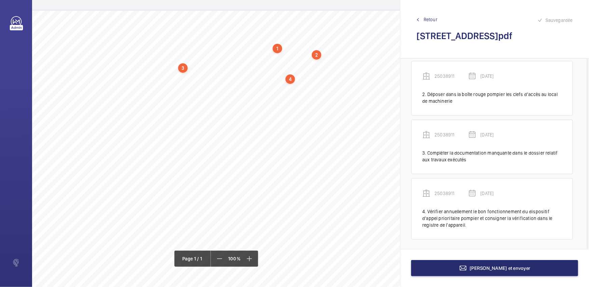
scroll to position [61, 0]
drag, startPoint x: 168, startPoint y: 82, endPoint x: 266, endPoint y: 82, distance: 98.2
click at [266, 82] on span "Nettoyer le fond de cuvette et tous les accessoires." at bounding box center [218, 84] width 99 height 4
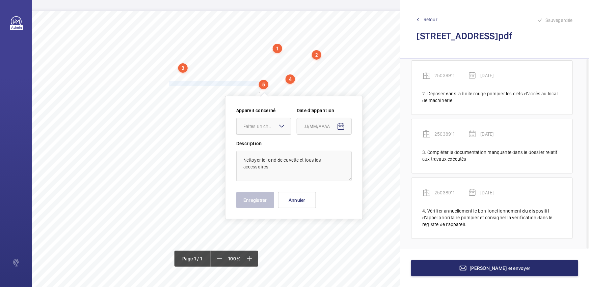
click at [264, 125] on div "Faites un choix" at bounding box center [267, 126] width 48 height 7
click at [271, 144] on span "25038911" at bounding box center [263, 147] width 41 height 7
click at [346, 130] on span "Open calendar" at bounding box center [341, 127] width 16 height 16
click at [348, 236] on span "28" at bounding box center [346, 235] width 12 height 12
type input "[DATE]"
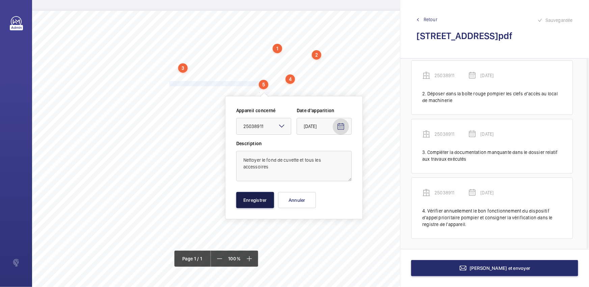
click at [238, 198] on button "Enregistrer" at bounding box center [255, 200] width 38 height 16
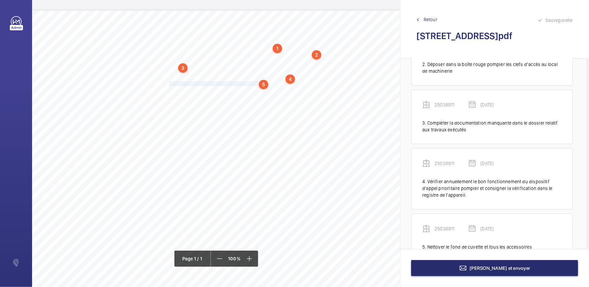
scroll to position [113, 0]
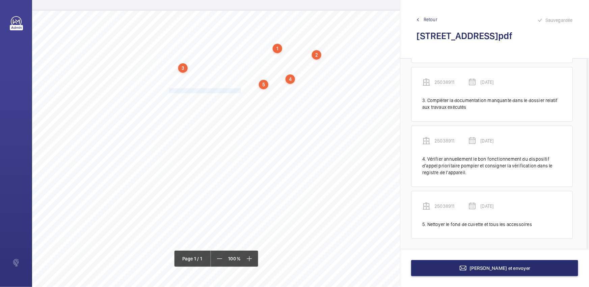
drag, startPoint x: 169, startPoint y: 90, endPoint x: 241, endPoint y: 88, distance: 72.2
click at [241, 89] on span "Eliminer les bruits en fonctionnement." at bounding box center [205, 91] width 73 height 4
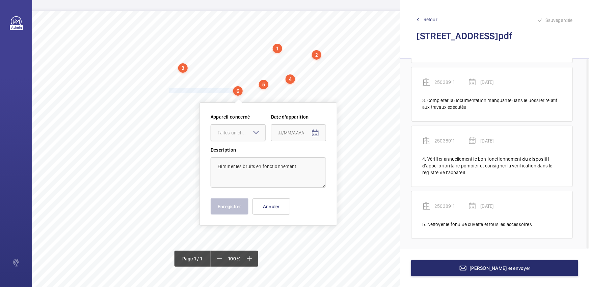
drag, startPoint x: 246, startPoint y: 126, endPoint x: 246, endPoint y: 134, distance: 8.1
click at [246, 127] on div at bounding box center [238, 133] width 54 height 16
click at [248, 153] on span "25038911" at bounding box center [238, 153] width 41 height 7
click at [308, 131] on span "Open calendar" at bounding box center [315, 133] width 16 height 16
click at [321, 243] on span "28" at bounding box center [321, 242] width 12 height 12
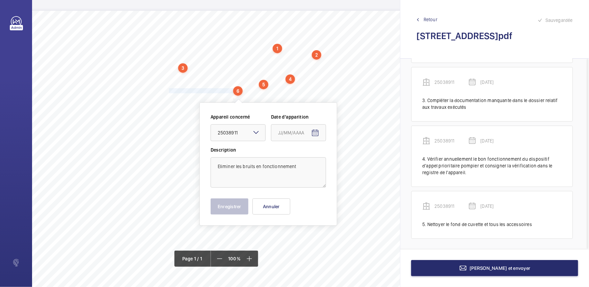
type input "[DATE]"
click at [232, 206] on button "Enregistrer" at bounding box center [229, 207] width 38 height 16
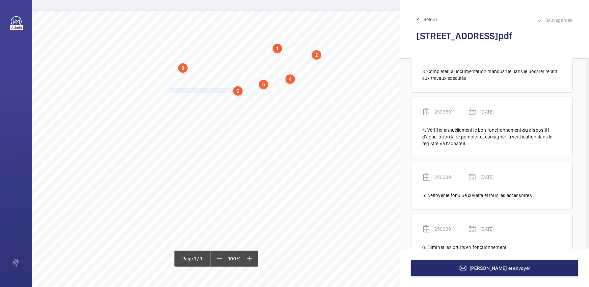
scroll to position [165, 0]
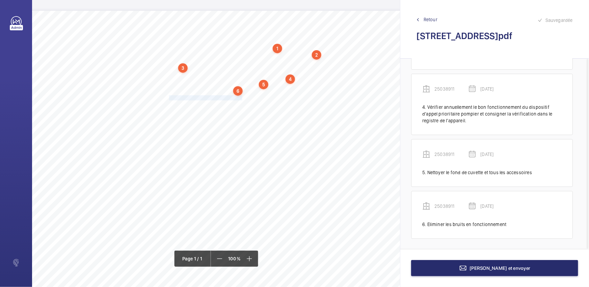
drag, startPoint x: 168, startPoint y: 95, endPoint x: 242, endPoint y: 97, distance: 73.2
click at [242, 97] on span "Éliminer les bruits en fonctionnement." at bounding box center [205, 98] width 73 height 4
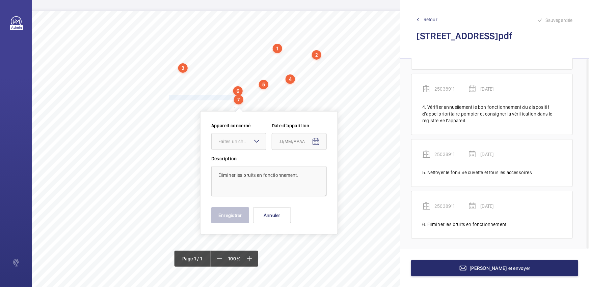
click at [255, 140] on mat-icon at bounding box center [257, 141] width 8 height 8
click at [247, 159] on span "25038911" at bounding box center [238, 162] width 41 height 7
click at [317, 140] on mat-icon "Open calendar" at bounding box center [316, 142] width 8 height 8
click at [324, 249] on span "28" at bounding box center [321, 251] width 12 height 12
type input "[DATE]"
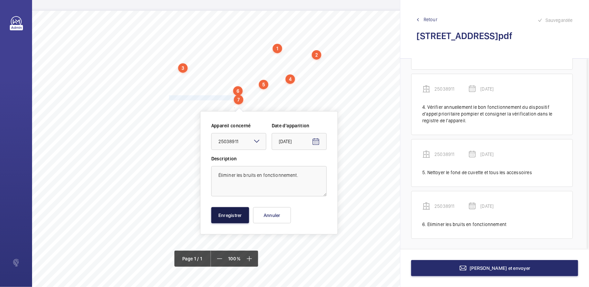
click at [236, 220] on button "Enregistrer" at bounding box center [230, 215] width 38 height 16
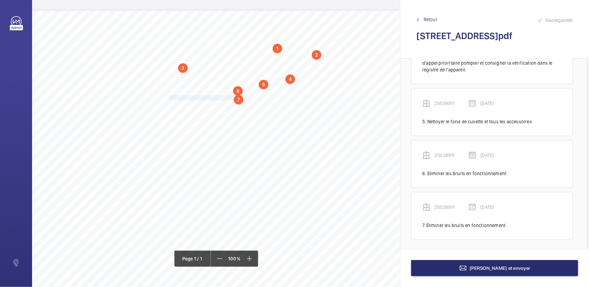
scroll to position [217, 0]
drag, startPoint x: 169, startPoint y: 105, endPoint x: 307, endPoint y: 105, distance: 138.3
click at [307, 105] on span "Appliquer un traitement antirouille sur les semelles de guides en cuvette" at bounding box center [239, 105] width 140 height 4
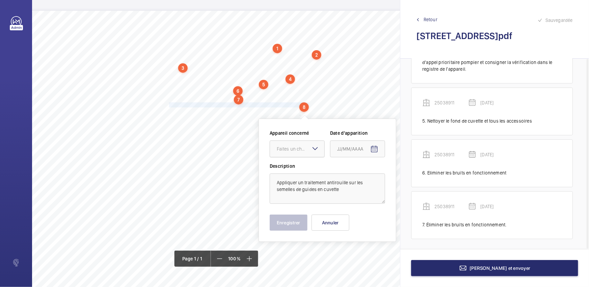
click at [293, 146] on div "Faites un choix" at bounding box center [301, 149] width 48 height 7
click at [296, 171] on span "25038911" at bounding box center [297, 169] width 41 height 7
click at [377, 146] on mat-icon "Open calendar" at bounding box center [374, 149] width 8 height 8
click at [376, 256] on span "28" at bounding box center [380, 258] width 12 height 12
type input "[DATE]"
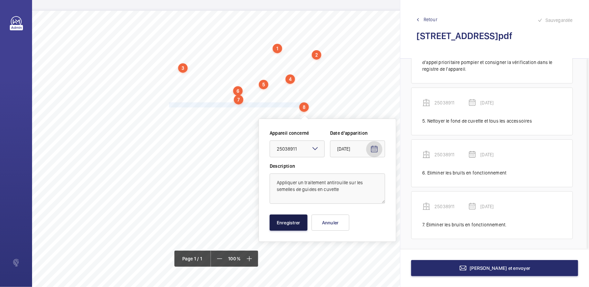
click at [289, 224] on button "Enregistrer" at bounding box center [289, 223] width 38 height 16
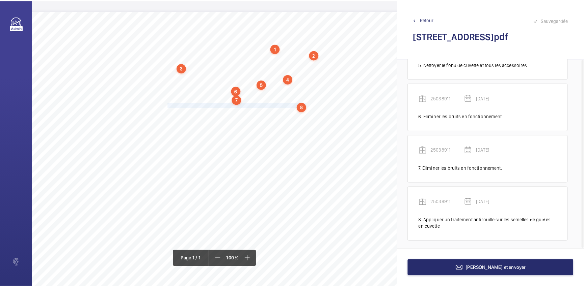
scroll to position [275, 0]
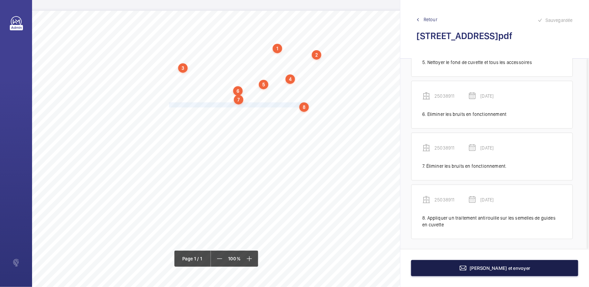
click at [466, 266] on button "[PERSON_NAME] et envoyer" at bounding box center [494, 268] width 167 height 16
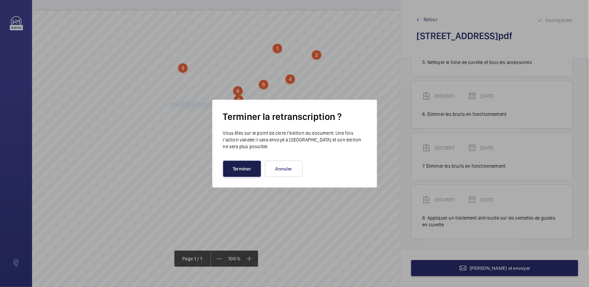
click at [243, 169] on button "Terminer" at bounding box center [242, 169] width 38 height 16
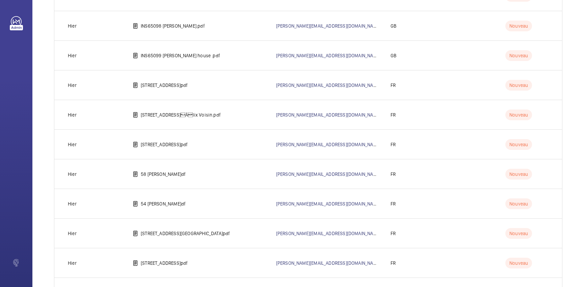
scroll to position [1472, 0]
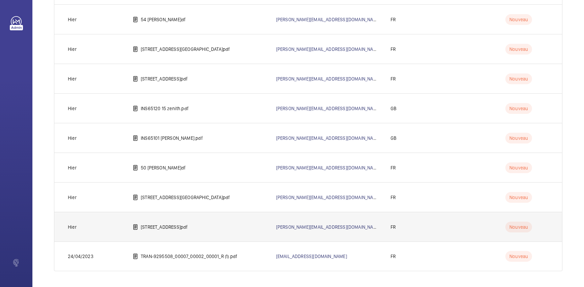
click at [188, 224] on p "[STREET_ADDRESS]pdf" at bounding box center [164, 227] width 47 height 7
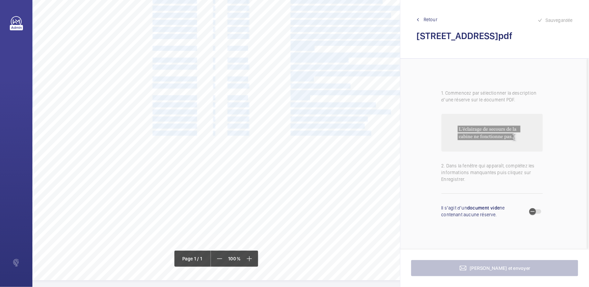
scroll to position [118, 0]
drag, startPoint x: 246, startPoint y: 285, endPoint x: 281, endPoint y: 287, distance: 35.1
click at [282, 285] on div "Nom du site Numéro appareil WM Réserve [STREET_ADDRESS][GEOGRAPHIC_DATA] 315772…" at bounding box center [215, 143] width 367 height 287
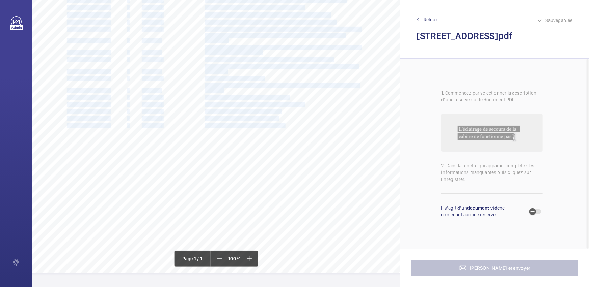
click at [310, 246] on div "Page 1" at bounding box center [215, 84] width 536 height 378
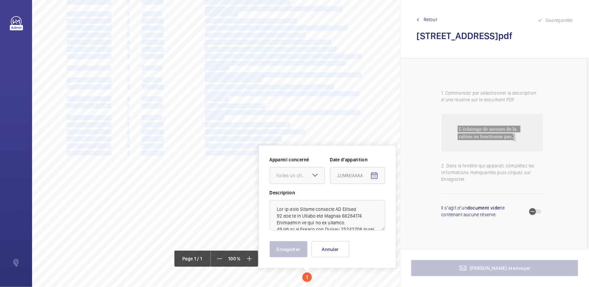
scroll to position [92, 86]
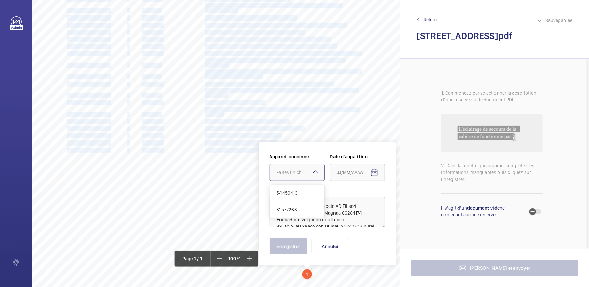
drag, startPoint x: 314, startPoint y: 172, endPoint x: 315, endPoint y: 208, distance: 35.4
click at [314, 172] on mat-icon at bounding box center [315, 172] width 8 height 8
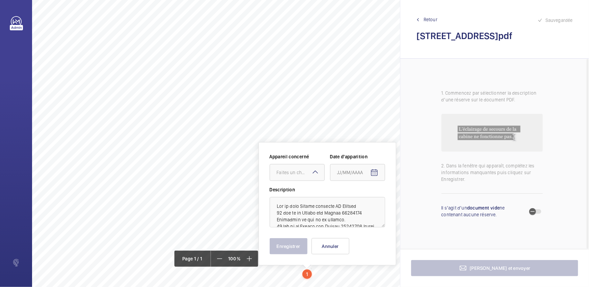
click at [323, 232] on div "Appareil concerné Faites un choix Date d'apparition Description Enregistrer Ann…" at bounding box center [327, 203] width 115 height 101
click at [325, 237] on div "Appareil concerné Faites un choix Date d'apparition Description Enregistrer Ann…" at bounding box center [327, 203] width 115 height 101
click at [321, 246] on button "Annuler" at bounding box center [330, 246] width 38 height 16
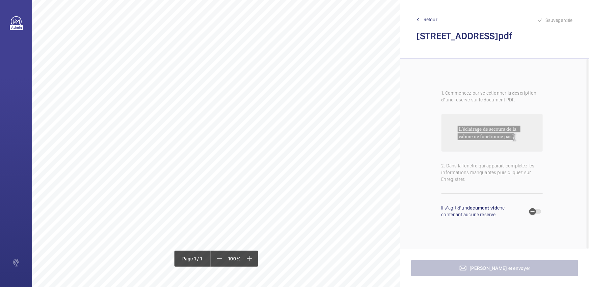
scroll to position [0, 86]
drag, startPoint x: 205, startPoint y: 45, endPoint x: 260, endPoint y: 45, distance: 55.3
click at [260, 45] on span "Dépolluer le sol de la cuvette." at bounding box center [233, 46] width 57 height 4
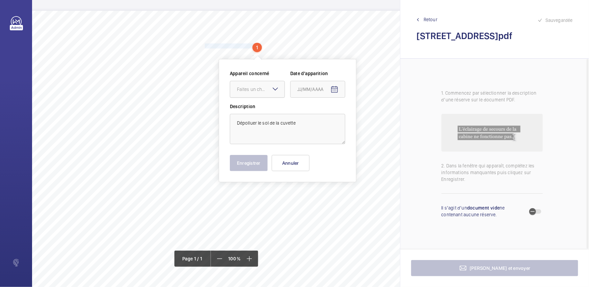
click at [259, 91] on div "Faites un choix" at bounding box center [261, 89] width 48 height 7
click at [244, 129] on span "31577263" at bounding box center [257, 126] width 41 height 7
click at [341, 93] on span "Open calendar" at bounding box center [334, 90] width 16 height 16
click at [341, 198] on span "28" at bounding box center [340, 198] width 12 height 12
type input "[DATE]"
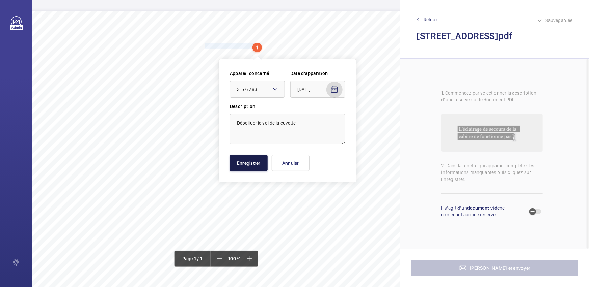
click at [253, 164] on button "Enregistrer" at bounding box center [249, 163] width 38 height 16
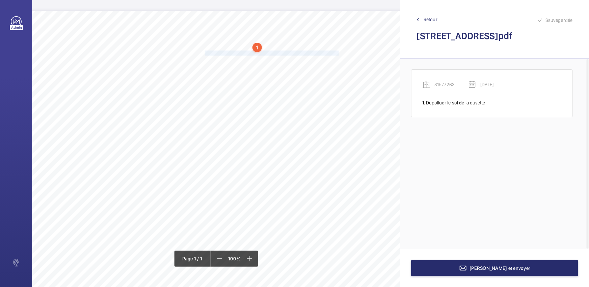
drag, startPoint x: 205, startPoint y: 53, endPoint x: 338, endPoint y: 53, distance: 132.2
click at [338, 53] on span "Rendre démontable sans outillage le capotage du limiteur de vitesse." at bounding box center [272, 53] width 134 height 4
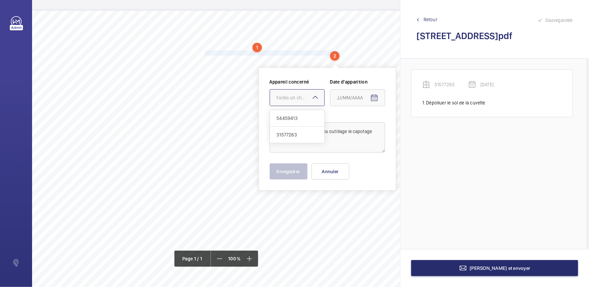
click at [305, 102] on div at bounding box center [297, 98] width 54 height 16
click at [300, 122] on div "54459413" at bounding box center [297, 118] width 54 height 17
click at [306, 101] on div at bounding box center [297, 98] width 54 height 16
click at [294, 132] on span "31577263" at bounding box center [297, 135] width 41 height 7
click at [376, 100] on mat-icon "Open calendar" at bounding box center [374, 98] width 8 height 8
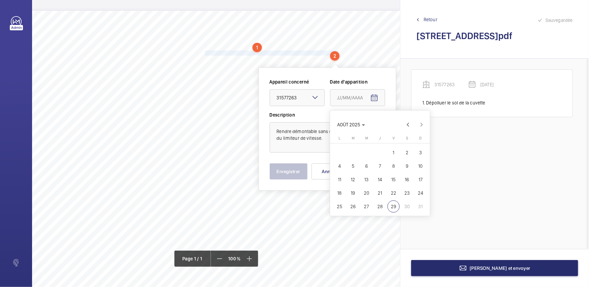
click at [377, 206] on span "28" at bounding box center [380, 207] width 12 height 12
type input "[DATE]"
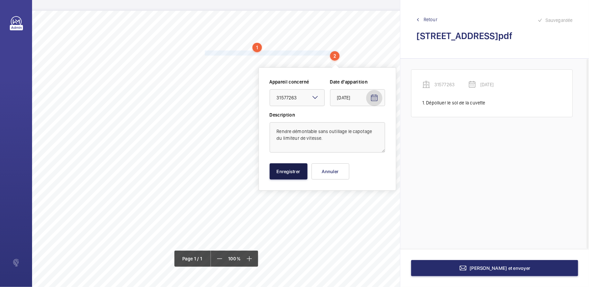
click at [296, 176] on button "Enregistrer" at bounding box center [289, 172] width 38 height 16
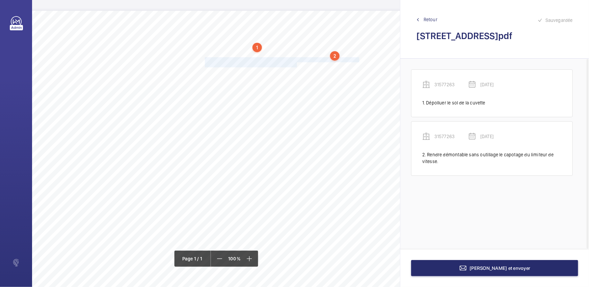
drag, startPoint x: 205, startPoint y: 58, endPoint x: 297, endPoint y: 65, distance: 92.3
click at [297, 65] on div "Nom du site Numéro appareil WM Réserve [STREET_ADDRESS][GEOGRAPHIC_DATA] 315772…" at bounding box center [215, 200] width 536 height 378
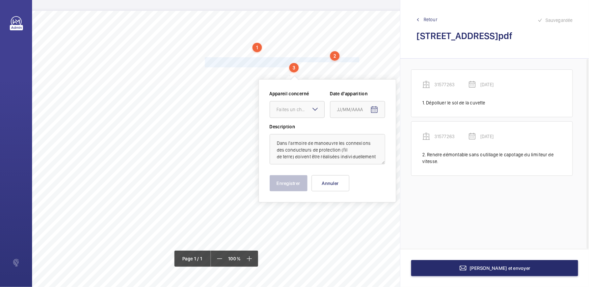
drag, startPoint x: 305, startPoint y: 108, endPoint x: 302, endPoint y: 119, distance: 11.2
click at [305, 108] on div "Faites un choix" at bounding box center [301, 109] width 48 height 7
click at [287, 152] on div "31577263" at bounding box center [297, 147] width 54 height 16
click at [369, 110] on span "Open calendar" at bounding box center [374, 110] width 16 height 16
click at [382, 221] on span "28" at bounding box center [380, 219] width 12 height 12
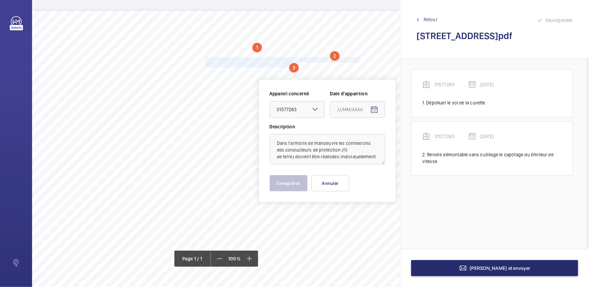
type input "[DATE]"
click at [287, 185] on button "Enregistrer" at bounding box center [289, 183] width 38 height 16
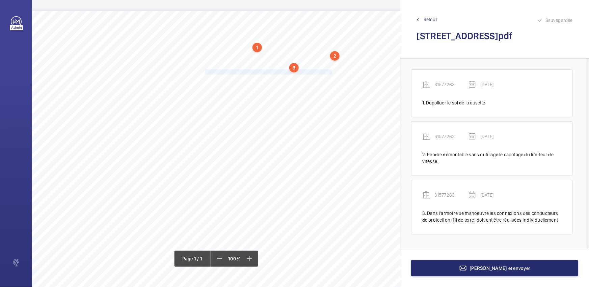
drag, startPoint x: 205, startPoint y: 71, endPoint x: 332, endPoint y: 72, distance: 127.2
click at [332, 72] on span "Remplacer le câble du limiteur de vitesse de cabine qui est oxydé." at bounding box center [269, 72] width 129 height 4
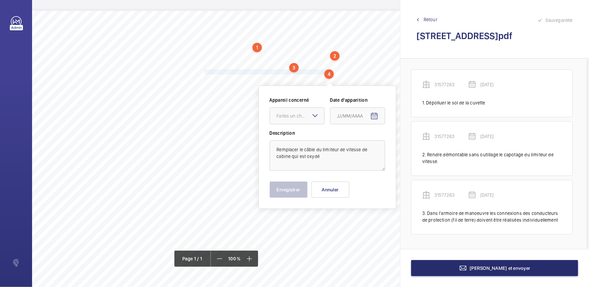
click at [311, 118] on mat-icon at bounding box center [315, 116] width 8 height 8
click at [299, 150] on span "31577263" at bounding box center [297, 153] width 41 height 7
click at [375, 115] on mat-icon "Open calendar" at bounding box center [374, 116] width 8 height 8
drag, startPoint x: 380, startPoint y: 225, endPoint x: 375, endPoint y: 221, distance: 5.3
click at [380, 224] on span "28" at bounding box center [380, 225] width 12 height 12
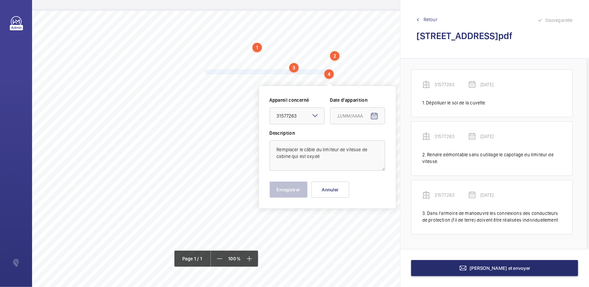
type input "[DATE]"
click at [286, 188] on button "Enregistrer" at bounding box center [289, 190] width 38 height 16
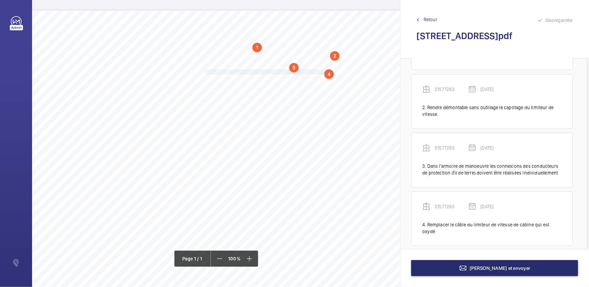
scroll to position [48, 0]
drag, startPoint x: 205, startPoint y: 78, endPoint x: 226, endPoint y: 84, distance: 21.8
click at [226, 84] on div "Nom du site Numéro appareil WM Réserve [STREET_ADDRESS][GEOGRAPHIC_DATA] 315772…" at bounding box center [215, 200] width 536 height 378
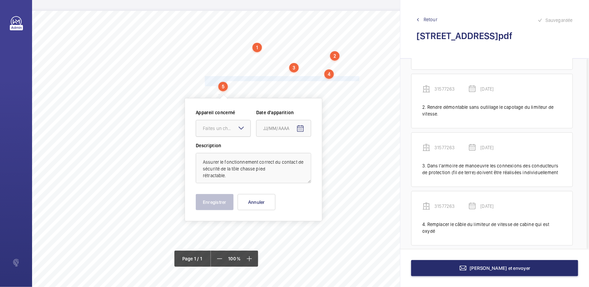
click at [233, 127] on div "Faites un choix" at bounding box center [227, 128] width 48 height 7
drag, startPoint x: 233, startPoint y: 170, endPoint x: 302, endPoint y: 137, distance: 76.6
click at [232, 170] on div "31577263" at bounding box center [223, 166] width 54 height 16
click at [302, 131] on mat-icon "Open calendar" at bounding box center [300, 129] width 8 height 8
click at [306, 237] on span "28" at bounding box center [306, 237] width 12 height 12
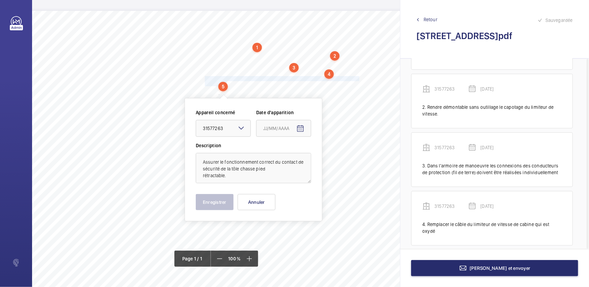
type input "[DATE]"
click at [216, 206] on button "Enregistrer" at bounding box center [215, 202] width 38 height 16
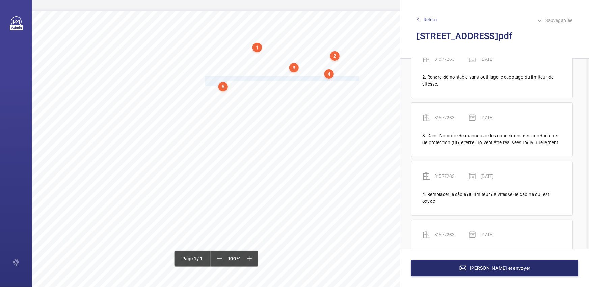
scroll to position [106, 0]
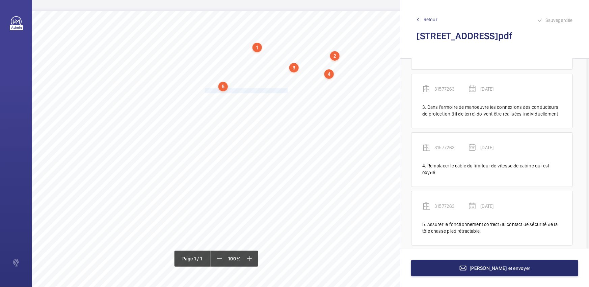
drag, startPoint x: 204, startPoint y: 89, endPoint x: 287, endPoint y: 90, distance: 82.3
click at [287, 90] on span "Remplacer les galets de serrure détériorés." at bounding box center [247, 91] width 84 height 4
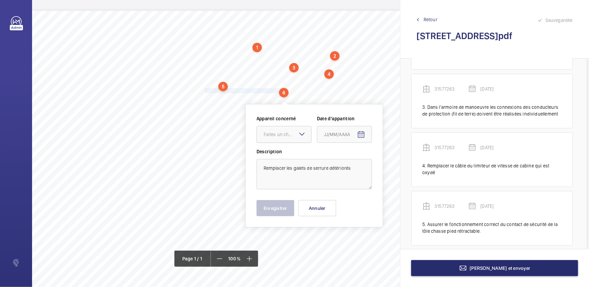
click at [281, 136] on div "Faites un choix" at bounding box center [287, 134] width 48 height 7
click at [289, 168] on span "31577263" at bounding box center [283, 171] width 41 height 7
click at [363, 136] on mat-icon "Open calendar" at bounding box center [361, 135] width 8 height 8
click at [368, 239] on span "28" at bounding box center [367, 243] width 12 height 12
type input "[DATE]"
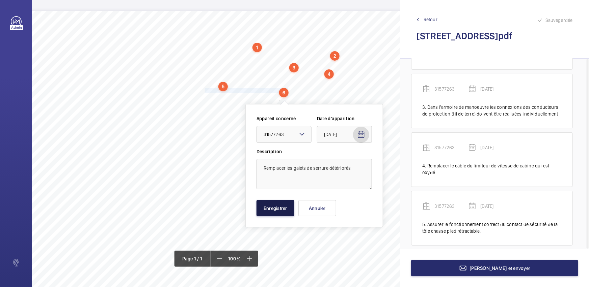
click at [280, 212] on button "Enregistrer" at bounding box center [275, 208] width 38 height 16
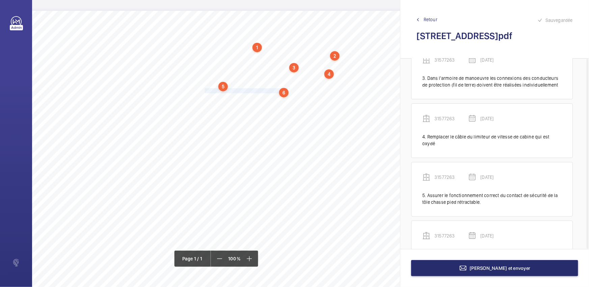
scroll to position [158, 0]
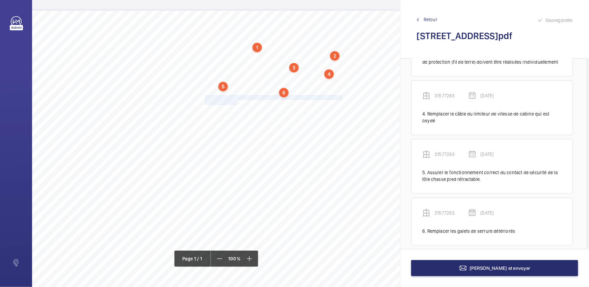
drag, startPoint x: 204, startPoint y: 97, endPoint x: 236, endPoint y: 101, distance: 31.9
click at [236, 101] on div "Nom du site Numéro appareil WM Réserve [STREET_ADDRESS][GEOGRAPHIC_DATA] 315772…" at bounding box center [215, 200] width 536 height 378
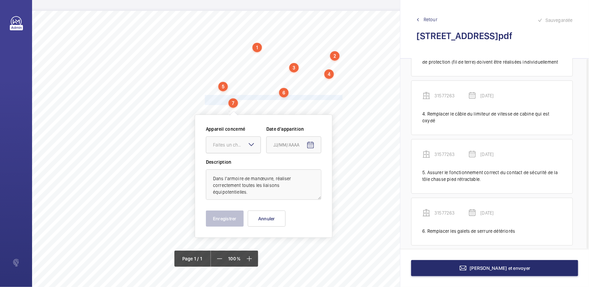
click at [238, 142] on div "Faites un choix" at bounding box center [237, 145] width 48 height 7
click at [228, 181] on span "31577263" at bounding box center [233, 182] width 41 height 7
click at [311, 143] on mat-icon "Open calendar" at bounding box center [310, 145] width 8 height 8
drag, startPoint x: 318, startPoint y: 252, endPoint x: 313, endPoint y: 251, distance: 5.4
click at [318, 252] on span "28" at bounding box center [316, 254] width 12 height 12
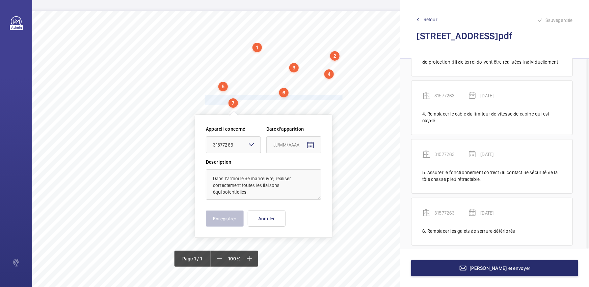
type input "[DATE]"
click at [213, 223] on button "Enregistrer" at bounding box center [225, 219] width 38 height 16
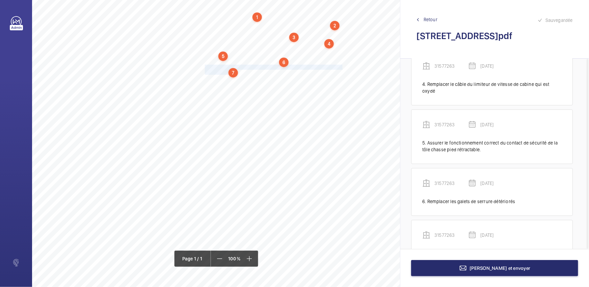
scroll to position [217, 0]
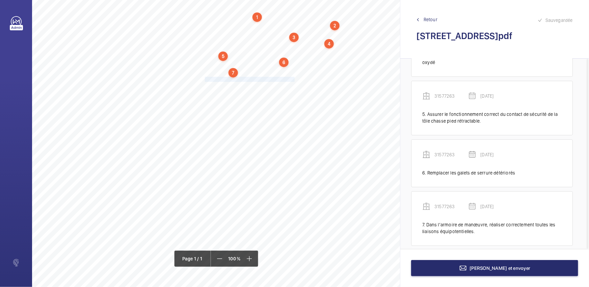
drag, startPoint x: 205, startPoint y: 79, endPoint x: 293, endPoint y: 78, distance: 87.7
click at [293, 78] on span "Remplacer les patins usés des portes palières." at bounding box center [250, 79] width 91 height 4
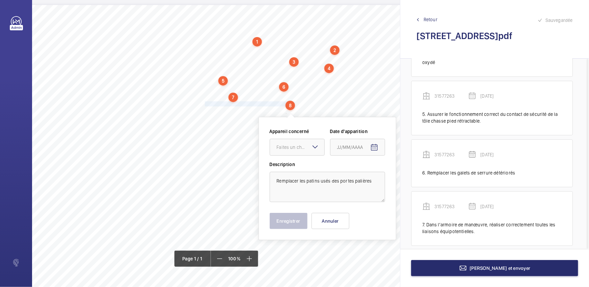
scroll to position [0, 86]
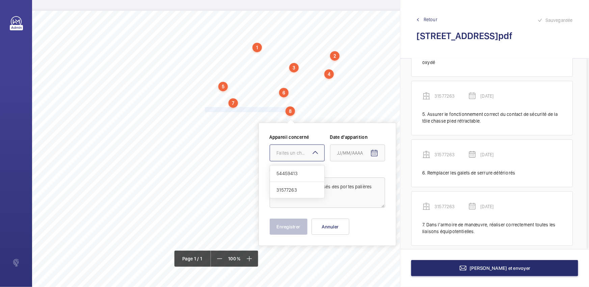
click at [287, 149] on div at bounding box center [297, 153] width 54 height 16
click at [290, 193] on span "31577263" at bounding box center [297, 190] width 41 height 7
click at [369, 159] on span "Open calendar" at bounding box center [374, 153] width 16 height 16
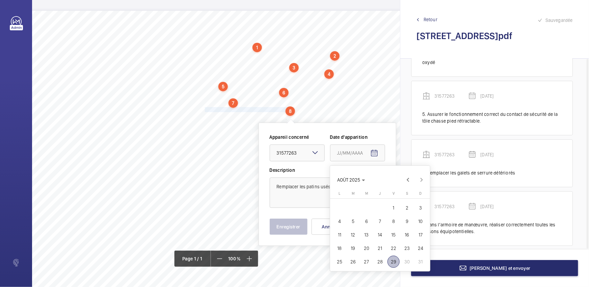
click at [381, 259] on span "28" at bounding box center [380, 262] width 12 height 12
type input "[DATE]"
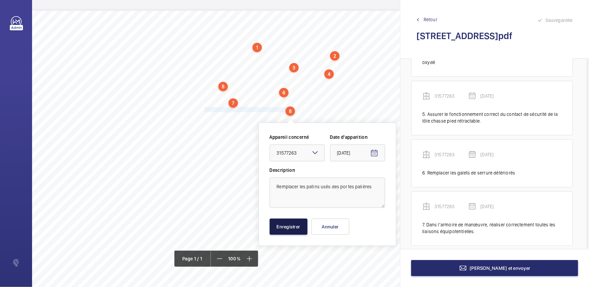
click at [286, 229] on button "Enregistrer" at bounding box center [289, 227] width 38 height 16
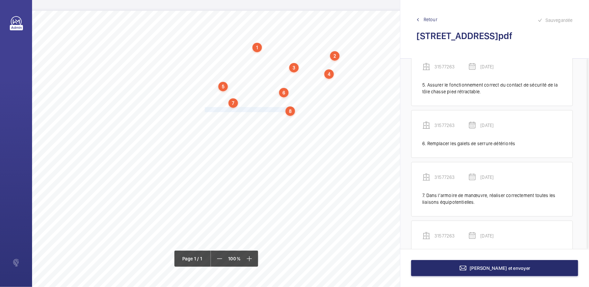
scroll to position [269, 0]
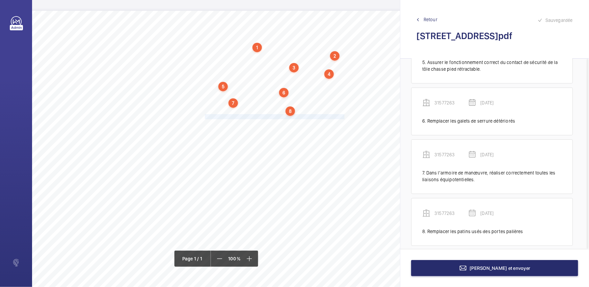
drag, startPoint x: 205, startPoint y: 116, endPoint x: 344, endPoint y: 116, distance: 139.0
click at [344, 116] on span "Compléter les butées manquantes sur les panneaux des portes palières." at bounding box center [275, 117] width 141 height 4
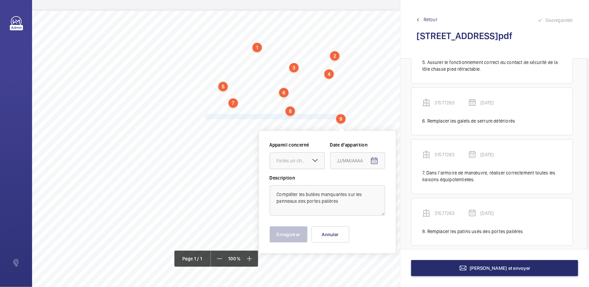
drag, startPoint x: 307, startPoint y: 159, endPoint x: 302, endPoint y: 168, distance: 10.0
click at [307, 159] on div "Faites un choix" at bounding box center [301, 161] width 48 height 7
click at [293, 196] on span "31577263" at bounding box center [297, 198] width 41 height 7
click at [371, 161] on mat-icon "Open calendar" at bounding box center [374, 161] width 8 height 8
click at [382, 270] on span "28" at bounding box center [380, 270] width 12 height 12
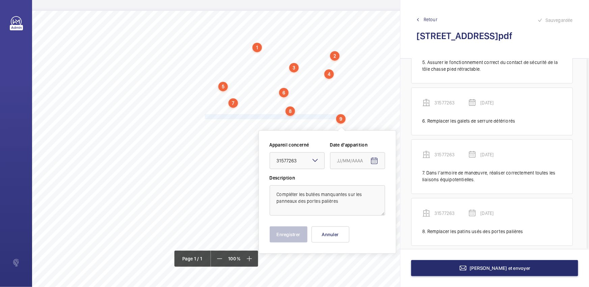
type input "[DATE]"
click at [298, 236] on button "Enregistrer" at bounding box center [289, 235] width 38 height 16
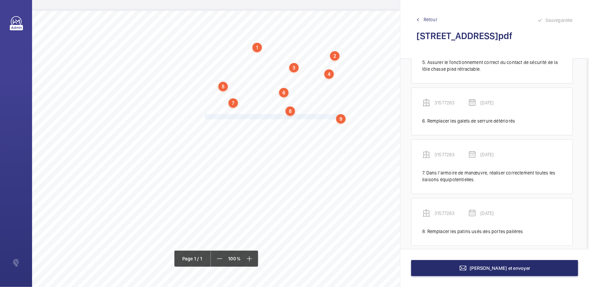
scroll to position [327, 0]
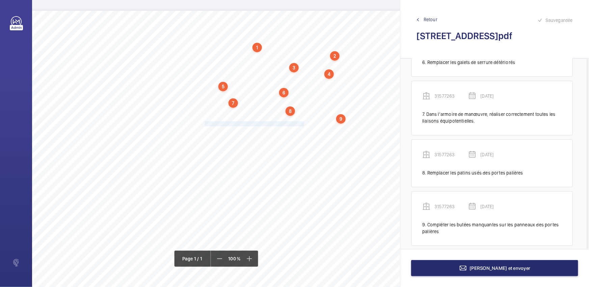
drag, startPoint x: 205, startPoint y: 123, endPoint x: 303, endPoint y: 122, distance: 98.5
click at [303, 122] on span "Nettoyer le fond de cuvette et tous les accessoires." at bounding box center [254, 124] width 99 height 4
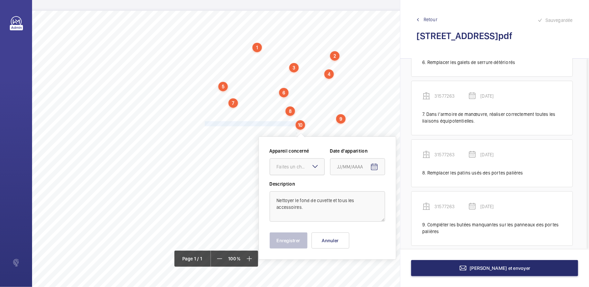
click at [291, 170] on div "Faites un choix" at bounding box center [301, 167] width 48 height 7
click at [309, 209] on div "31577263" at bounding box center [297, 204] width 54 height 16
click at [373, 166] on mat-icon "Open calendar" at bounding box center [374, 167] width 8 height 8
click at [385, 278] on span "28" at bounding box center [380, 276] width 12 height 12
type input "[DATE]"
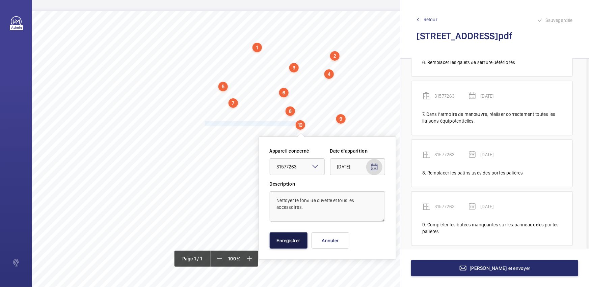
click at [293, 242] on button "Enregistrer" at bounding box center [289, 241] width 38 height 16
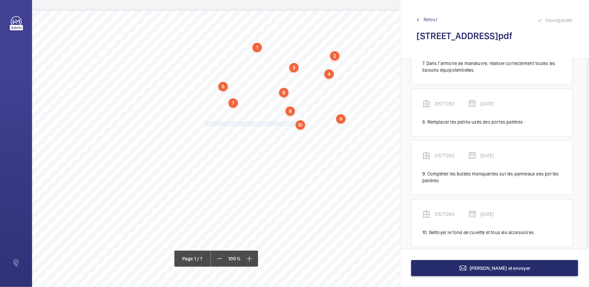
scroll to position [379, 0]
drag, startPoint x: 205, startPoint y: 130, endPoint x: 329, endPoint y: 130, distance: 123.8
click at [329, 130] on span "Assurer une lubrification correcte de la chaine de compensation." at bounding box center [267, 131] width 125 height 4
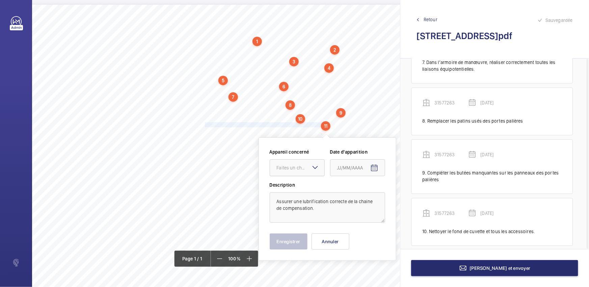
click at [304, 166] on div "Faites un choix" at bounding box center [301, 168] width 48 height 7
click at [291, 207] on span "31577263" at bounding box center [297, 205] width 41 height 7
click at [378, 172] on span "Open calendar" at bounding box center [374, 168] width 16 height 16
click at [380, 153] on span "28" at bounding box center [380, 150] width 12 height 12
type input "[DATE]"
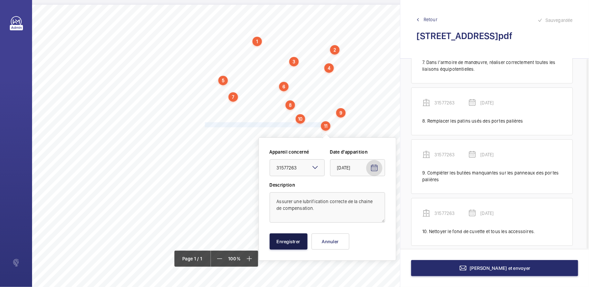
click at [293, 242] on button "Enregistrer" at bounding box center [289, 242] width 38 height 16
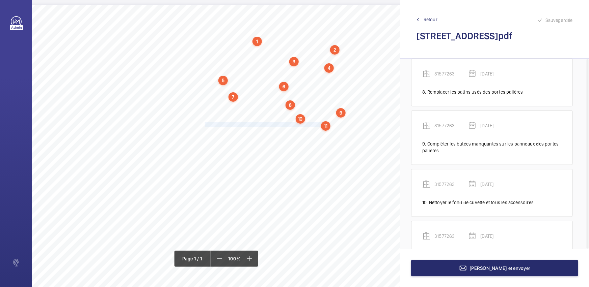
scroll to position [431, 0]
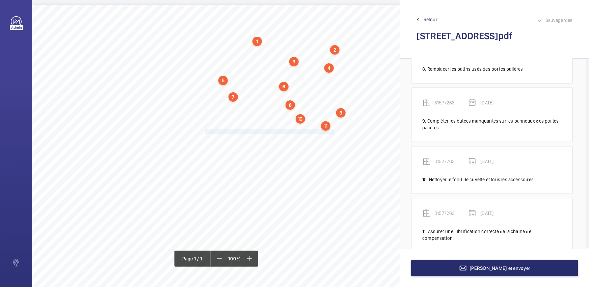
drag, startPoint x: 204, startPoint y: 131, endPoint x: 334, endPoint y: 132, distance: 129.9
click at [334, 132] on span "Installer des récupérateurs d’huile aux pieds des guides en cuvette." at bounding box center [270, 132] width 131 height 4
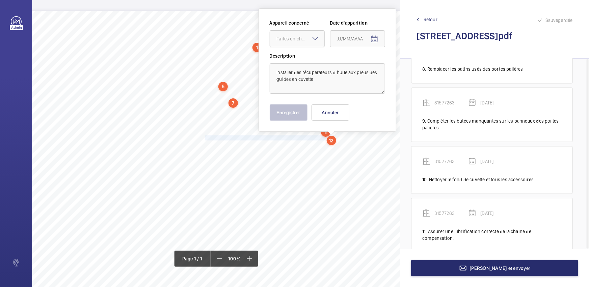
click at [306, 38] on div "Faites un choix" at bounding box center [301, 38] width 48 height 7
drag, startPoint x: 303, startPoint y: 57, endPoint x: 346, endPoint y: 54, distance: 42.7
click at [302, 59] on span "54459413" at bounding box center [297, 59] width 41 height 7
click at [378, 38] on span "Open calendar" at bounding box center [374, 39] width 16 height 16
click at [380, 149] on span "28" at bounding box center [380, 148] width 12 height 12
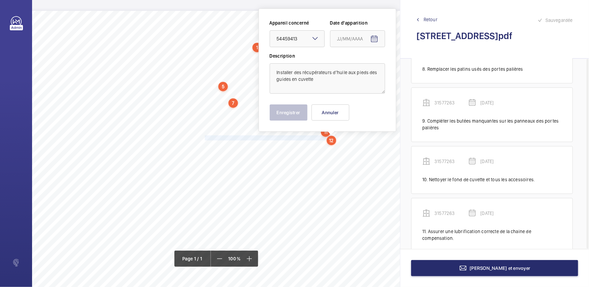
type input "[DATE]"
click at [279, 115] on button "Enregistrer" at bounding box center [289, 113] width 38 height 16
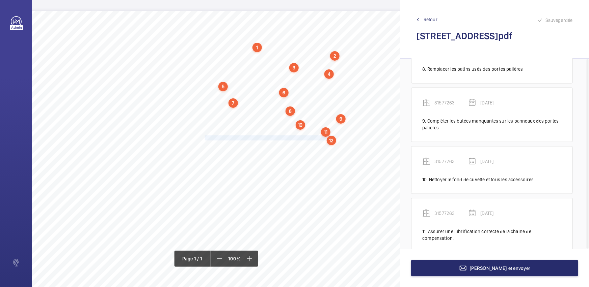
scroll to position [489, 0]
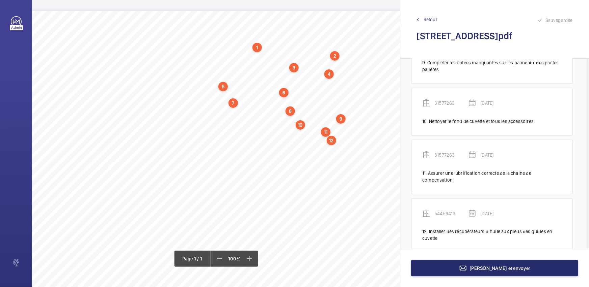
click at [204, 143] on div "Nom du site Numéro appareil WM Réserve [STREET_ADDRESS][GEOGRAPHIC_DATA] 315772…" at bounding box center [215, 200] width 536 height 378
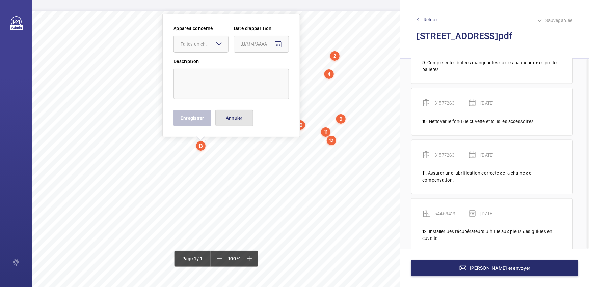
click at [235, 119] on button "Annuler" at bounding box center [234, 118] width 38 height 16
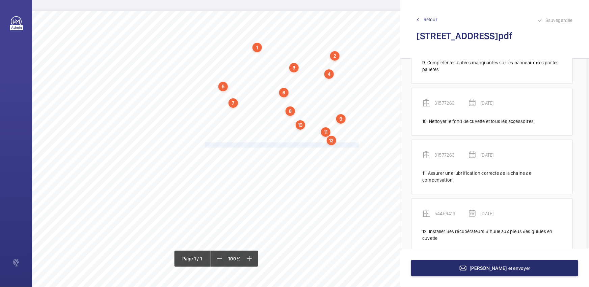
drag, startPoint x: 205, startPoint y: 144, endPoint x: 358, endPoint y: 144, distance: 153.2
click at [358, 144] on span "Tester et estampiller le/les crochets de manutention dans le local de machineri…" at bounding box center [283, 145] width 156 height 4
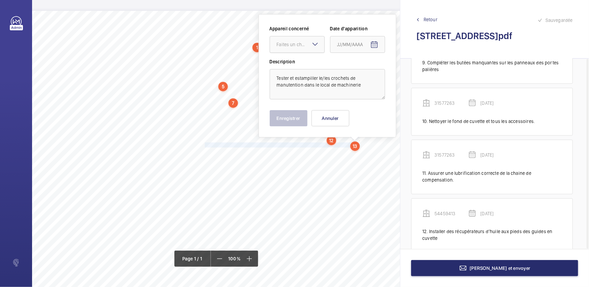
click at [310, 42] on div "Faites un choix" at bounding box center [301, 44] width 48 height 7
click at [303, 65] on span "54459413" at bounding box center [297, 65] width 41 height 7
click at [375, 42] on mat-icon "Open calendar" at bounding box center [374, 45] width 8 height 8
click at [380, 160] on button "28" at bounding box center [379, 153] width 13 height 13
type input "[DATE]"
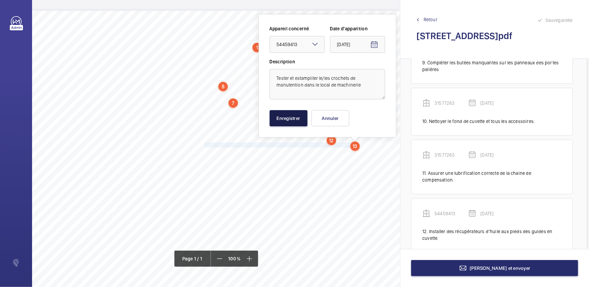
click at [291, 120] on button "Enregistrer" at bounding box center [289, 118] width 38 height 16
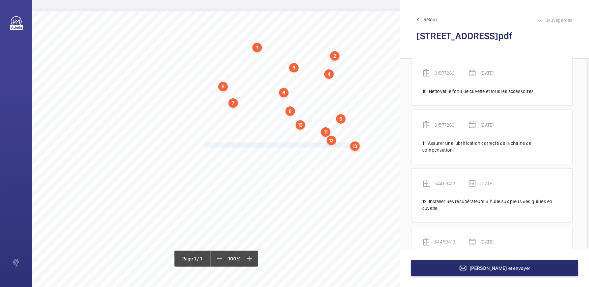
scroll to position [548, 0]
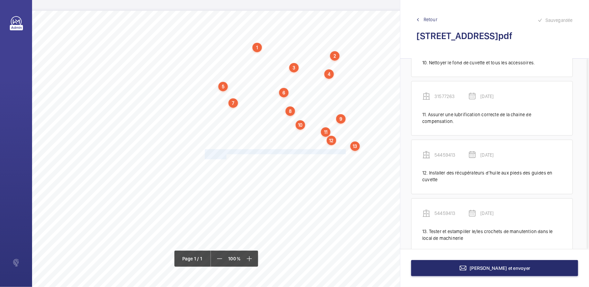
drag, startPoint x: 204, startPoint y: 151, endPoint x: 226, endPoint y: 156, distance: 21.7
click at [226, 156] on div "Nom du site Numéro appareil WM Réserve [STREET_ADDRESS][GEOGRAPHIC_DATA] 315772…" at bounding box center [215, 200] width 536 height 378
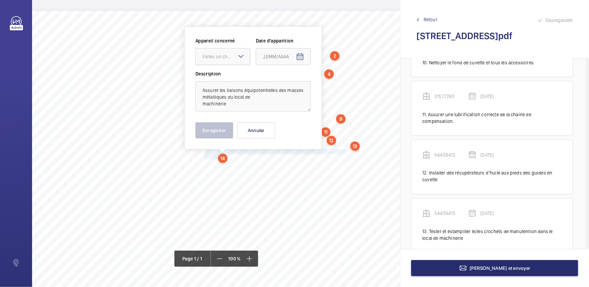
click at [233, 50] on div at bounding box center [223, 57] width 54 height 16
click at [231, 75] on span "54459413" at bounding box center [222, 77] width 41 height 7
click at [304, 61] on span "Open calendar" at bounding box center [300, 57] width 16 height 16
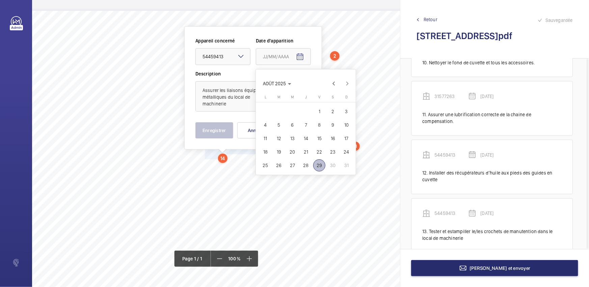
click at [306, 168] on span "28" at bounding box center [306, 166] width 12 height 12
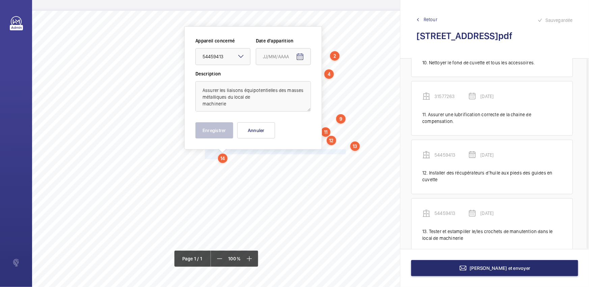
type input "[DATE]"
click at [216, 133] on button "Enregistrer" at bounding box center [214, 130] width 38 height 16
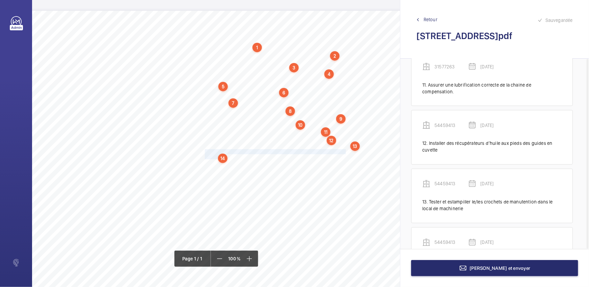
scroll to position [607, 0]
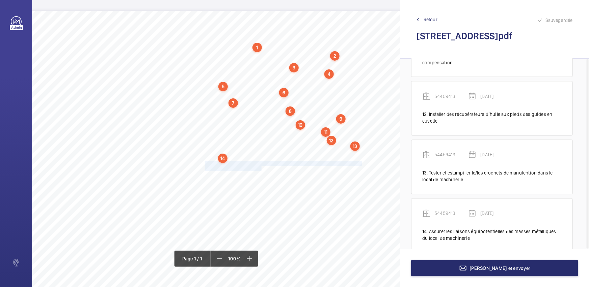
drag, startPoint x: 204, startPoint y: 163, endPoint x: 261, endPoint y: 169, distance: 56.7
click at [261, 169] on div "Nom du site Numéro appareil WM Réserve [STREET_ADDRESS][GEOGRAPHIC_DATA] 315772…" at bounding box center [215, 200] width 536 height 378
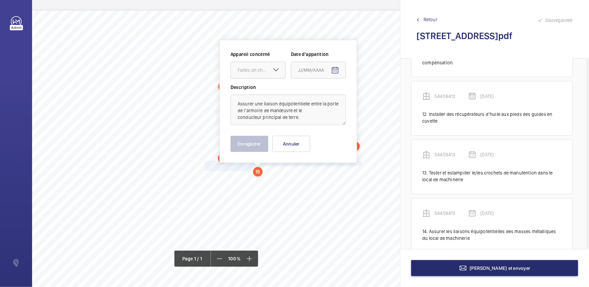
click at [280, 73] on div "Faites un choix" at bounding box center [261, 70] width 48 height 7
click at [275, 91] on span "54459413" at bounding box center [257, 90] width 41 height 7
click at [337, 68] on mat-icon "Open calendar" at bounding box center [335, 70] width 8 height 8
click at [343, 180] on span "28" at bounding box center [341, 179] width 12 height 12
type input "[DATE]"
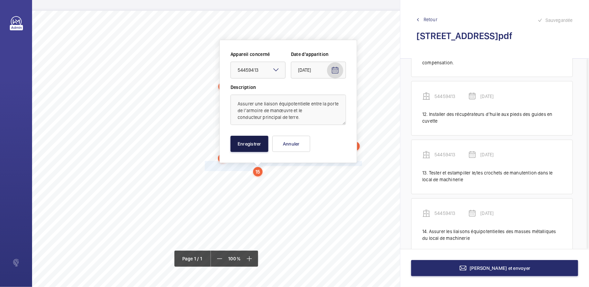
click at [250, 145] on button "Enregistrer" at bounding box center [249, 144] width 38 height 16
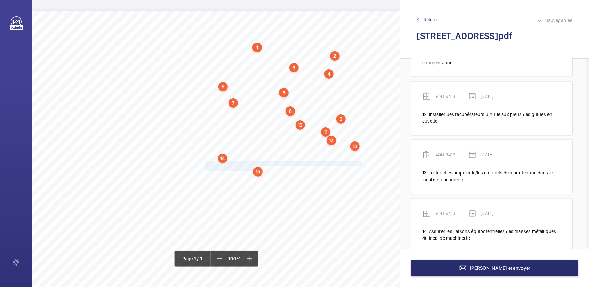
scroll to position [665, 0]
drag, startPoint x: 205, startPoint y: 175, endPoint x: 332, endPoint y: 176, distance: 126.8
click at [332, 176] on span "Remplacer le câble du limiteur de vitesse de cabine qui est oxydé." at bounding box center [269, 176] width 129 height 4
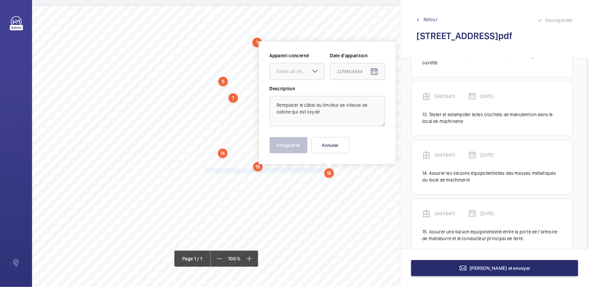
drag, startPoint x: 314, startPoint y: 70, endPoint x: 311, endPoint y: 82, distance: 12.1
click at [313, 71] on mat-icon at bounding box center [315, 71] width 8 height 8
click at [310, 86] on div "54459413" at bounding box center [297, 92] width 54 height 17
click at [376, 73] on mat-icon "Open calendar" at bounding box center [374, 72] width 8 height 8
click at [379, 184] on span "28" at bounding box center [380, 180] width 12 height 12
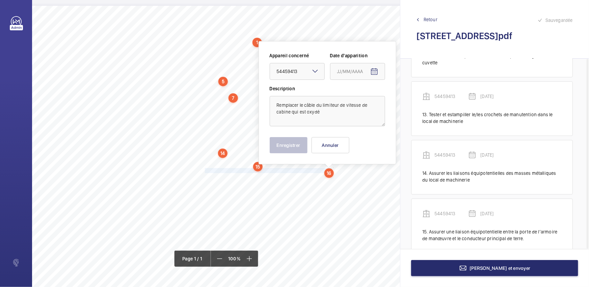
type input "[DATE]"
click at [268, 144] on div "Appareil concerné Faites un choix × 54459413 × Date d'apparition [DATE]5 Descri…" at bounding box center [327, 102] width 138 height 123
click at [281, 151] on button "Enregistrer" at bounding box center [289, 145] width 38 height 16
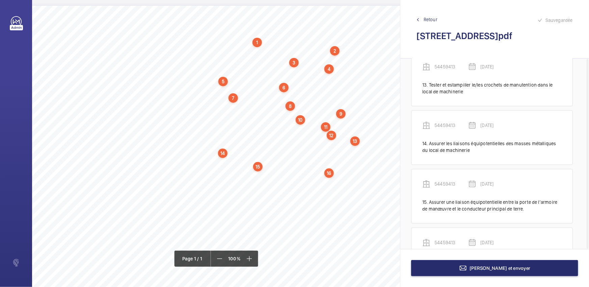
scroll to position [724, 0]
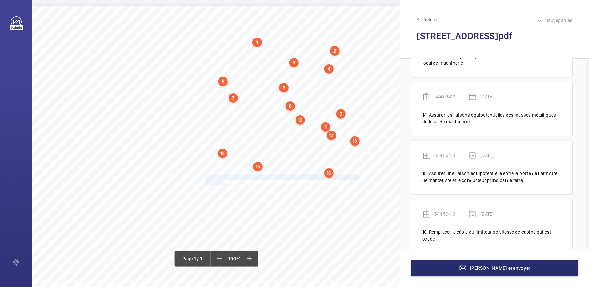
drag, startPoint x: 204, startPoint y: 176, endPoint x: 226, endPoint y: 182, distance: 22.1
click at [226, 182] on div "Nom du site Numéro appareil WM Réserve [STREET_ADDRESS][GEOGRAPHIC_DATA] 315772…" at bounding box center [215, 195] width 536 height 378
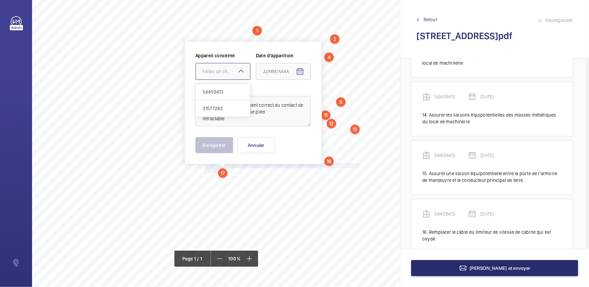
click at [229, 69] on div "Faites un choix" at bounding box center [226, 71] width 48 height 7
click at [237, 94] on span "54459413" at bounding box center [222, 92] width 41 height 7
click at [302, 71] on mat-icon "Open calendar" at bounding box center [300, 72] width 8 height 8
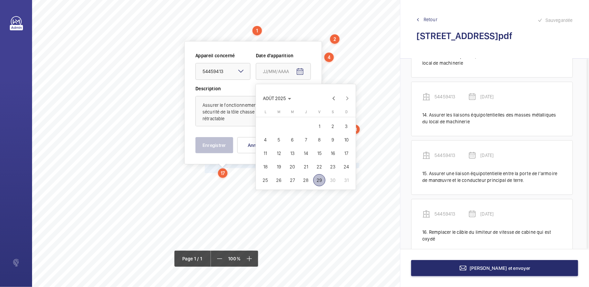
click at [303, 177] on span "28" at bounding box center [306, 180] width 12 height 12
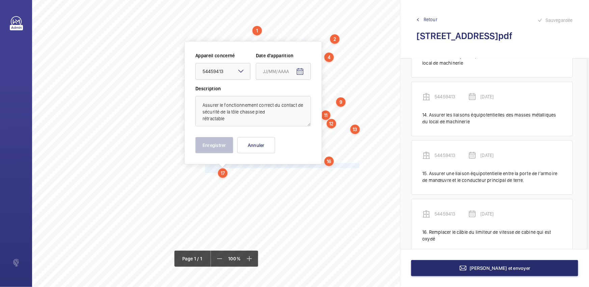
type input "[DATE]"
click at [204, 141] on button "Enregistrer" at bounding box center [214, 145] width 38 height 16
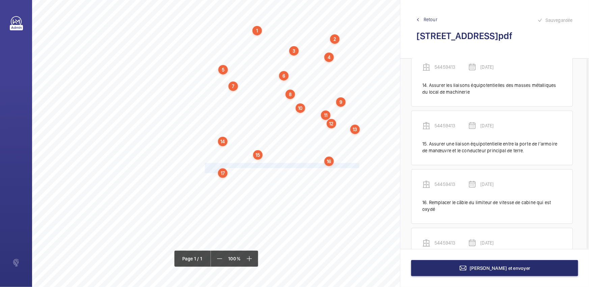
scroll to position [783, 0]
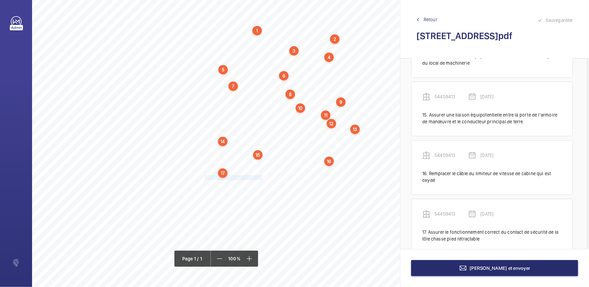
drag, startPoint x: 205, startPoint y: 178, endPoint x: 261, endPoint y: 176, distance: 56.7
click at [261, 176] on span "Nettoyer le limiteur de vitesse." at bounding box center [234, 178] width 59 height 4
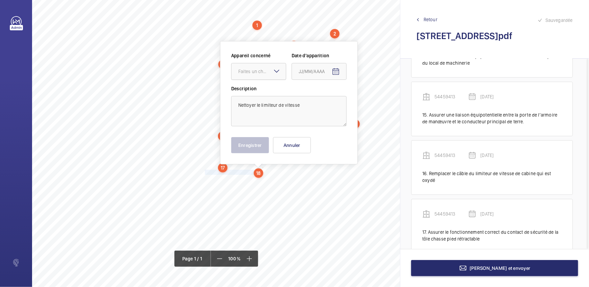
click at [251, 68] on div "Faites un choix" at bounding box center [262, 71] width 48 height 7
click at [269, 92] on span "54459413" at bounding box center [258, 92] width 41 height 7
click at [337, 77] on span "Open calendar" at bounding box center [336, 72] width 16 height 16
click at [341, 180] on span "28" at bounding box center [341, 180] width 12 height 12
type input "[DATE]"
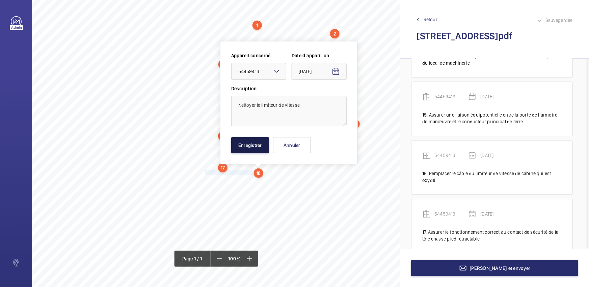
click at [252, 148] on button "Enregistrer" at bounding box center [250, 145] width 38 height 16
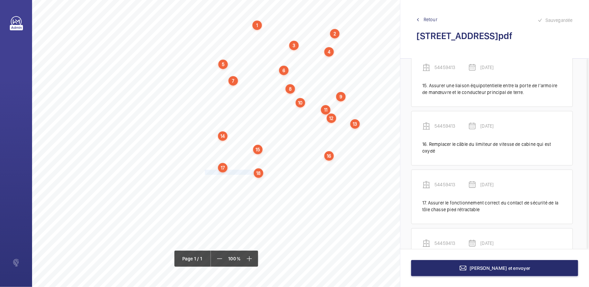
scroll to position [835, 0]
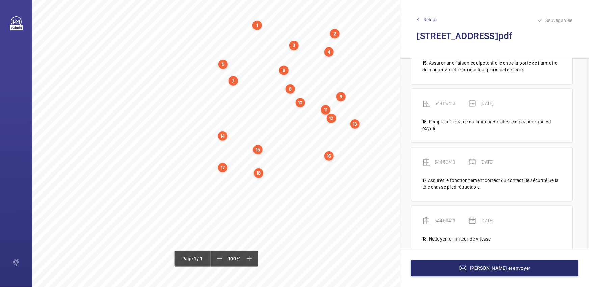
click at [204, 179] on div "Nom du site Numéro appareil WM Réserve [STREET_ADDRESS][GEOGRAPHIC_DATA] 315772…" at bounding box center [215, 178] width 536 height 378
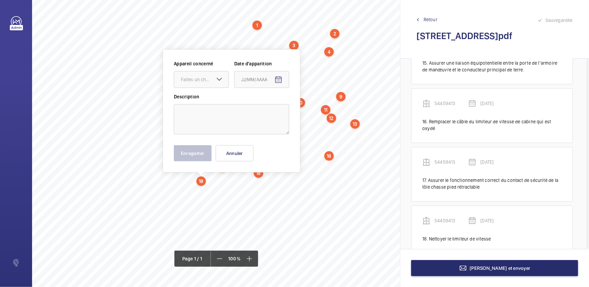
scroll to position [30, 86]
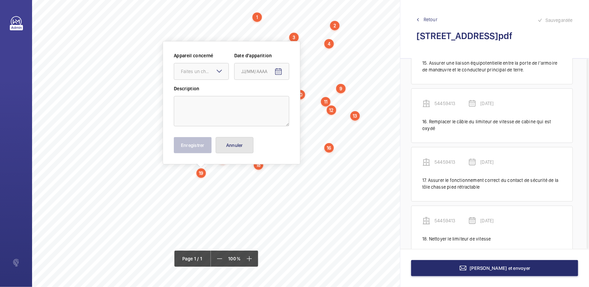
click at [234, 147] on button "Annuler" at bounding box center [235, 145] width 38 height 16
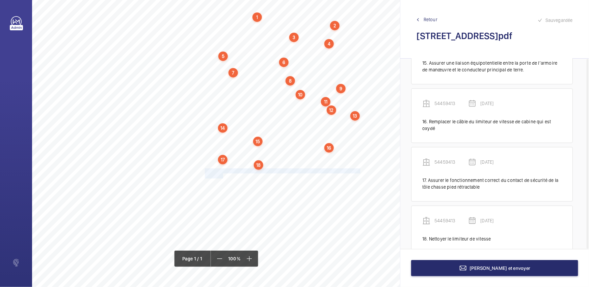
drag, startPoint x: 204, startPoint y: 170, endPoint x: 223, endPoint y: 177, distance: 19.4
click at [223, 177] on div "Nom du site Numéro appareil WM Réserve [STREET_ADDRESS][GEOGRAPHIC_DATA] 315772…" at bounding box center [215, 169] width 536 height 378
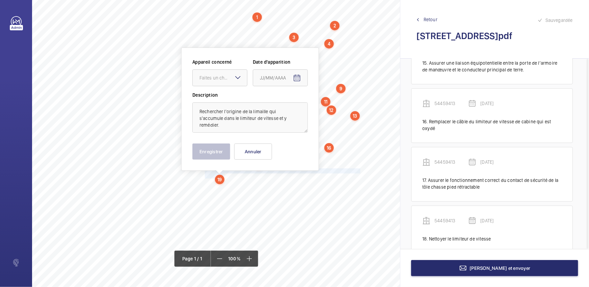
scroll to position [37, 86]
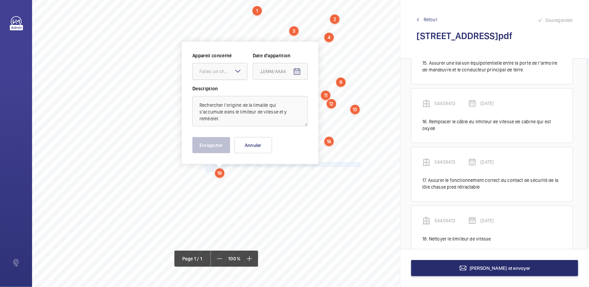
click at [226, 76] on div at bounding box center [220, 71] width 54 height 16
click at [231, 92] on span "54459413" at bounding box center [219, 92] width 41 height 7
click at [290, 73] on span "Open calendar" at bounding box center [297, 72] width 16 height 16
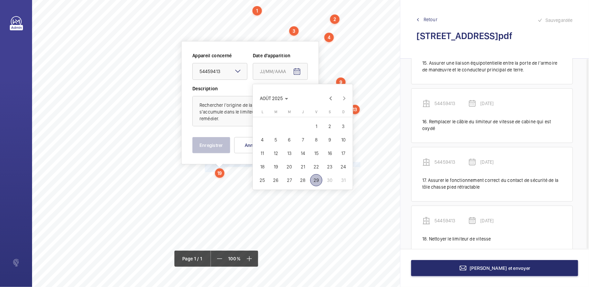
click at [301, 175] on span "28" at bounding box center [303, 180] width 12 height 12
type input "[DATE]"
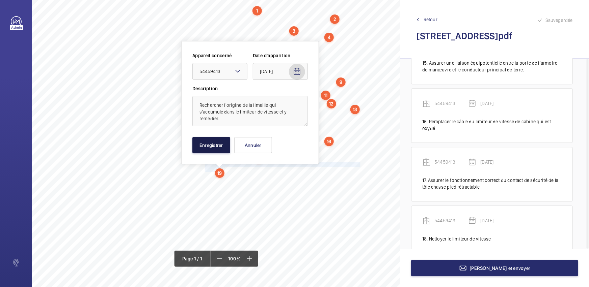
click at [207, 148] on button "Enregistrer" at bounding box center [211, 145] width 38 height 16
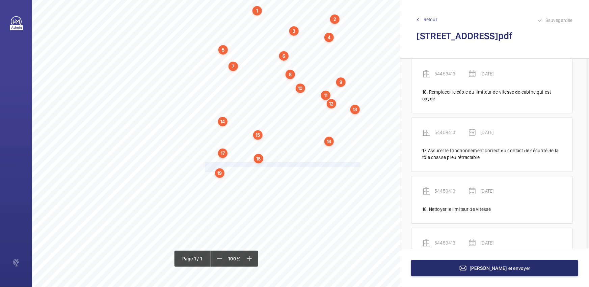
scroll to position [893, 0]
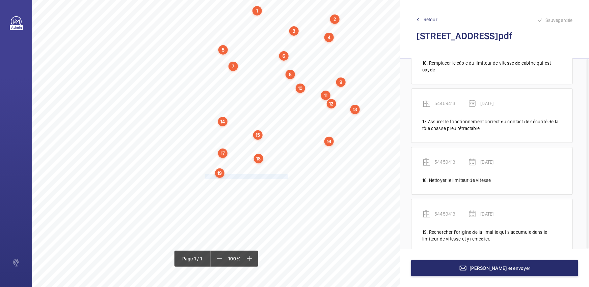
drag, startPoint x: 205, startPoint y: 176, endPoint x: 287, endPoint y: 176, distance: 81.6
click at [287, 176] on span "Remplacer les galets de serrure détériorés." at bounding box center [247, 177] width 84 height 4
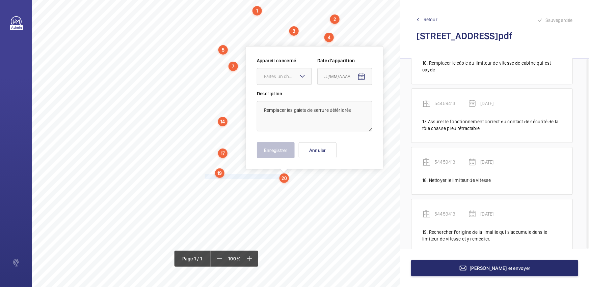
scroll to position [41, 86]
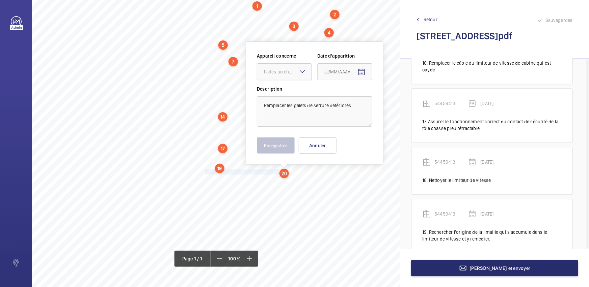
click at [297, 78] on div at bounding box center [284, 72] width 54 height 16
click at [289, 91] on span "54459413" at bounding box center [284, 92] width 41 height 7
click at [358, 71] on mat-icon "Open calendar" at bounding box center [361, 72] width 8 height 8
click at [361, 185] on button "28" at bounding box center [366, 180] width 13 height 13
type input "[DATE]"
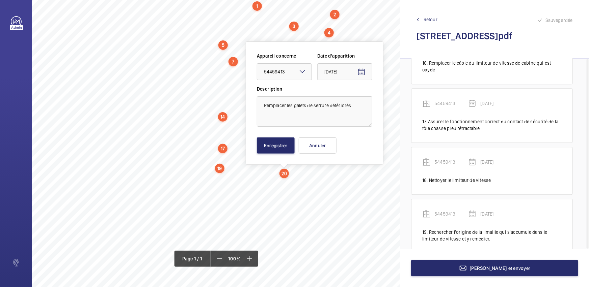
click at [275, 136] on div "Appareil concerné Faites un choix × 54459413 × Date d'apparitio[DATE]25 Descrip…" at bounding box center [314, 103] width 115 height 101
click at [276, 141] on button "Enregistrer" at bounding box center [276, 146] width 38 height 16
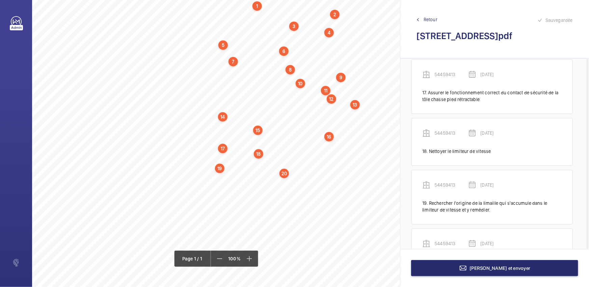
scroll to position [945, 0]
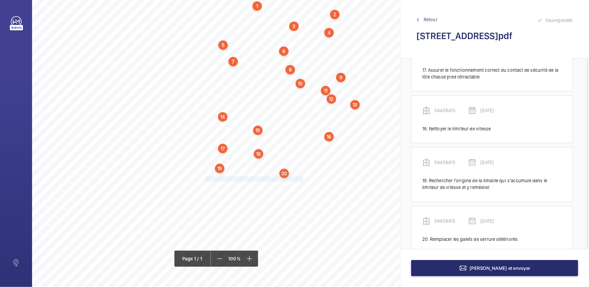
drag, startPoint x: 205, startPoint y: 179, endPoint x: 302, endPoint y: 178, distance: 97.5
click at [302, 178] on span "Nettoyer le fond de cuvette et tous les accessoires." at bounding box center [254, 179] width 99 height 4
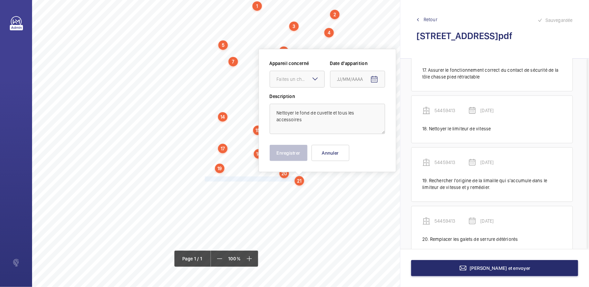
scroll to position [49, 86]
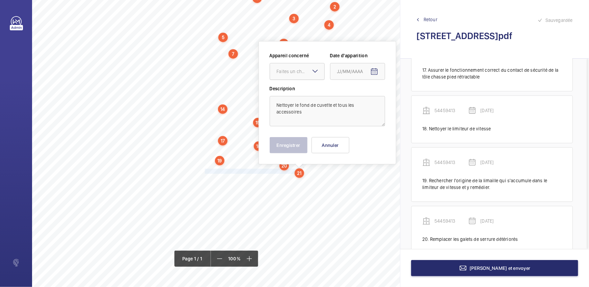
click at [298, 68] on div "Faites un choix" at bounding box center [301, 71] width 48 height 7
click at [299, 89] on span "54459413" at bounding box center [297, 92] width 41 height 7
click at [369, 72] on span "Open calendar" at bounding box center [374, 72] width 16 height 16
click at [381, 182] on span "28" at bounding box center [380, 180] width 12 height 12
type input "[DATE]"
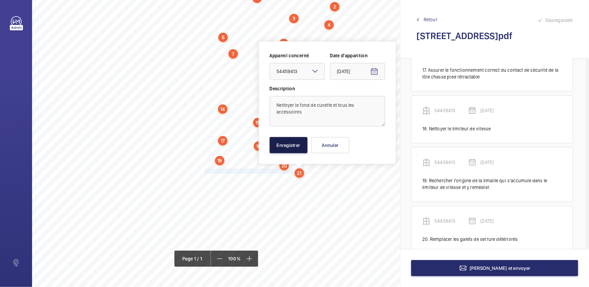
click at [294, 148] on button "Enregistrer" at bounding box center [289, 145] width 38 height 16
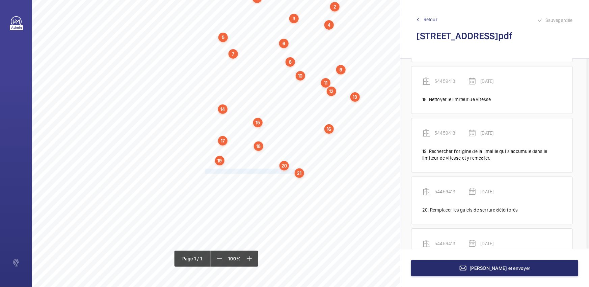
scroll to position [997, 0]
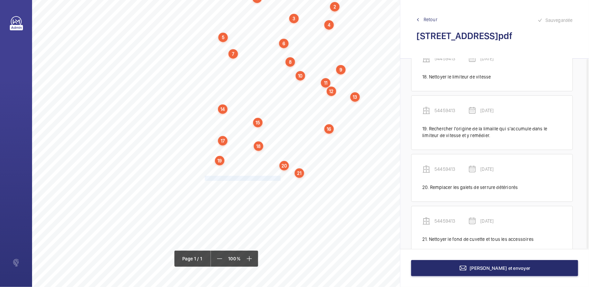
drag, startPoint x: 205, startPoint y: 177, endPoint x: 280, endPoint y: 177, distance: 75.2
click at [280, 177] on span "Nettoyer la poulie tendeuse en cuvette." at bounding box center [243, 178] width 76 height 4
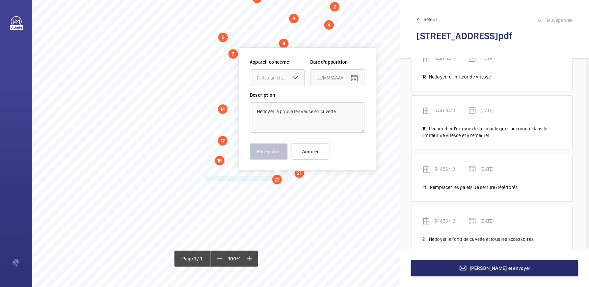
scroll to position [56, 86]
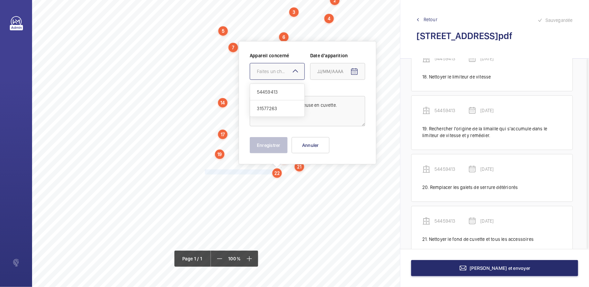
click at [281, 79] on div at bounding box center [277, 71] width 54 height 16
click at [290, 91] on span "54459413" at bounding box center [277, 92] width 41 height 7
click at [358, 72] on span "Open calendar" at bounding box center [354, 72] width 16 height 16
click at [363, 177] on span "28" at bounding box center [360, 180] width 12 height 12
type input "[DATE]"
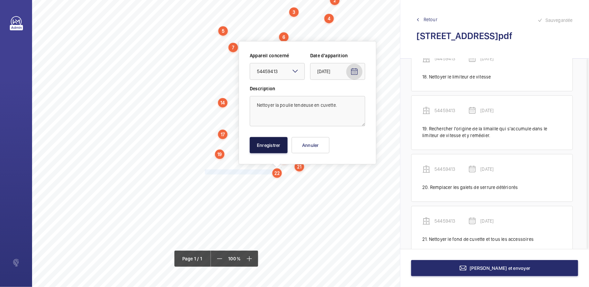
click at [261, 144] on button "Enregistrer" at bounding box center [269, 145] width 38 height 16
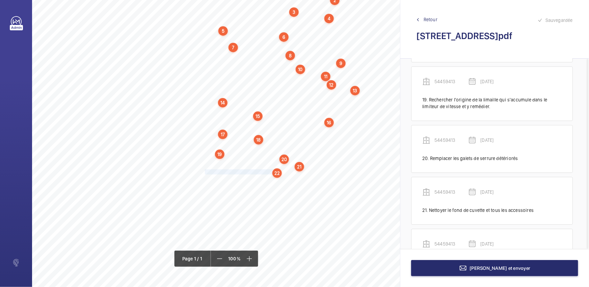
scroll to position [1049, 0]
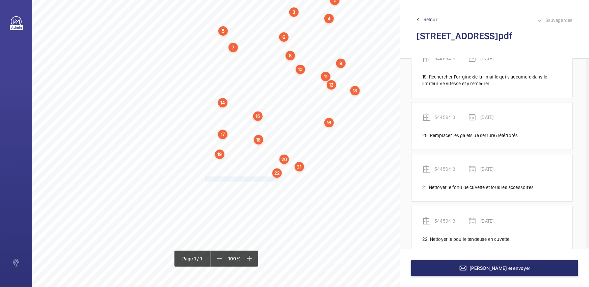
drag, startPoint x: 205, startPoint y: 178, endPoint x: 277, endPoint y: 179, distance: 71.5
click at [277, 179] on span "Eliminer les bruits en fonctionnement." at bounding box center [241, 179] width 73 height 4
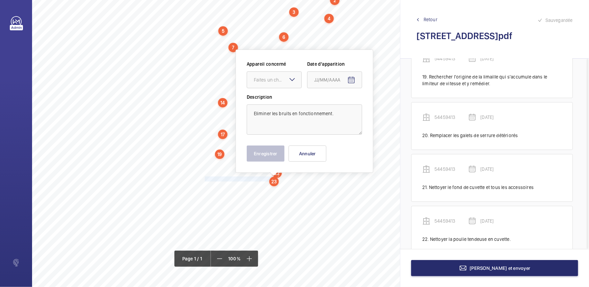
scroll to position [64, 86]
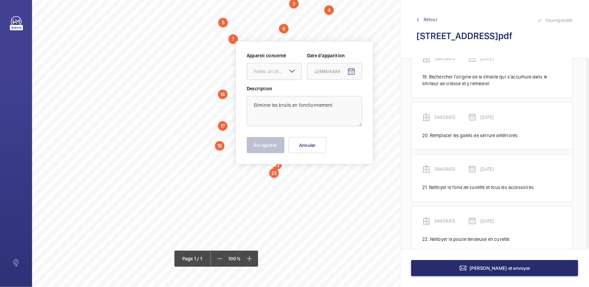
drag, startPoint x: 268, startPoint y: 57, endPoint x: 270, endPoint y: 66, distance: 9.3
click at [268, 59] on wm-front-input-dropdown "Appareil concerné Faites un choix" at bounding box center [274, 66] width 55 height 28
click at [270, 67] on div at bounding box center [274, 71] width 54 height 16
click at [277, 85] on div "54459413" at bounding box center [274, 92] width 54 height 17
click at [343, 74] on span "Open calendar" at bounding box center [351, 72] width 16 height 16
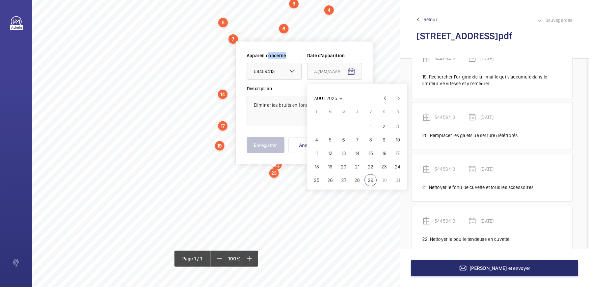
click at [355, 178] on span "28" at bounding box center [357, 180] width 12 height 12
type input "[DATE]"
click at [275, 152] on button "Enregistrer" at bounding box center [266, 145] width 38 height 16
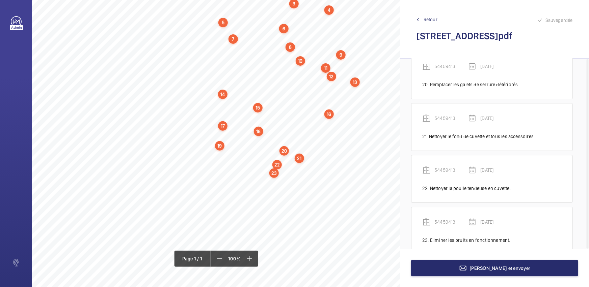
scroll to position [1100, 0]
drag, startPoint x: 204, startPoint y: 178, endPoint x: 251, endPoint y: 177, distance: 46.2
click at [251, 177] on div "Nom du site Numéro appareil WM Réserve [STREET_ADDRESS][GEOGRAPHIC_DATA] 315772…" at bounding box center [215, 136] width 536 height 378
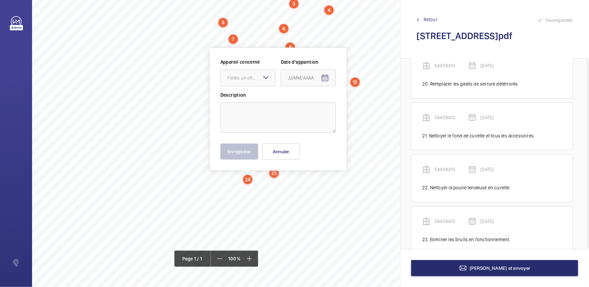
scroll to position [71, 86]
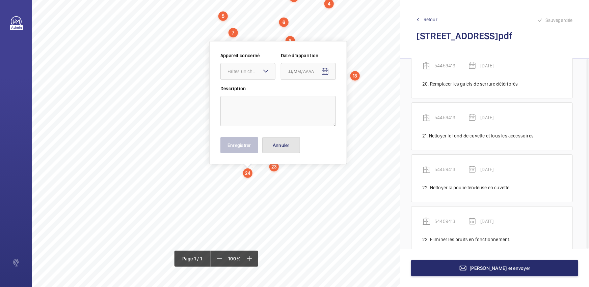
click at [281, 148] on button "Annuler" at bounding box center [281, 145] width 38 height 16
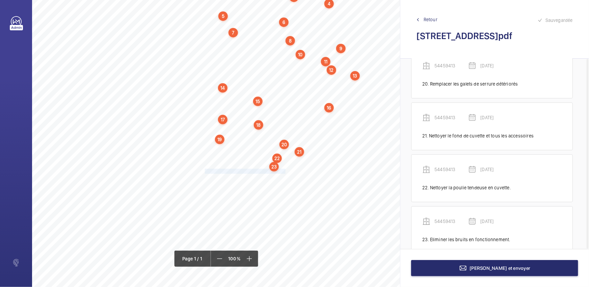
drag, startPoint x: 204, startPoint y: 172, endPoint x: 285, endPoint y: 170, distance: 80.3
click at [285, 170] on span "Dégraisser la poulie tendeuse en cuvette." at bounding box center [245, 171] width 81 height 4
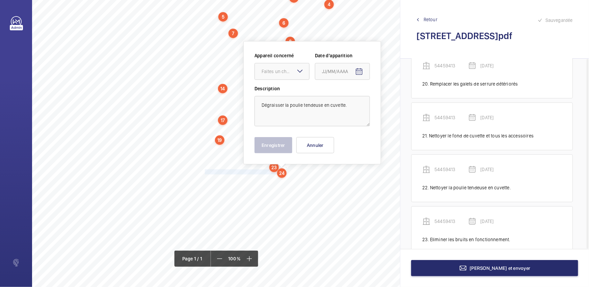
click at [298, 71] on mat-icon at bounding box center [300, 71] width 8 height 8
click at [295, 91] on span "54459413" at bounding box center [281, 92] width 41 height 7
click at [352, 72] on span "Open calendar" at bounding box center [359, 72] width 16 height 16
click at [361, 177] on span "28" at bounding box center [365, 180] width 12 height 12
type input "[DATE]"
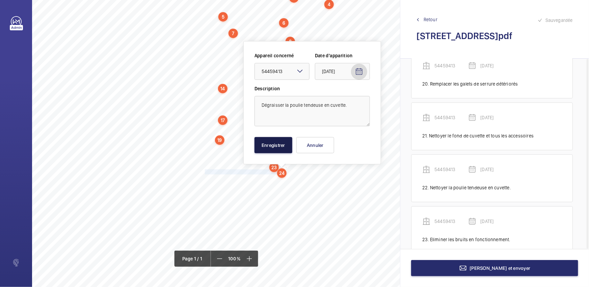
click at [273, 143] on button "Enregistrer" at bounding box center [273, 145] width 38 height 16
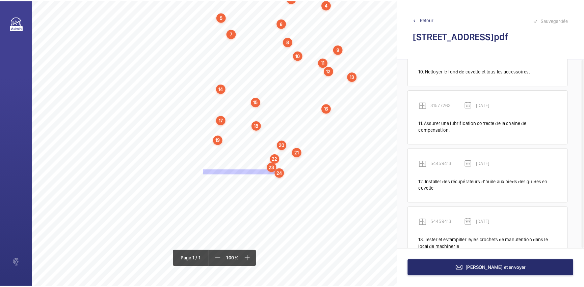
scroll to position [539, 0]
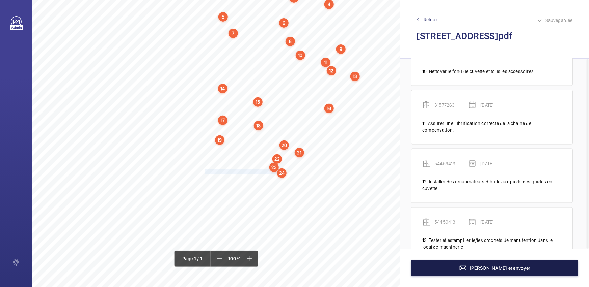
click at [458, 265] on button "[PERSON_NAME] et envoyer" at bounding box center [494, 268] width 167 height 16
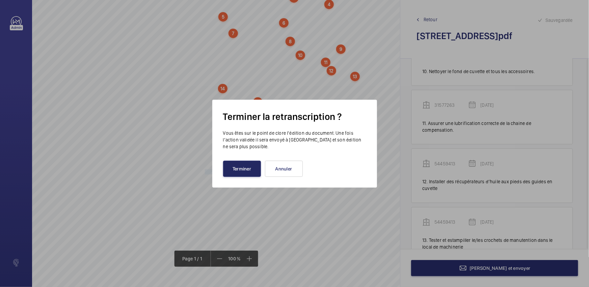
click at [249, 168] on button "Terminer" at bounding box center [242, 169] width 38 height 16
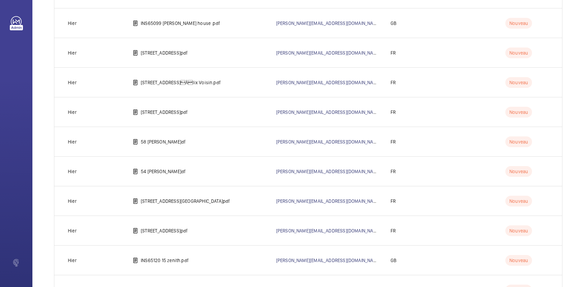
scroll to position [1443, 0]
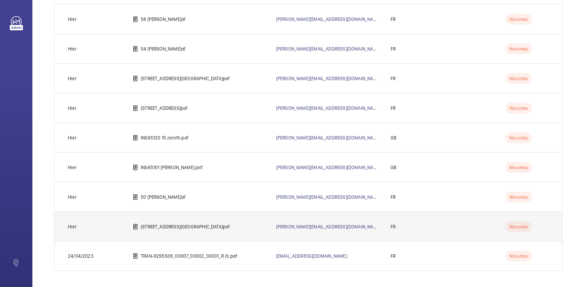
click at [146, 224] on p "[STREET_ADDRESS][GEOGRAPHIC_DATA]pdf" at bounding box center [185, 227] width 89 height 7
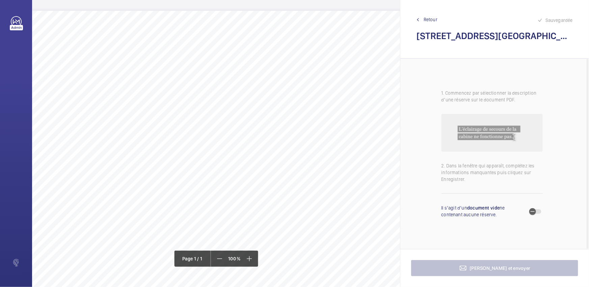
scroll to position [0, 129]
drag, startPoint x: 162, startPoint y: 44, endPoint x: 291, endPoint y: 44, distance: 129.5
click at [291, 44] on span "Installer des récupérateurs d’huile aux pieds des guides en cuvette." at bounding box center [227, 46] width 131 height 4
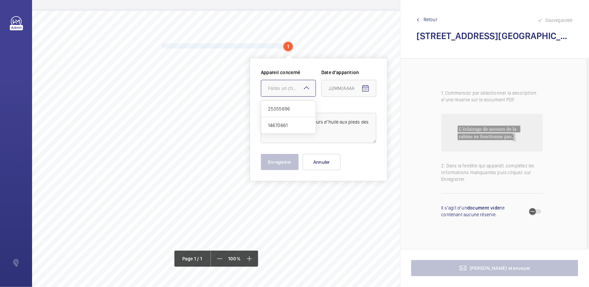
click at [299, 92] on div at bounding box center [288, 88] width 54 height 16
click at [290, 127] on span "14670661" at bounding box center [288, 125] width 41 height 7
click at [365, 90] on mat-icon "Open calendar" at bounding box center [365, 89] width 8 height 8
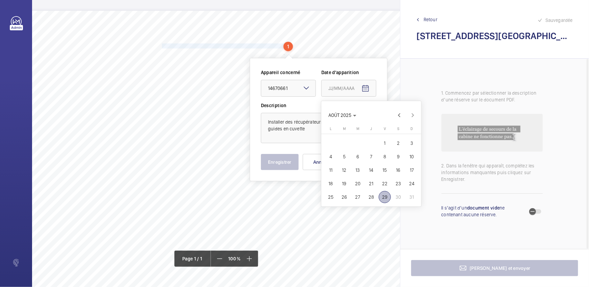
click at [367, 196] on span "28" at bounding box center [371, 197] width 12 height 12
type input "[DATE]"
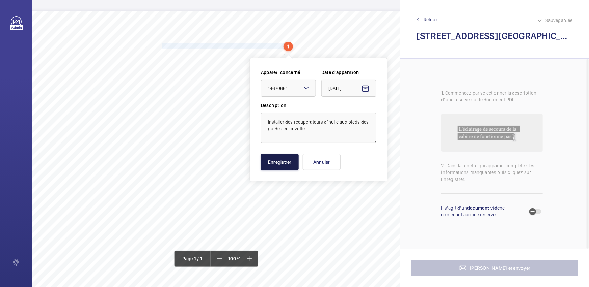
click at [271, 163] on button "Enregistrer" at bounding box center [280, 162] width 38 height 16
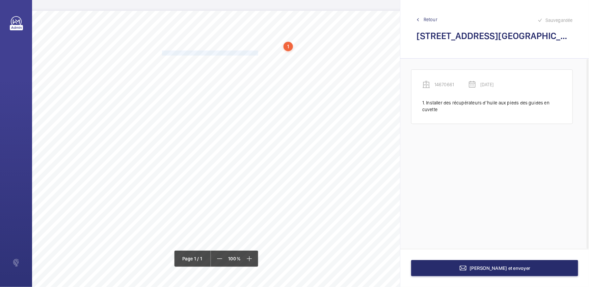
drag, startPoint x: 162, startPoint y: 52, endPoint x: 257, endPoint y: 52, distance: 95.1
click at [257, 52] on span "Débarrasser le matériel qui est stocké en cuvette." at bounding box center [210, 53] width 96 height 4
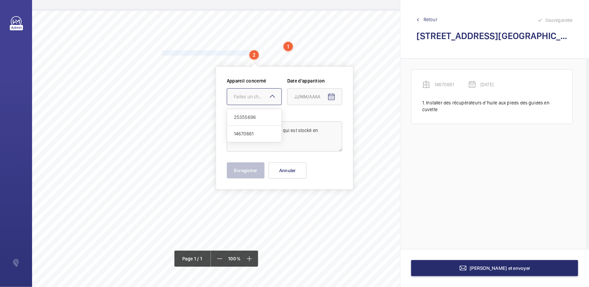
click at [255, 94] on div "Faites un choix" at bounding box center [258, 96] width 48 height 7
click at [246, 137] on div "14670661" at bounding box center [254, 134] width 54 height 16
click at [330, 99] on mat-icon "Open calendar" at bounding box center [331, 97] width 8 height 8
click at [336, 207] on span "28" at bounding box center [337, 206] width 12 height 12
type input "[DATE]"
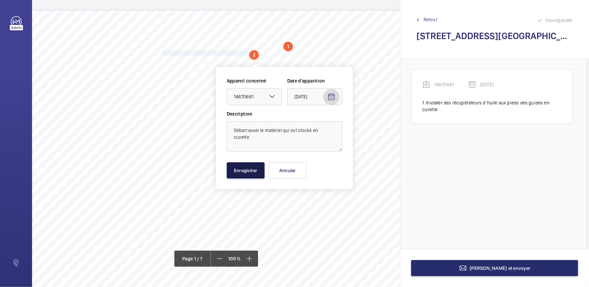
click at [241, 166] on button "Enregistrer" at bounding box center [246, 171] width 38 height 16
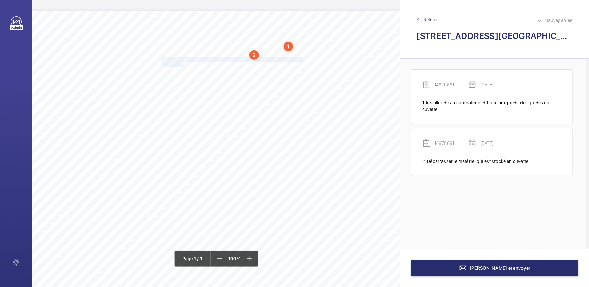
drag, startPoint x: 162, startPoint y: 58, endPoint x: 182, endPoint y: 63, distance: 21.7
click at [182, 63] on div "Nom du site Numéro appareil WM Réserve [STREET_ADDRESS] aux belles 14670661 Ins…" at bounding box center [172, 200] width 536 height 378
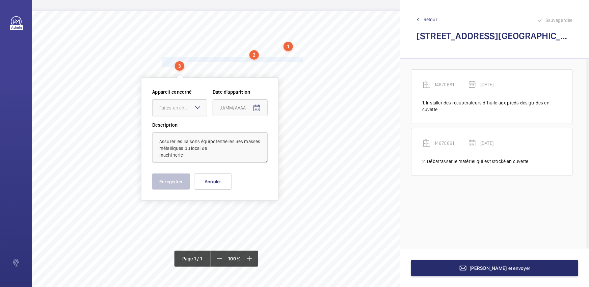
click at [179, 109] on div "Faites un choix" at bounding box center [183, 108] width 48 height 7
click at [175, 142] on span "14670661" at bounding box center [179, 145] width 41 height 7
click at [256, 108] on mat-icon "Open calendar" at bounding box center [257, 108] width 8 height 8
click at [263, 219] on span "28" at bounding box center [262, 217] width 12 height 12
type input "[DATE]"
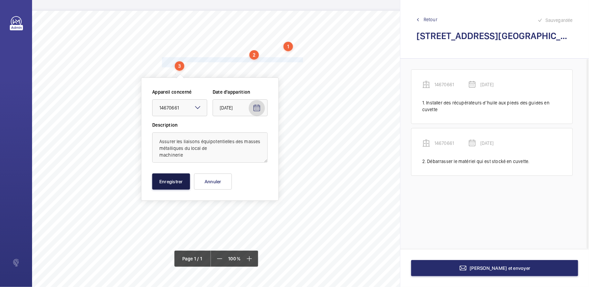
click at [177, 180] on button "Enregistrer" at bounding box center [171, 182] width 38 height 16
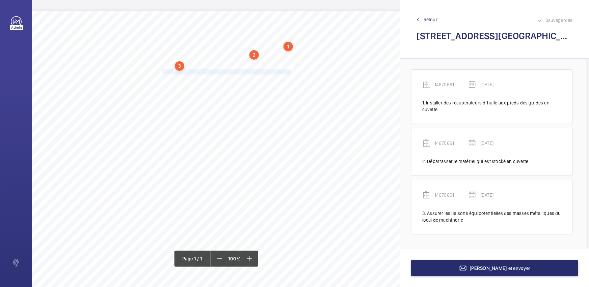
drag, startPoint x: 162, startPoint y: 71, endPoint x: 289, endPoint y: 71, distance: 127.2
click at [289, 71] on span "Remplacer le câble du limiteur de vitesse de cabine qui est oxydé." at bounding box center [226, 72] width 129 height 4
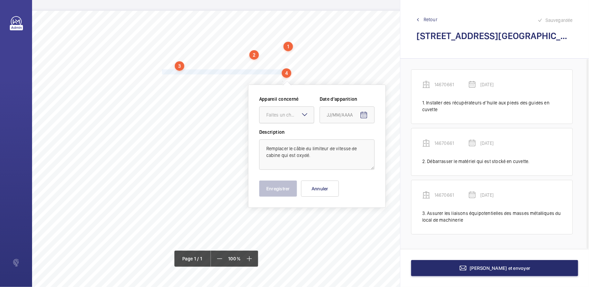
click at [293, 117] on div "Faites un choix" at bounding box center [290, 115] width 48 height 7
click at [294, 150] on span "14670661" at bounding box center [286, 152] width 41 height 7
click at [361, 115] on mat-icon "Open calendar" at bounding box center [364, 115] width 8 height 8
click at [365, 222] on span "28" at bounding box center [369, 224] width 12 height 12
type input "[DATE]"
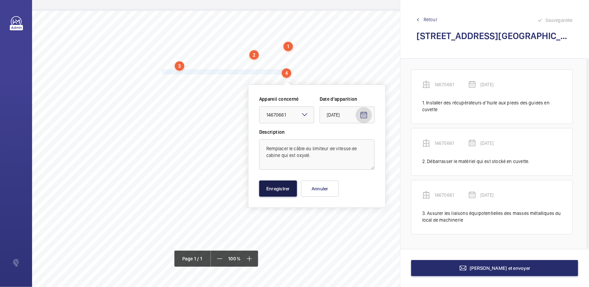
click at [280, 191] on button "Enregistrer" at bounding box center [278, 189] width 38 height 16
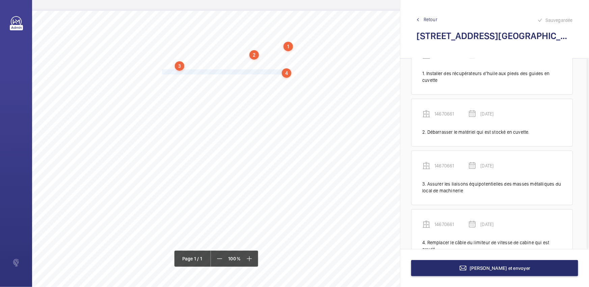
scroll to position [54, 0]
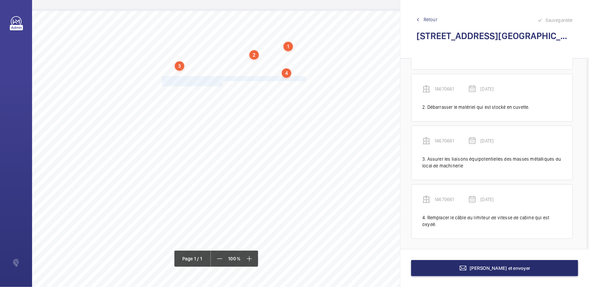
drag, startPoint x: 162, startPoint y: 78, endPoint x: 222, endPoint y: 82, distance: 60.6
click at [222, 82] on div "Nom du site Numéro appareil WM Réserve [STREET_ADDRESS] aux belles 14670661 Ins…" at bounding box center [172, 200] width 536 height 378
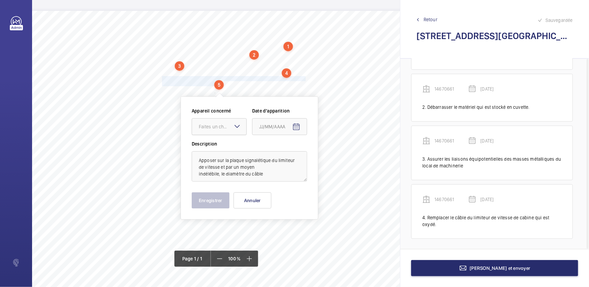
click at [218, 125] on div "Faites un choix" at bounding box center [223, 126] width 48 height 7
click at [215, 162] on span "14670661" at bounding box center [219, 164] width 41 height 7
click at [296, 127] on mat-icon "Open calendar" at bounding box center [296, 127] width 8 height 8
click at [298, 235] on span "28" at bounding box center [302, 236] width 12 height 12
type input "[DATE]"
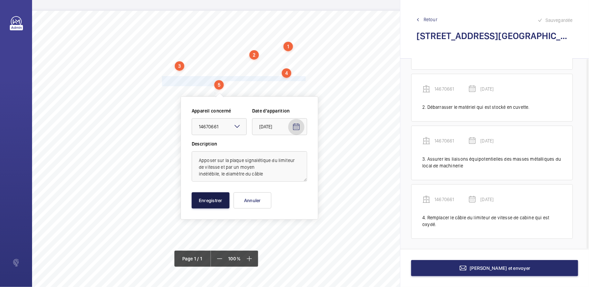
click at [216, 200] on button "Enregistrer" at bounding box center [211, 201] width 38 height 16
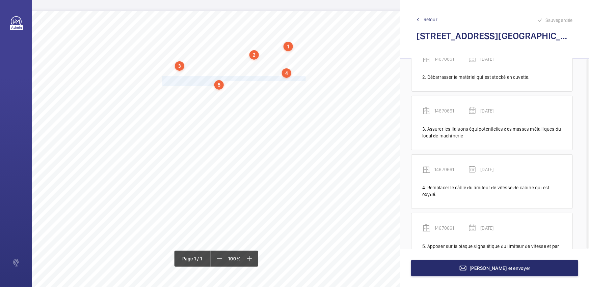
scroll to position [113, 0]
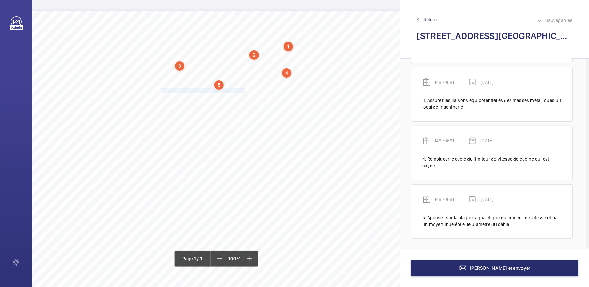
drag, startPoint x: 162, startPoint y: 90, endPoint x: 245, endPoint y: 92, distance: 83.3
click at [245, 92] on span "Remplacer les galets de serrure détériorés." at bounding box center [204, 91] width 84 height 4
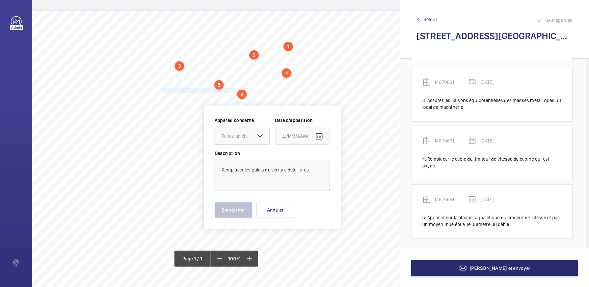
click at [247, 136] on div "Faites un choix" at bounding box center [246, 136] width 48 height 7
click at [247, 170] on span "14670661" at bounding box center [242, 173] width 41 height 7
click at [324, 137] on span "Open calendar" at bounding box center [319, 137] width 16 height 16
click at [327, 244] on span "28" at bounding box center [325, 245] width 12 height 12
type input "[DATE]"
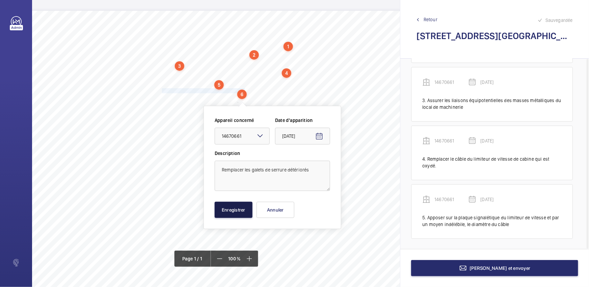
click at [232, 210] on button "Enregistrer" at bounding box center [234, 210] width 38 height 16
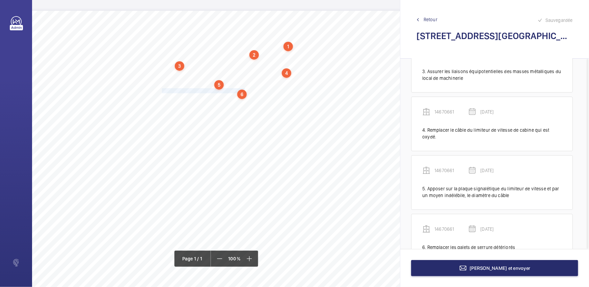
scroll to position [165, 0]
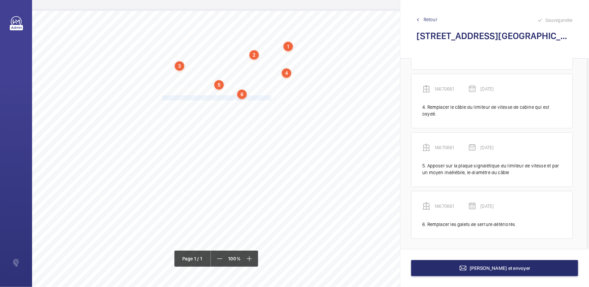
drag, startPoint x: 162, startPoint y: 96, endPoint x: 270, endPoint y: 97, distance: 108.3
click at [270, 97] on span "Remettre en place les amortisseurs sous le contrepoids." at bounding box center [216, 98] width 109 height 4
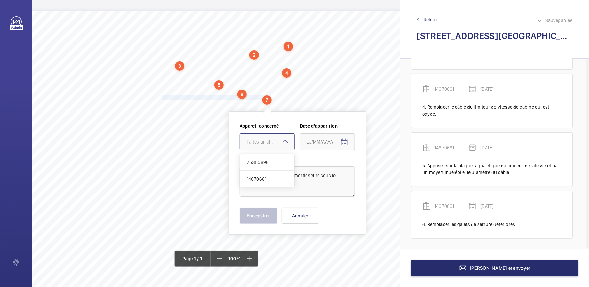
click at [261, 147] on div at bounding box center [267, 142] width 54 height 16
drag, startPoint x: 272, startPoint y: 181, endPoint x: 310, endPoint y: 162, distance: 43.1
click at [272, 181] on span "14670661" at bounding box center [267, 179] width 41 height 7
click at [341, 142] on mat-icon "Open calendar" at bounding box center [344, 142] width 8 height 8
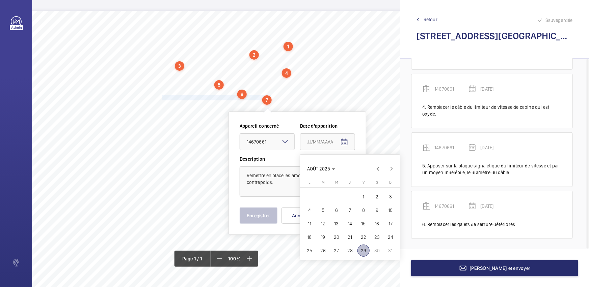
click at [345, 253] on span "28" at bounding box center [350, 251] width 12 height 12
type input "[DATE]"
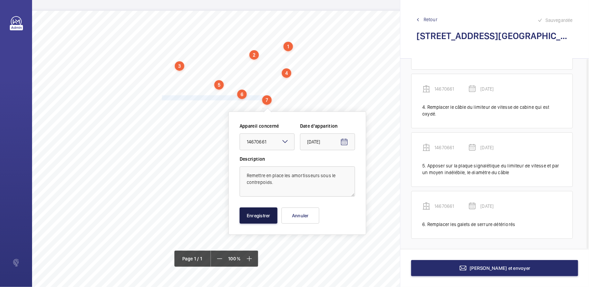
click at [275, 216] on button "Enregistrer" at bounding box center [259, 216] width 38 height 16
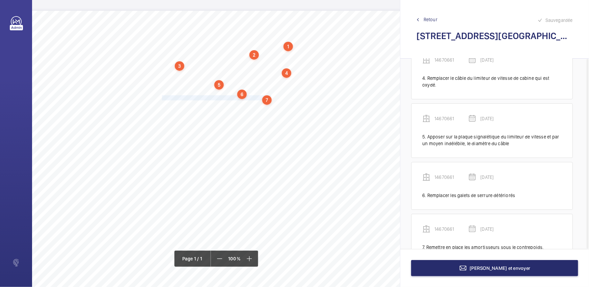
scroll to position [217, 0]
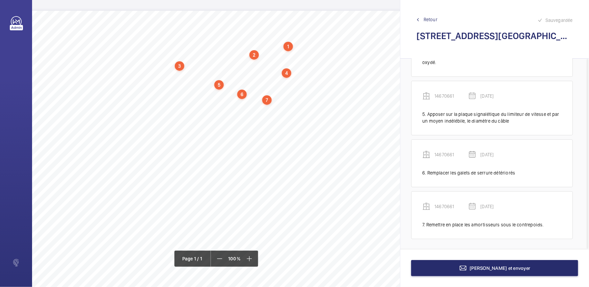
click at [161, 105] on div "Nom du site Numéro appareil WM Réserve [STREET_ADDRESS] aux belles 14670661 Ins…" at bounding box center [172, 200] width 536 height 378
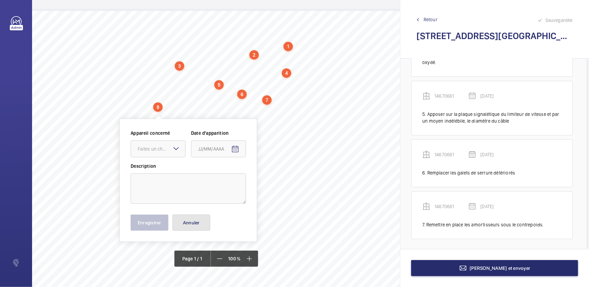
click at [196, 226] on button "Annuler" at bounding box center [191, 223] width 38 height 16
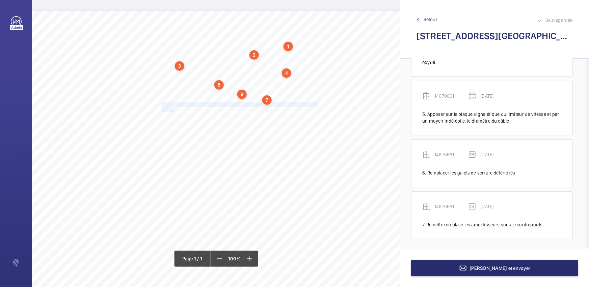
drag, startPoint x: 162, startPoint y: 104, endPoint x: 173, endPoint y: 108, distance: 12.5
click at [173, 108] on div "Nom du site Numéro appareil WM Réserve [STREET_ADDRESS] aux belles 14670661 Ins…" at bounding box center [172, 200] width 536 height 378
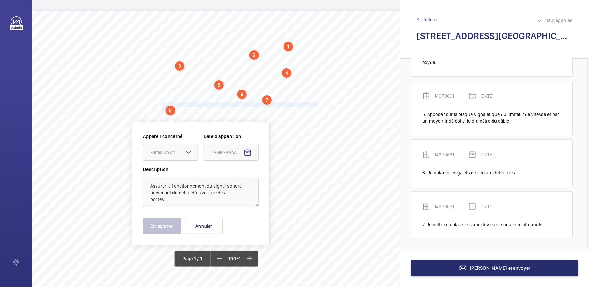
click at [175, 148] on div at bounding box center [170, 152] width 54 height 16
click at [164, 189] on span "14670661" at bounding box center [170, 189] width 41 height 7
click at [251, 152] on mat-icon "Open calendar" at bounding box center [248, 153] width 8 height 8
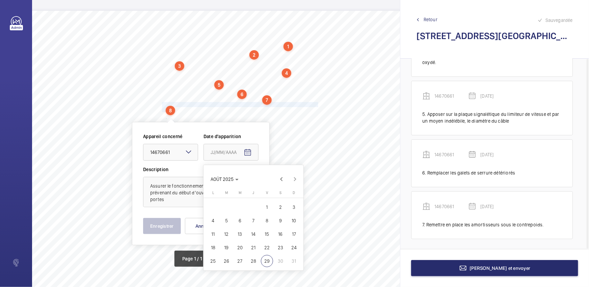
click at [244, 262] on span "27" at bounding box center [240, 261] width 12 height 12
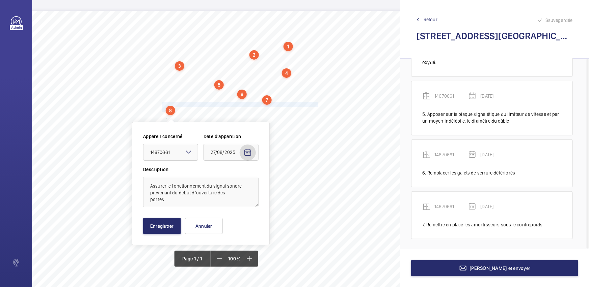
click at [248, 152] on mat-icon "Open calendar" at bounding box center [248, 153] width 8 height 8
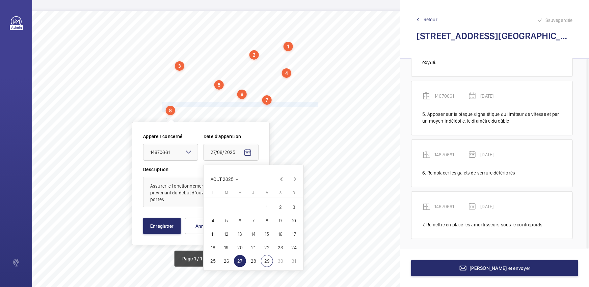
click at [249, 259] on span "28" at bounding box center [253, 261] width 12 height 12
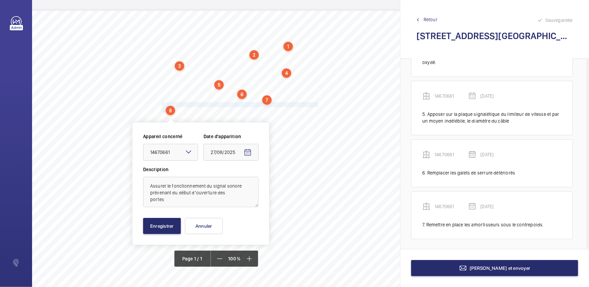
type input "[DATE]"
click at [177, 228] on button "Enregistrer" at bounding box center [162, 226] width 38 height 16
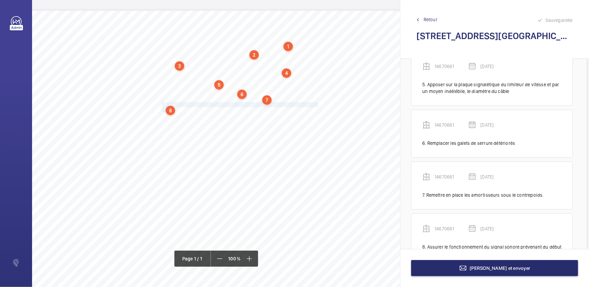
scroll to position [275, 0]
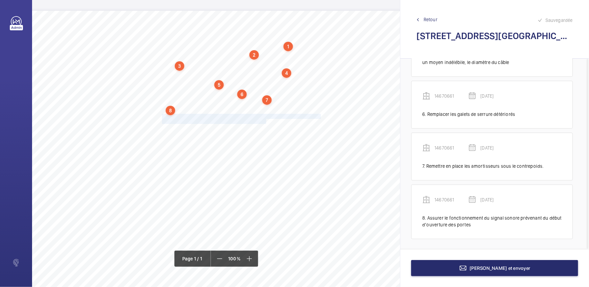
drag, startPoint x: 162, startPoint y: 116, endPoint x: 265, endPoint y: 121, distance: 103.7
click at [265, 121] on div "Nom du site Numéro appareil WM Réserve [STREET_ADDRESS] aux belles 14670661 Ins…" at bounding box center [172, 200] width 536 height 378
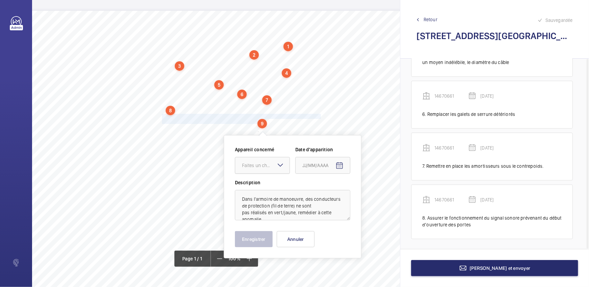
click at [256, 166] on div "Faites un choix" at bounding box center [266, 165] width 48 height 7
click at [262, 200] on span "14670661" at bounding box center [262, 202] width 41 height 7
click at [341, 161] on span "Open calendar" at bounding box center [339, 166] width 16 height 16
click at [344, 273] on span "28" at bounding box center [345, 275] width 12 height 12
type input "[DATE]"
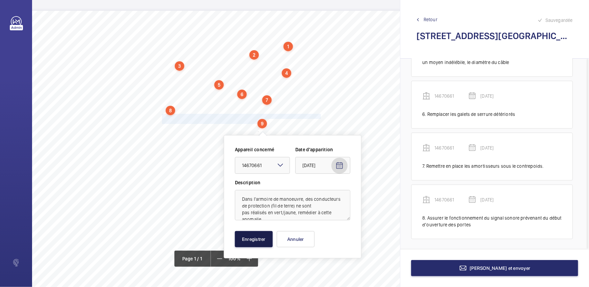
click at [256, 234] on button "Enregistrer" at bounding box center [254, 239] width 38 height 16
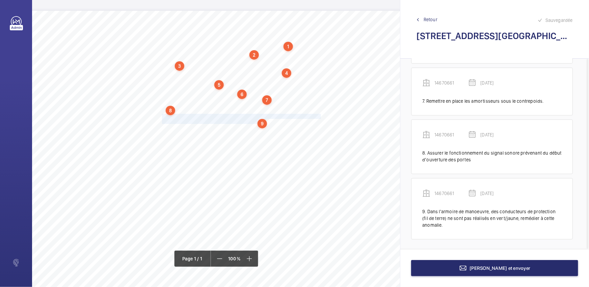
scroll to position [341, 0]
drag, startPoint x: 162, startPoint y: 128, endPoint x: 252, endPoint y: 127, distance: 90.7
click at [252, 127] on span "Remplacer les patins usés des portes palières." at bounding box center [207, 129] width 91 height 4
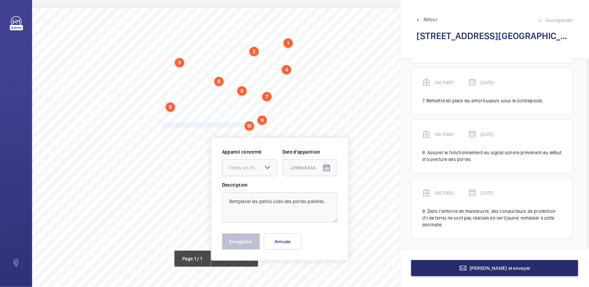
click at [248, 165] on div "Faites un choix" at bounding box center [253, 168] width 48 height 7
click at [256, 205] on span "14670661" at bounding box center [249, 205] width 41 height 7
click at [325, 164] on mat-icon "Open calendar" at bounding box center [326, 168] width 8 height 8
click at [322, 158] on div "[DATE]di [DATE]di [DATE]di [DATE]di [DATE]di [DATE]di [DATE]he D [DATE] 1 2 3 4…" at bounding box center [332, 119] width 100 height 80
click at [332, 148] on span "28" at bounding box center [332, 150] width 12 height 12
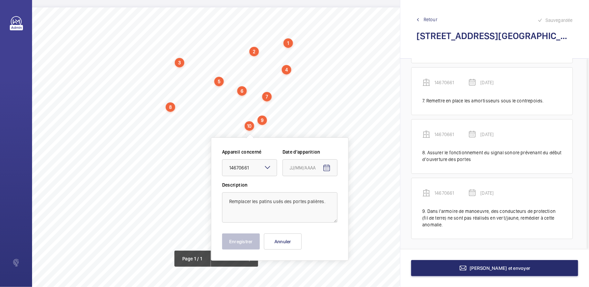
type input "[DATE]"
click at [246, 238] on button "Enregistrer" at bounding box center [241, 242] width 38 height 16
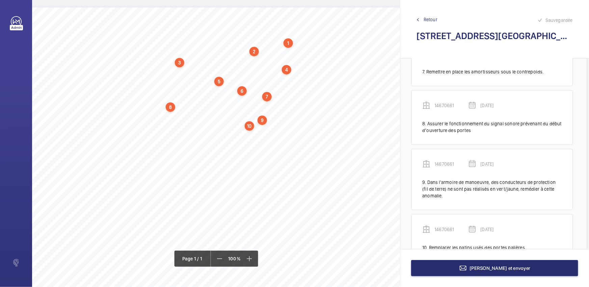
scroll to position [393, 0]
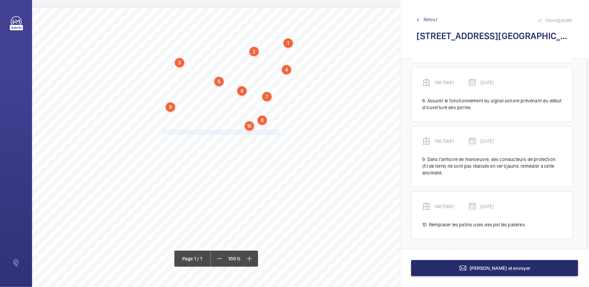
drag, startPoint x: 162, startPoint y: 132, endPoint x: 279, endPoint y: 131, distance: 116.7
click at [279, 131] on span "Remédier aux frottements des panneaux des portes palières." at bounding box center [221, 132] width 119 height 4
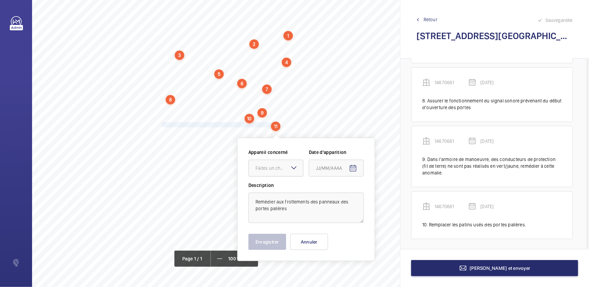
click at [276, 162] on div at bounding box center [276, 168] width 54 height 16
click at [263, 202] on span "14670661" at bounding box center [275, 205] width 41 height 7
click at [352, 168] on mat-icon "Open calendar" at bounding box center [353, 169] width 8 height 8
click at [363, 155] on button "28" at bounding box center [358, 149] width 13 height 13
type input "[DATE]"
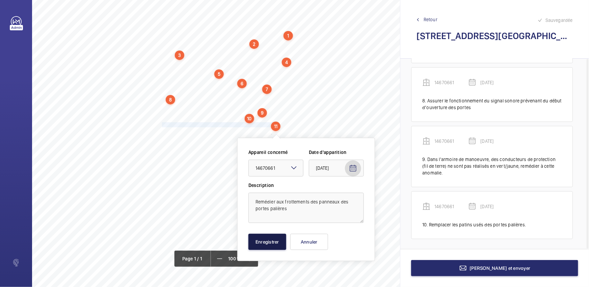
click at [279, 240] on button "Enregistrer" at bounding box center [267, 242] width 38 height 16
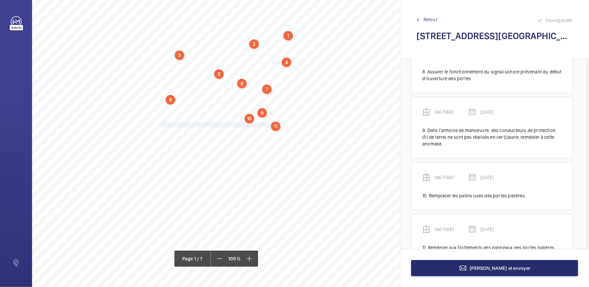
scroll to position [445, 0]
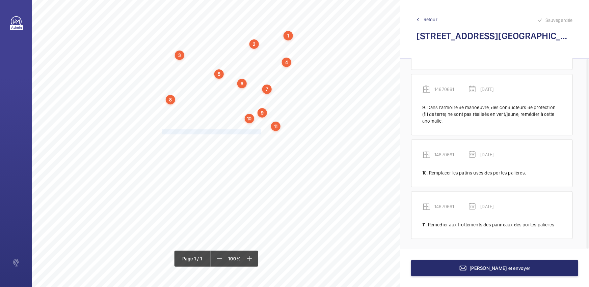
drag, startPoint x: 162, startPoint y: 131, endPoint x: 260, endPoint y: 132, distance: 98.9
click at [260, 132] on span "Nettoyer le fond de cuvette et tous les accessoires." at bounding box center [211, 132] width 99 height 4
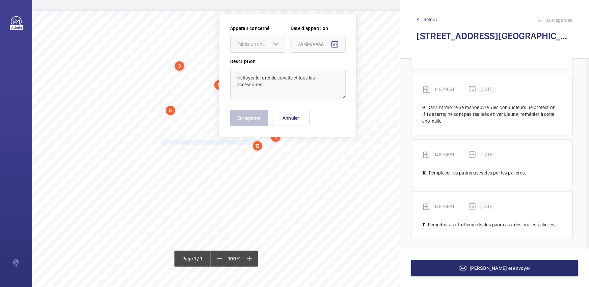
click at [267, 48] on div at bounding box center [257, 44] width 54 height 16
click at [257, 82] on span "14670661" at bounding box center [257, 81] width 41 height 7
click at [337, 55] on div "Appareil concerné Faites un choix × 14670661 × Date d'apparition" at bounding box center [287, 41] width 115 height 33
click at [335, 46] on mat-icon "Open calendar" at bounding box center [335, 44] width 8 height 8
click at [341, 151] on span "28" at bounding box center [340, 153] width 12 height 12
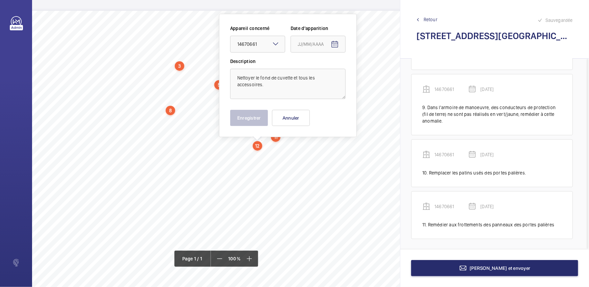
type input "[DATE]"
click at [253, 118] on button "Enregistrer" at bounding box center [249, 118] width 38 height 16
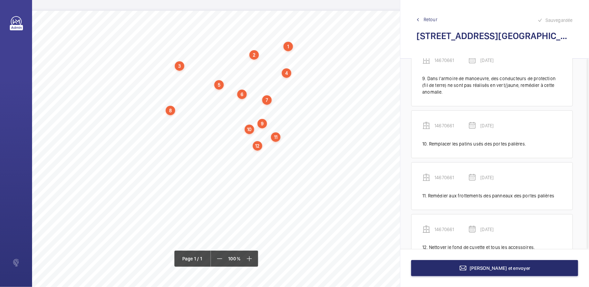
scroll to position [496, 0]
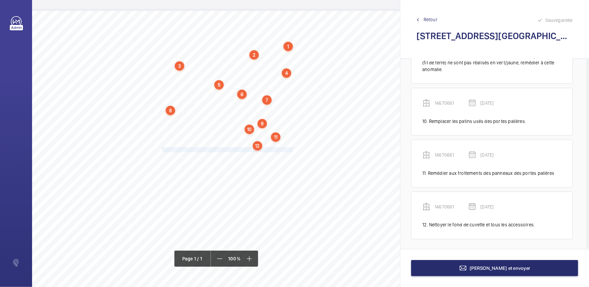
drag, startPoint x: 162, startPoint y: 148, endPoint x: 292, endPoint y: 150, distance: 130.2
click at [292, 150] on span "Installer des récupérateurs d’huile aux pieds des guides en cuvette." at bounding box center [227, 150] width 131 height 4
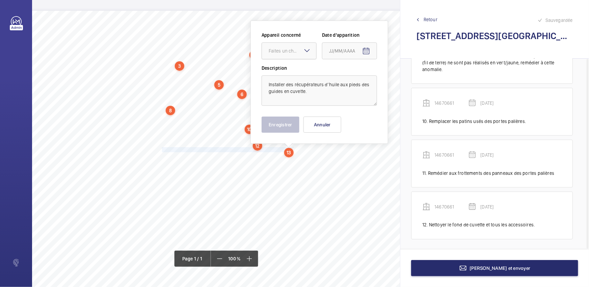
click at [292, 52] on div "Faites un choix" at bounding box center [293, 51] width 48 height 7
click at [287, 73] on span "25355696" at bounding box center [289, 71] width 41 height 7
click at [368, 52] on mat-icon "Open calendar" at bounding box center [366, 51] width 8 height 8
click at [373, 159] on span "28" at bounding box center [372, 160] width 12 height 12
type input "[DATE]"
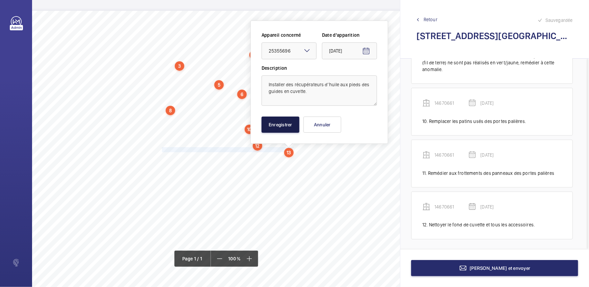
click at [280, 128] on button "Enregistrer" at bounding box center [280, 125] width 38 height 16
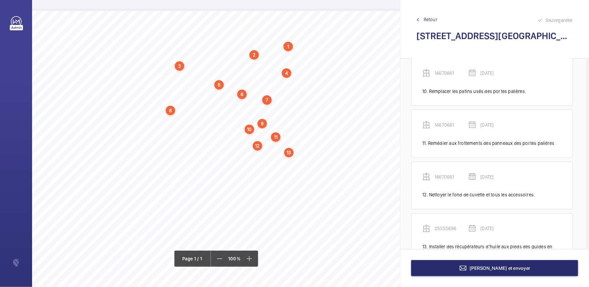
scroll to position [554, 0]
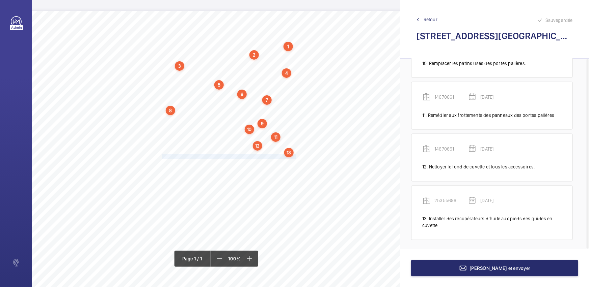
drag, startPoint x: 162, startPoint y: 157, endPoint x: 295, endPoint y: 156, distance: 132.9
click at [295, 156] on span "Rendre démontable sans outillage le capotage du limiteur de vitesse." at bounding box center [229, 157] width 134 height 4
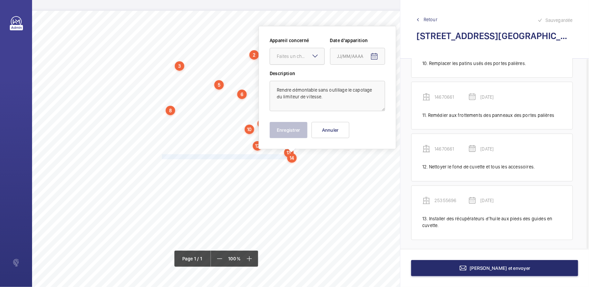
click at [306, 53] on div "Faites un choix" at bounding box center [301, 56] width 48 height 7
click at [301, 80] on span "25355696" at bounding box center [297, 77] width 41 height 7
click at [369, 59] on span "Open calendar" at bounding box center [374, 57] width 16 height 16
click at [379, 169] on span "28" at bounding box center [380, 165] width 12 height 12
type input "[DATE]"
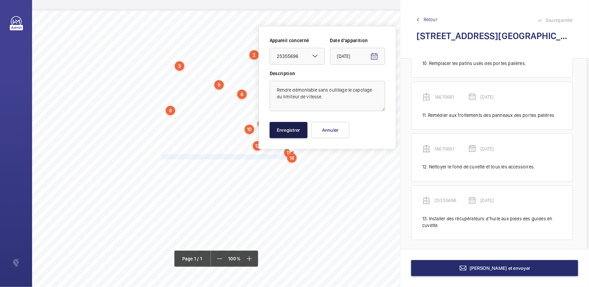
click at [296, 131] on button "Enregistrer" at bounding box center [289, 130] width 38 height 16
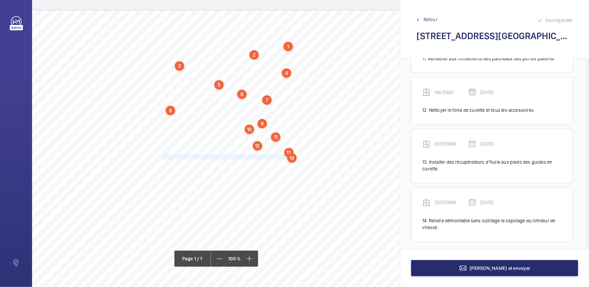
scroll to position [614, 0]
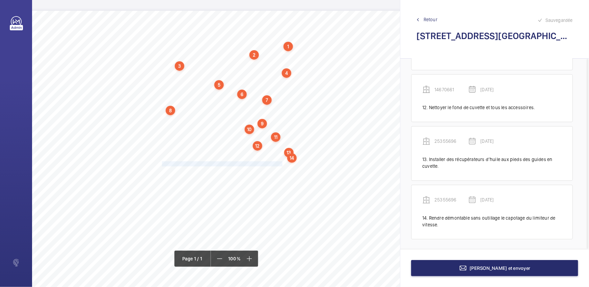
drag, startPoint x: 162, startPoint y: 163, endPoint x: 282, endPoint y: 164, distance: 120.4
click at [282, 164] on span "Remplacer les ampoules défectueuses de l'éclairage de gaine." at bounding box center [223, 164] width 122 height 4
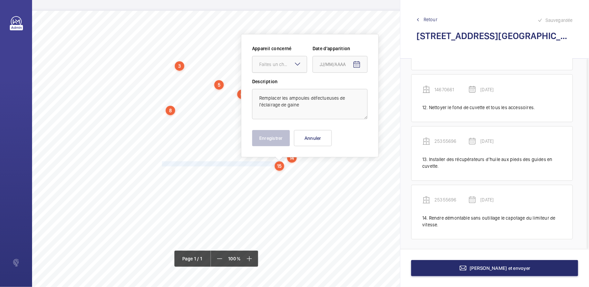
click at [285, 62] on div "Faites un choix" at bounding box center [283, 64] width 48 height 7
click at [286, 84] on span "25355696" at bounding box center [279, 85] width 41 height 7
click at [353, 65] on mat-icon "Open calendar" at bounding box center [357, 65] width 8 height 8
click at [361, 170] on span "28" at bounding box center [362, 173] width 12 height 12
type input "[DATE]"
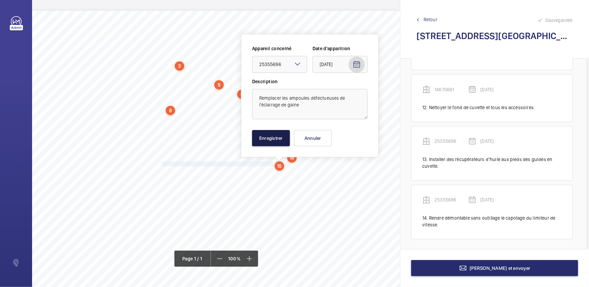
click at [263, 141] on button "Enregistrer" at bounding box center [271, 138] width 38 height 16
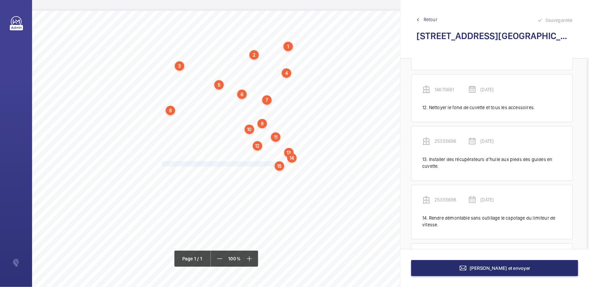
scroll to position [665, 0]
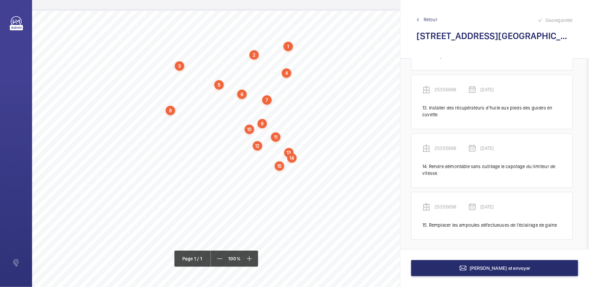
click at [343, 204] on div "Nom du site Numéro appareil WM Réserve [STREET_ADDRESS] aux belles 14670661 Ins…" at bounding box center [172, 200] width 536 height 378
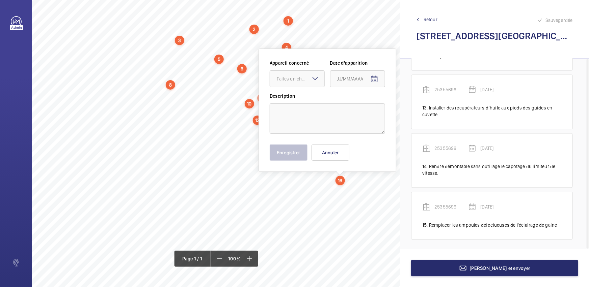
scroll to position [33, 129]
